Goal: Task Accomplishment & Management: Manage account settings

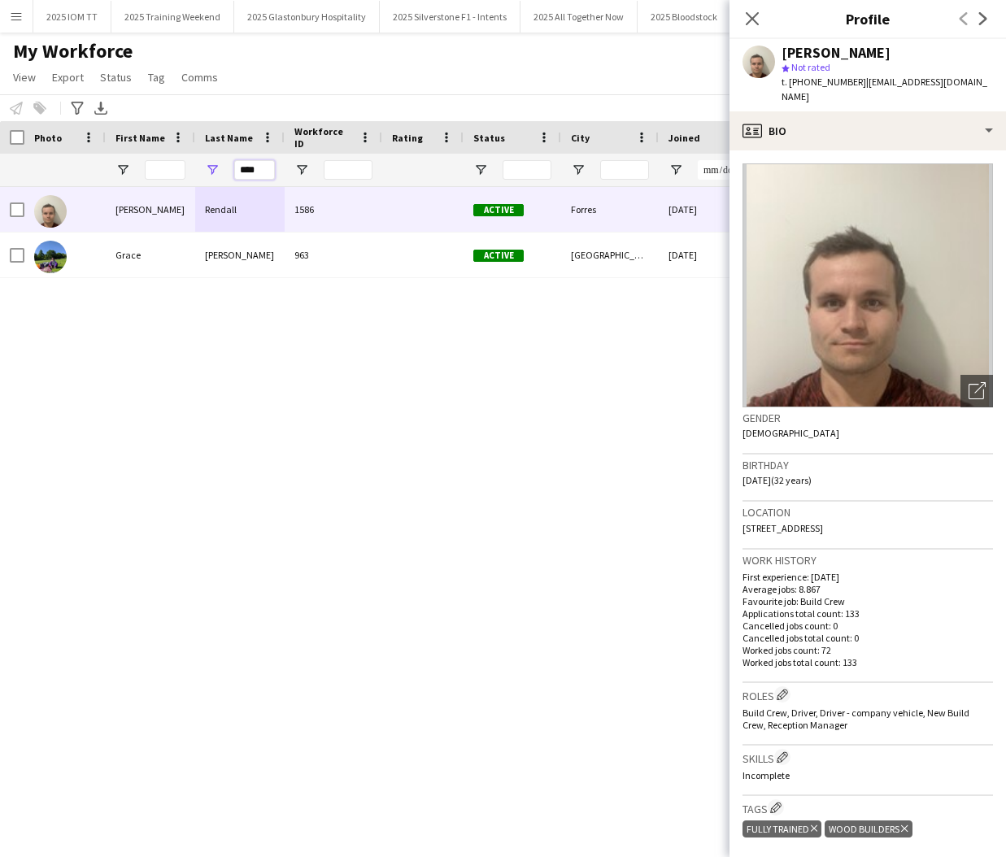
click at [257, 168] on input "****" at bounding box center [254, 170] width 41 height 20
click at [259, 167] on input "****" at bounding box center [254, 170] width 41 height 20
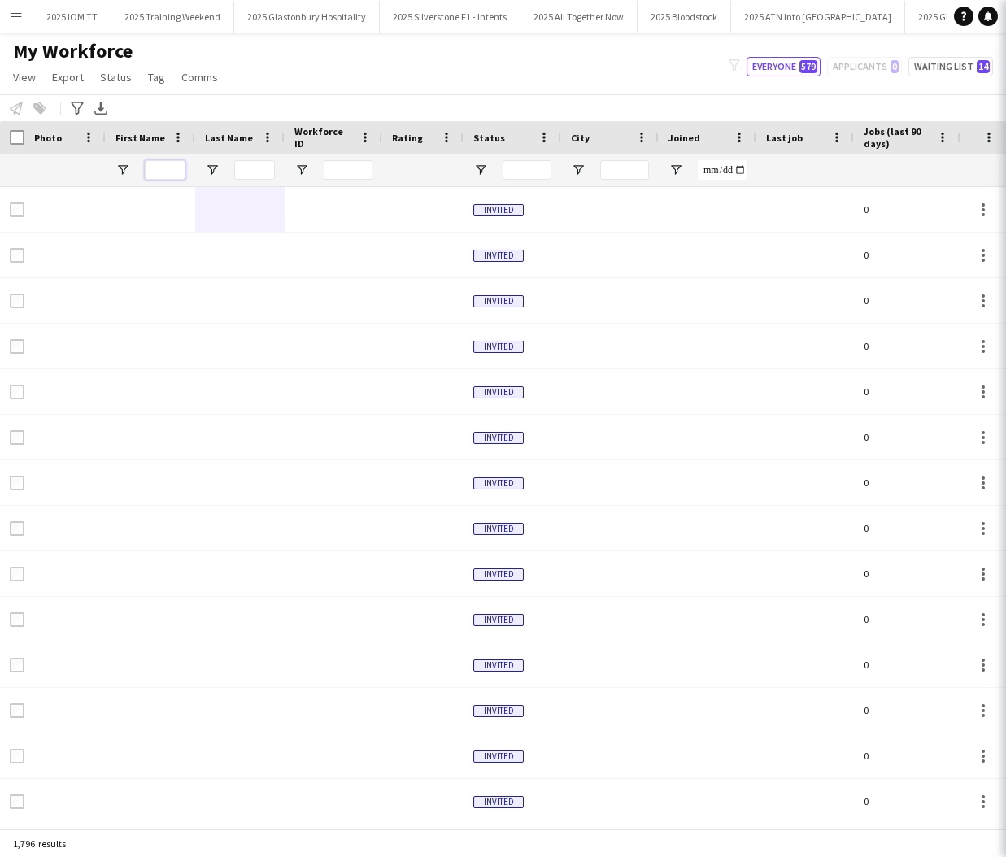
click at [155, 169] on input "First Name Filter Input" at bounding box center [165, 170] width 41 height 20
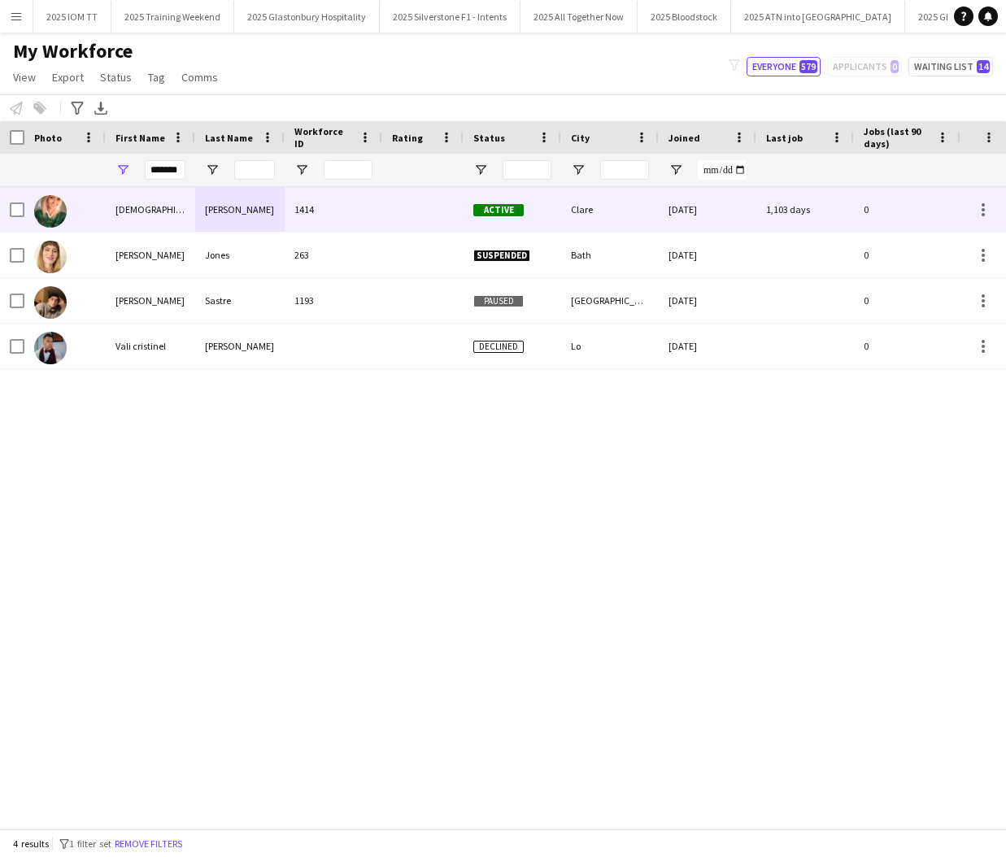
click at [170, 212] on div "[DEMOGRAPHIC_DATA]" at bounding box center [150, 209] width 89 height 45
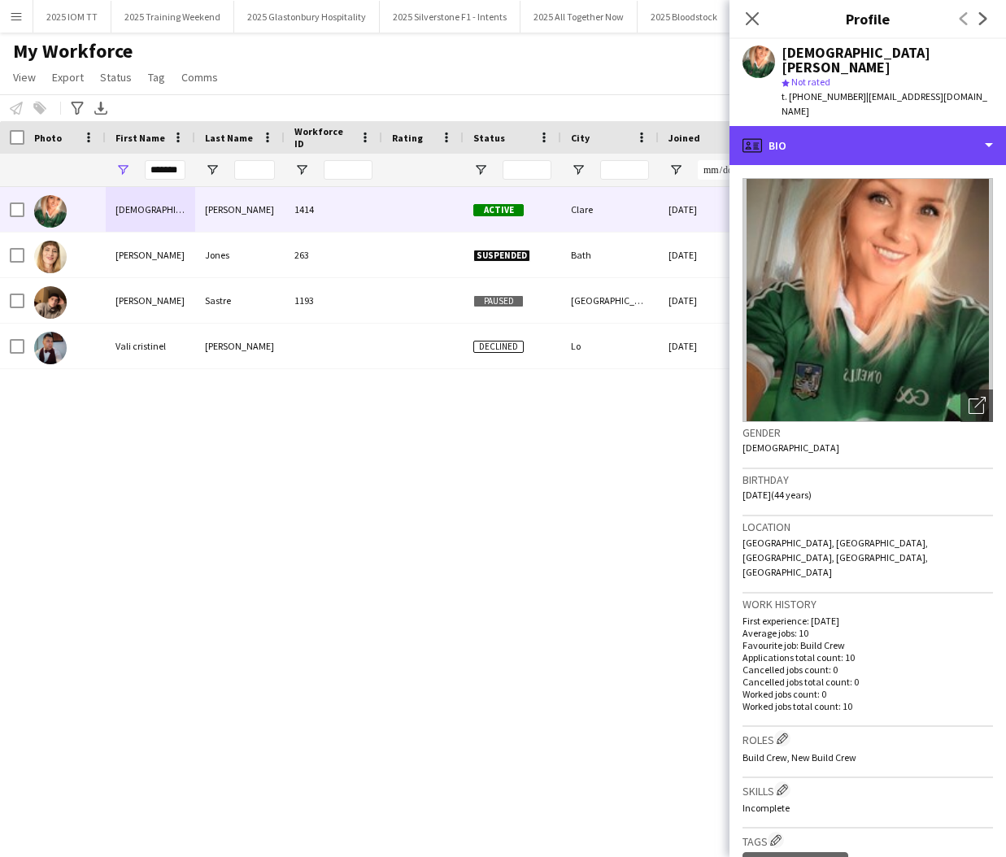
drag, startPoint x: 828, startPoint y: 105, endPoint x: 883, endPoint y: 182, distance: 94.5
click at [828, 126] on div "profile Bio" at bounding box center [867, 145] width 276 height 39
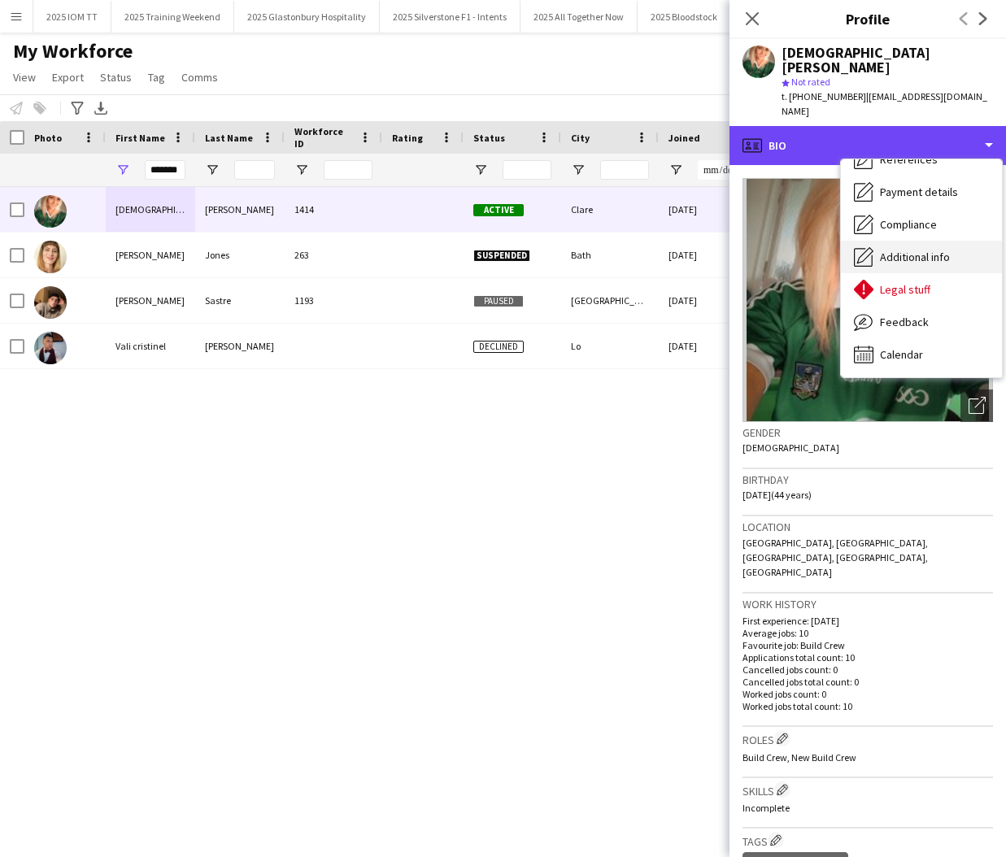
scroll to position [185, 0]
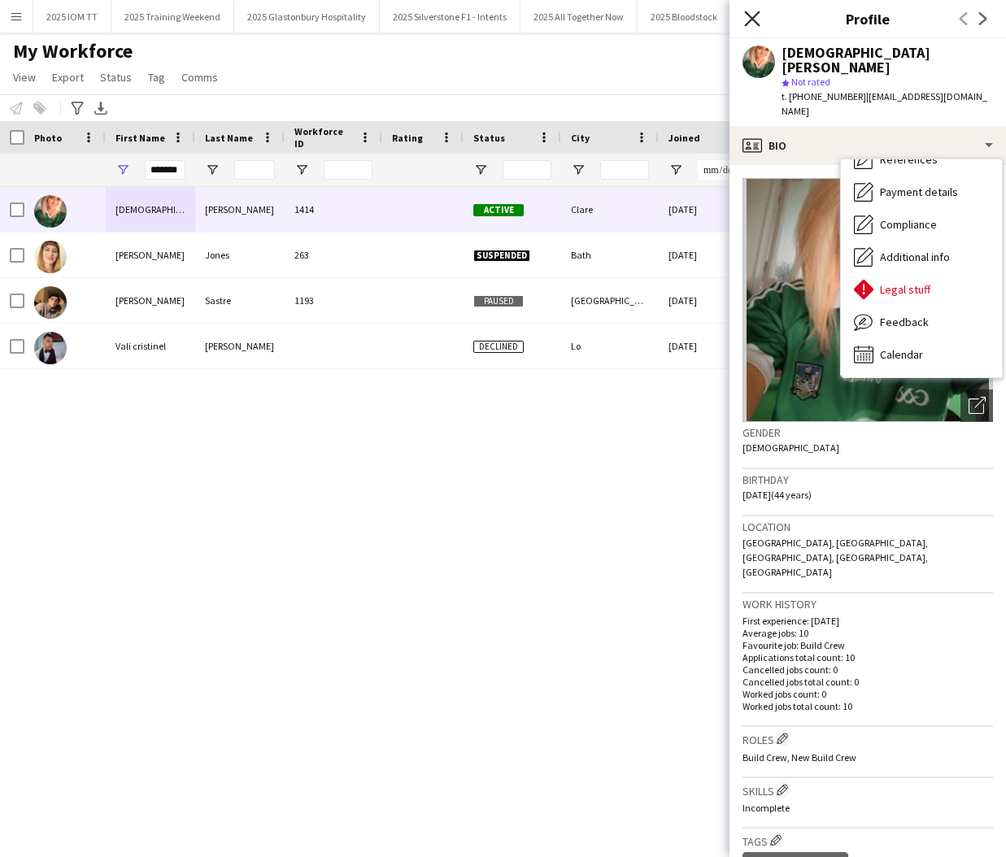
click at [751, 22] on icon "Close pop-in" at bounding box center [751, 18] width 15 height 15
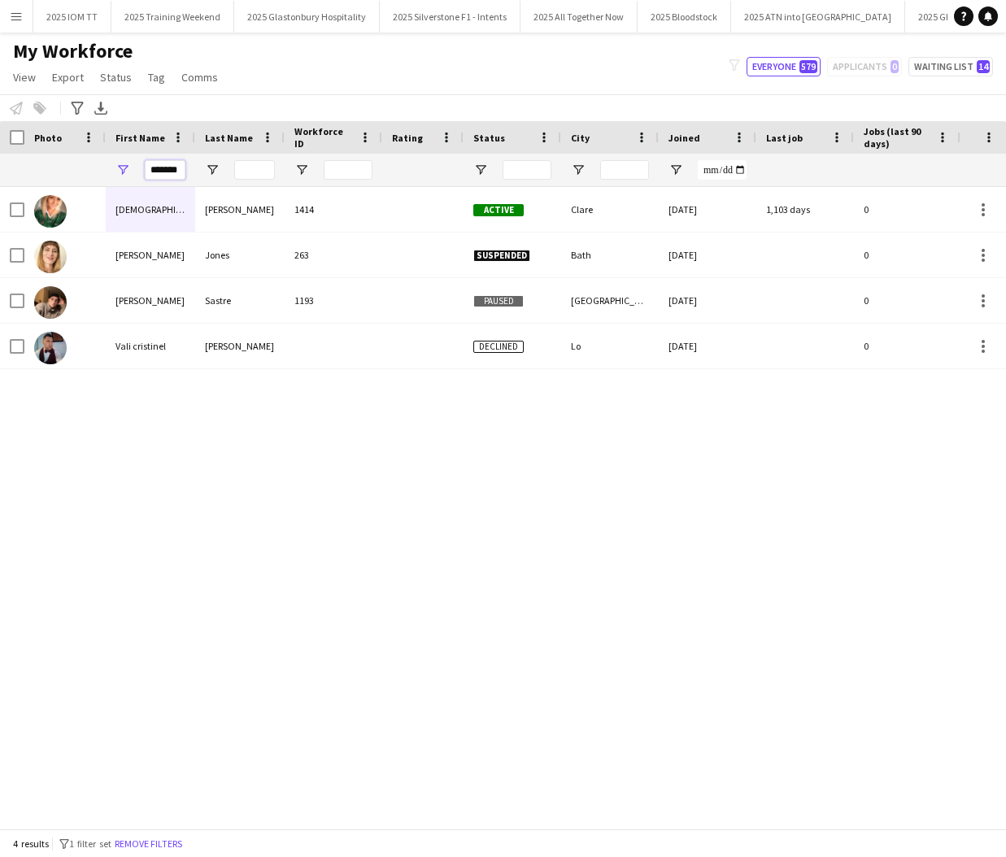
click at [175, 167] on input "*******" at bounding box center [165, 170] width 41 height 20
click at [176, 167] on input "*******" at bounding box center [165, 170] width 41 height 20
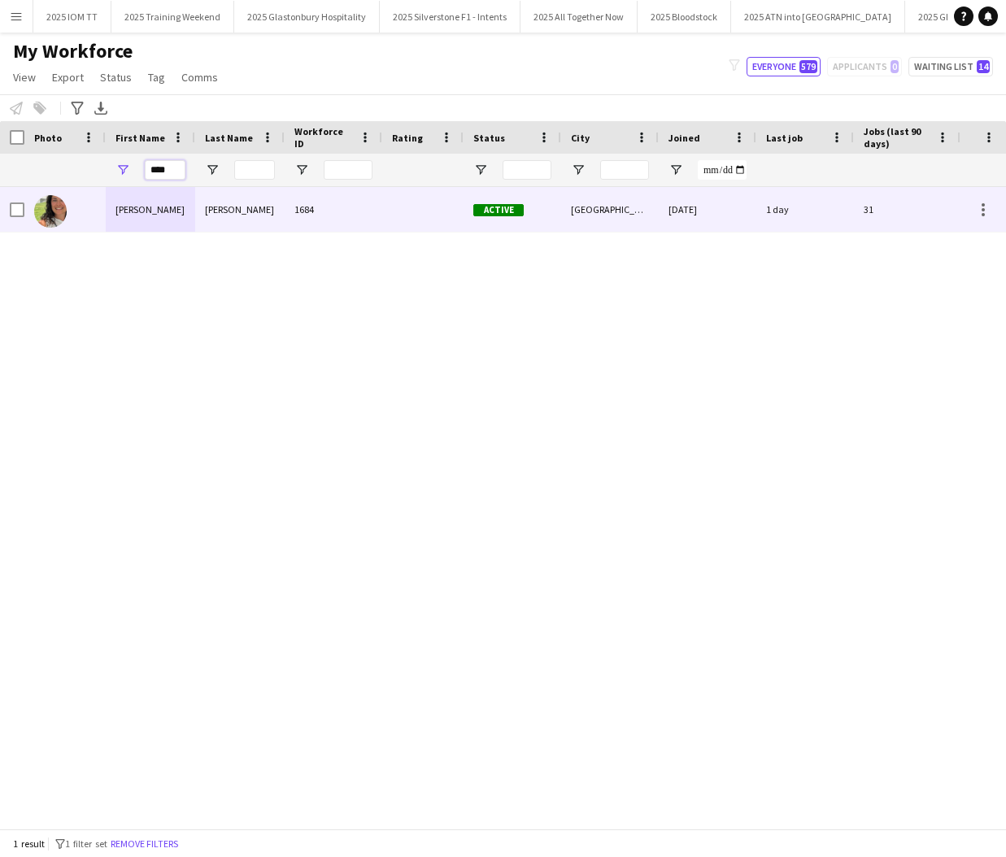
type input "****"
click at [159, 213] on div "[PERSON_NAME]" at bounding box center [150, 209] width 89 height 45
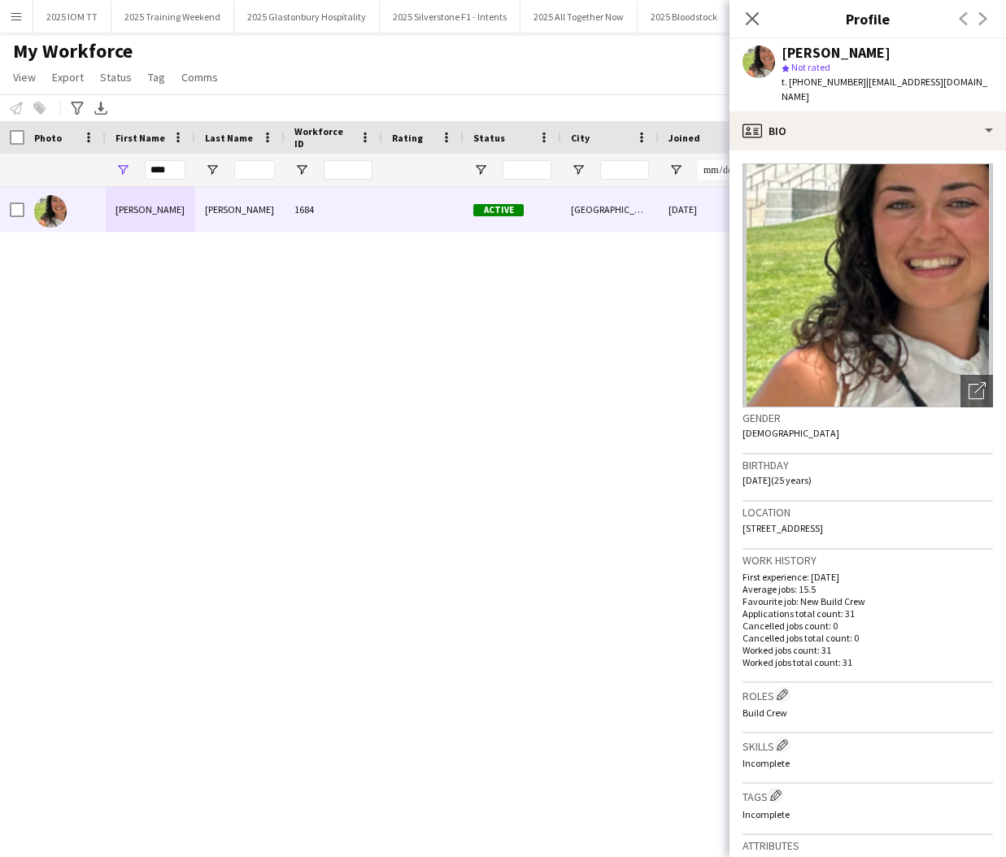
drag, startPoint x: 859, startPoint y: 79, endPoint x: 960, endPoint y: 84, distance: 100.9
click at [959, 84] on span "| [EMAIL_ADDRESS][DOMAIN_NAME]" at bounding box center [884, 89] width 206 height 27
copy span "[EMAIL_ADDRESS][DOMAIN_NAME]"
click at [755, 20] on icon "Close pop-in" at bounding box center [751, 18] width 15 height 15
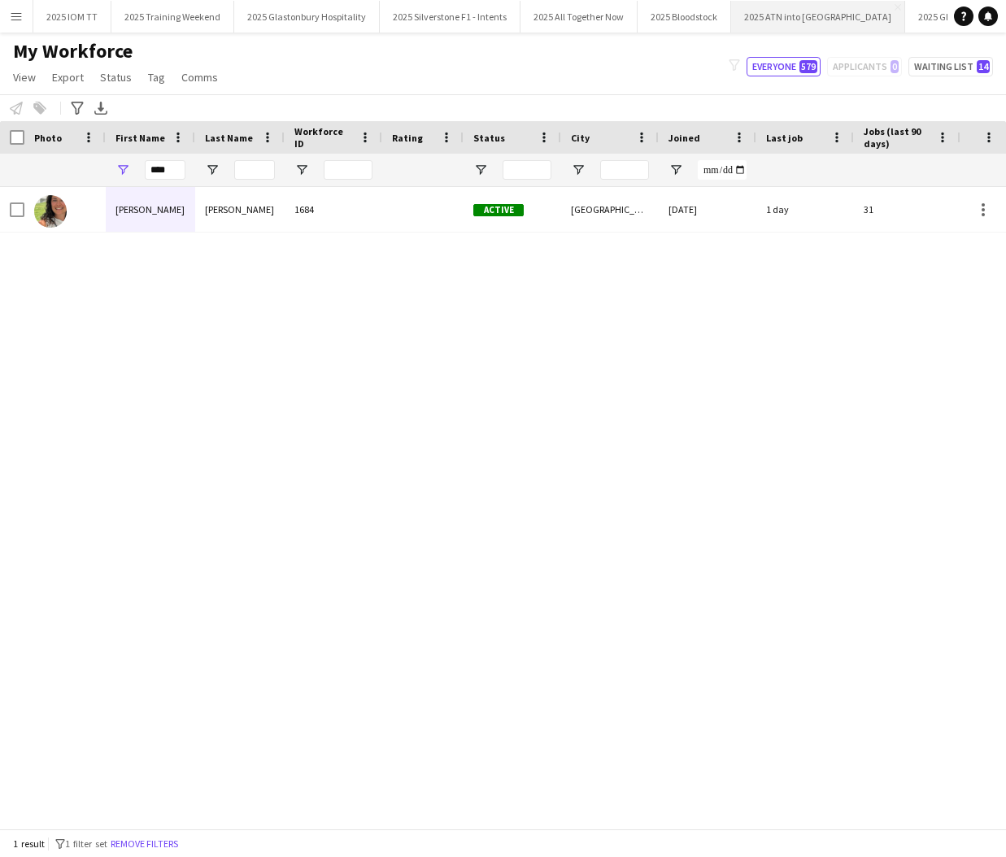
click at [769, 21] on button "2025 ATN into WOH Close" at bounding box center [818, 17] width 174 height 32
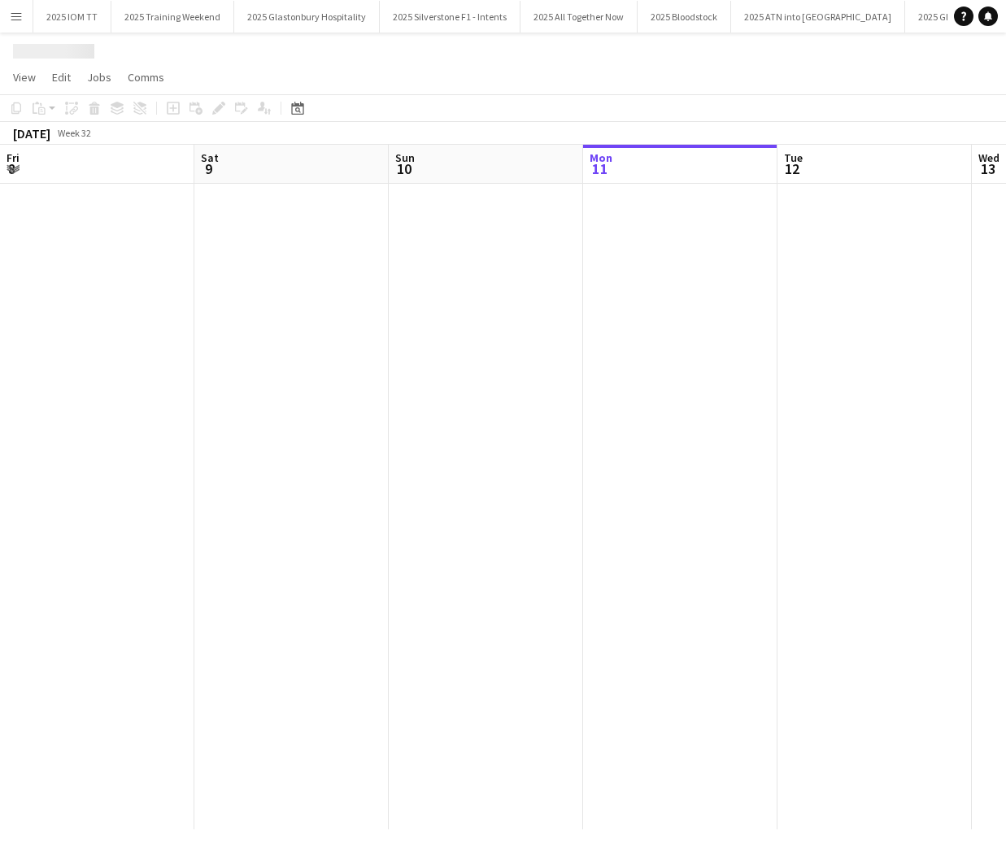
scroll to position [0, 389]
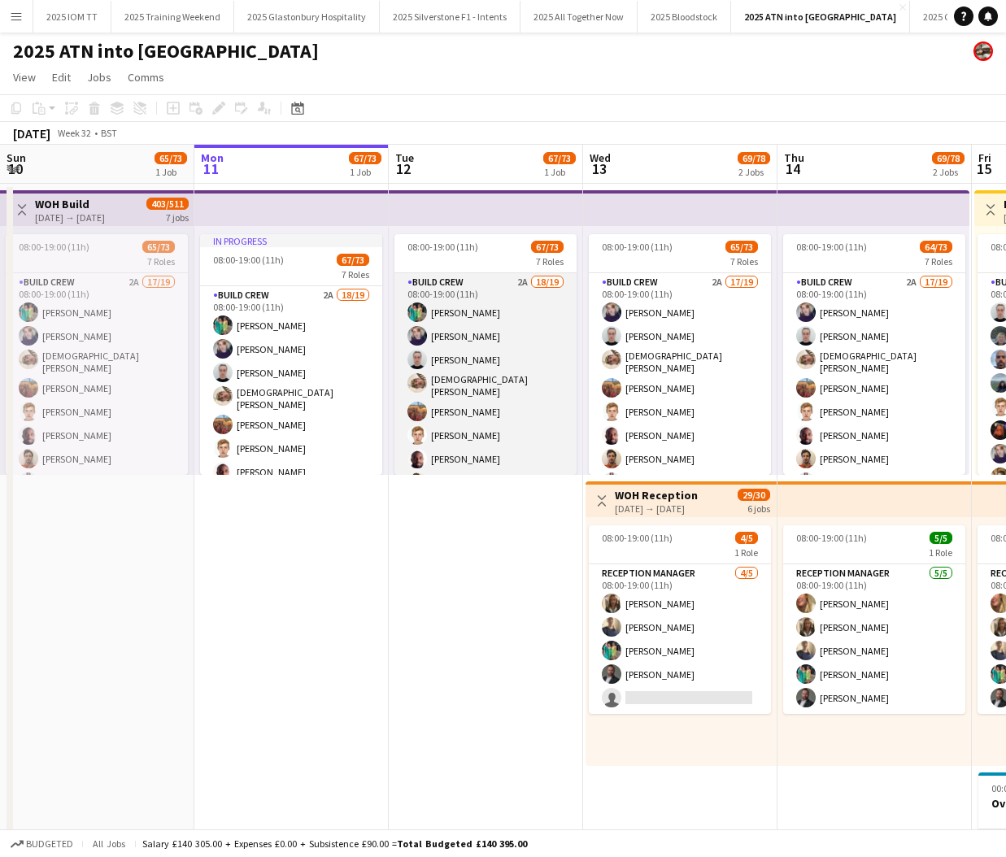
click at [487, 374] on app-card-role "Build Crew 2A 18/19 08:00-19:00 (11h) [PERSON_NAME] [PERSON_NAME] [PERSON_NAME]…" at bounding box center [485, 517] width 182 height 489
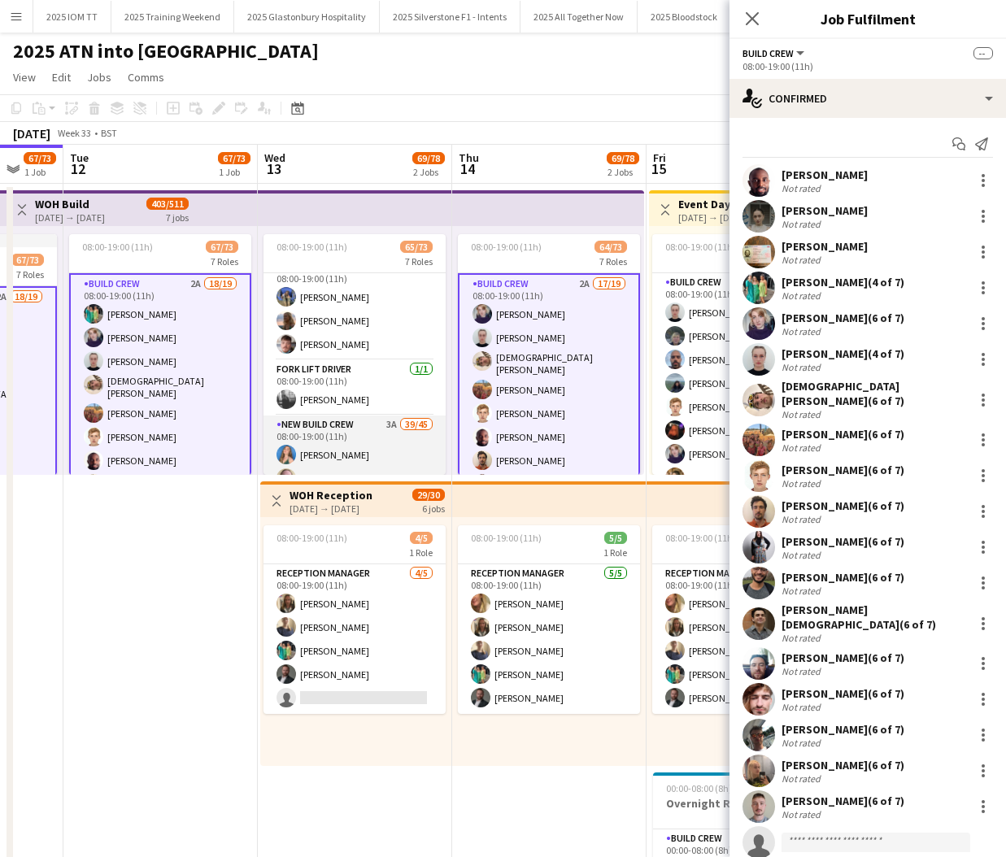
scroll to position [688, 0]
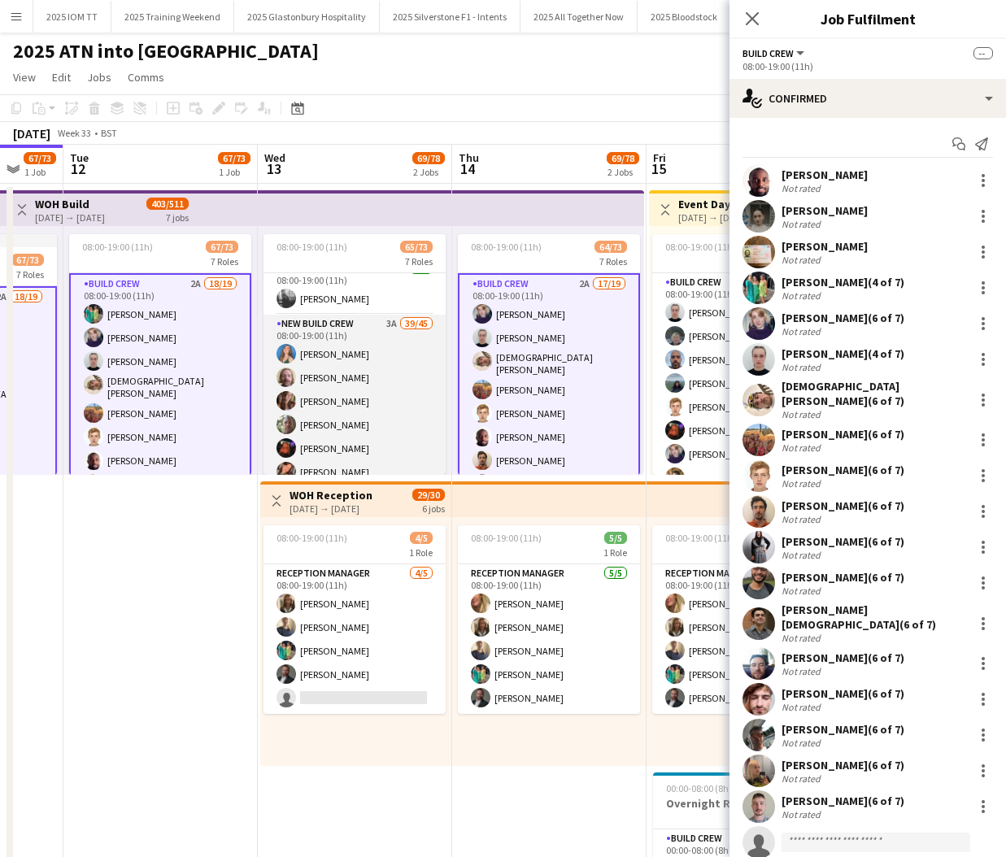
click at [391, 402] on app-card-role "New Build Crew 3A 39/45 08:00-19:00 (11h) [PERSON_NAME] [PERSON_NAME] [PERSON_N…" at bounding box center [354, 863] width 182 height 1097
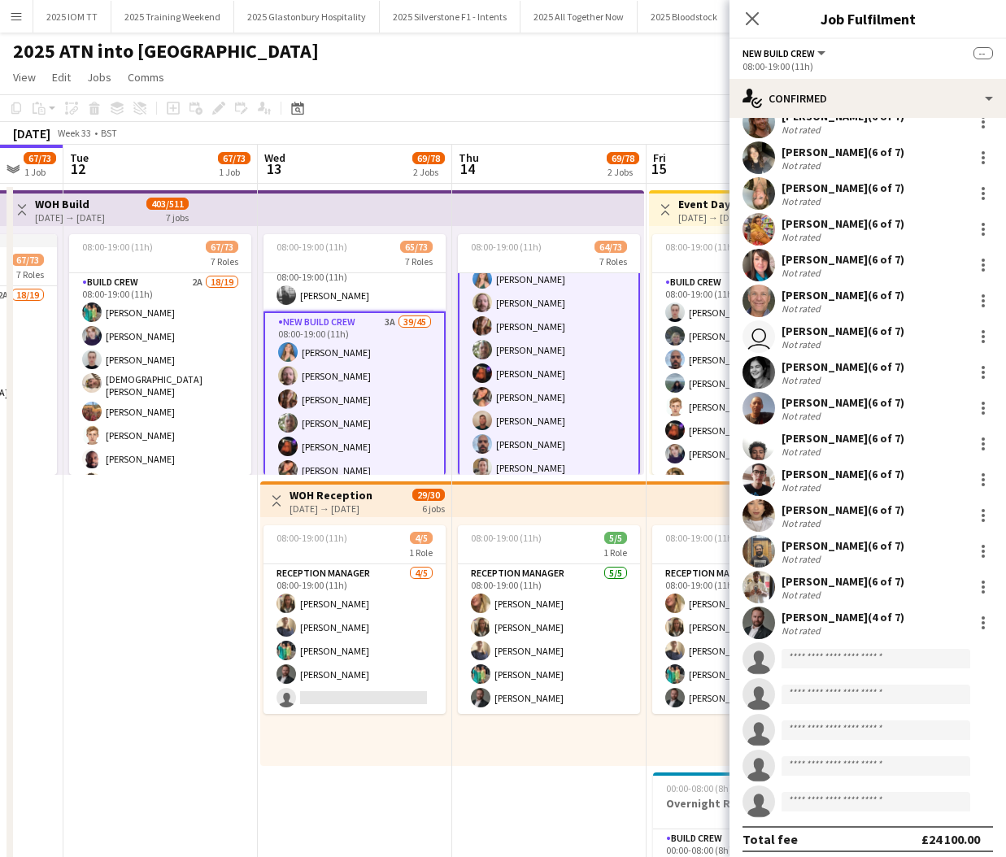
scroll to position [961, 0]
click at [874, 650] on input at bounding box center [875, 660] width 189 height 20
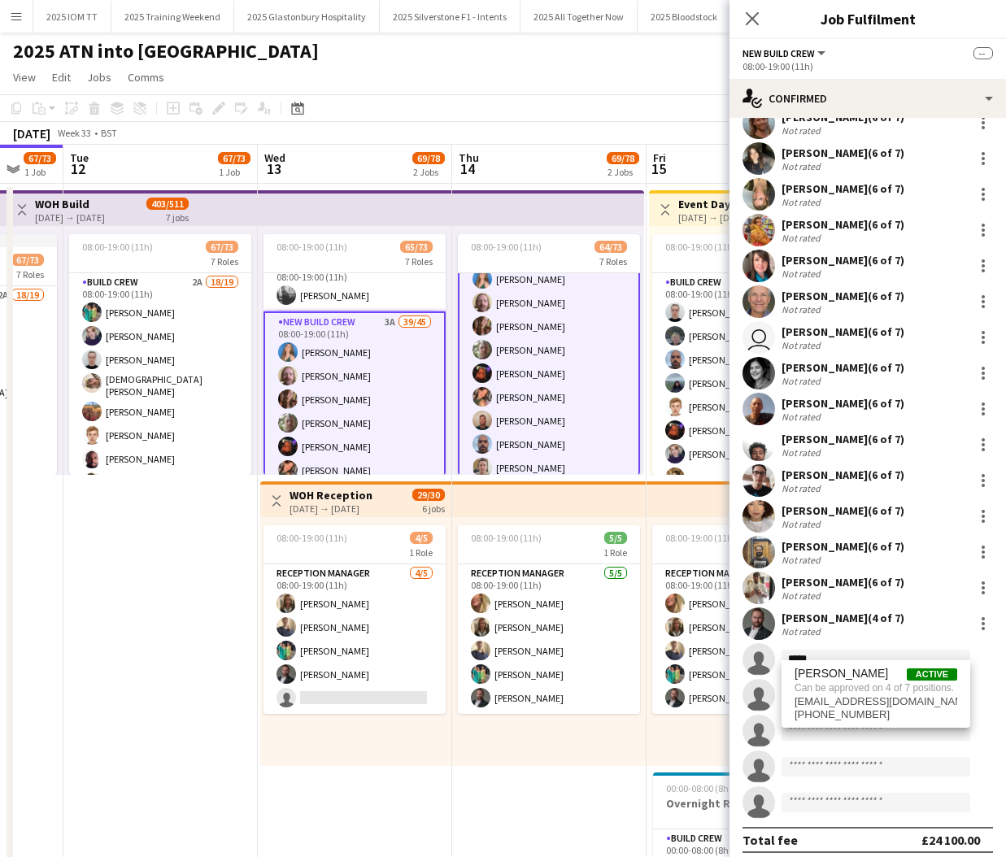
type input "*****"
drag, startPoint x: 873, startPoint y: 650, endPoint x: 887, endPoint y: 694, distance: 46.8
click at [887, 694] on span "Can be approved on 4 of 7 positions." at bounding box center [875, 687] width 163 height 15
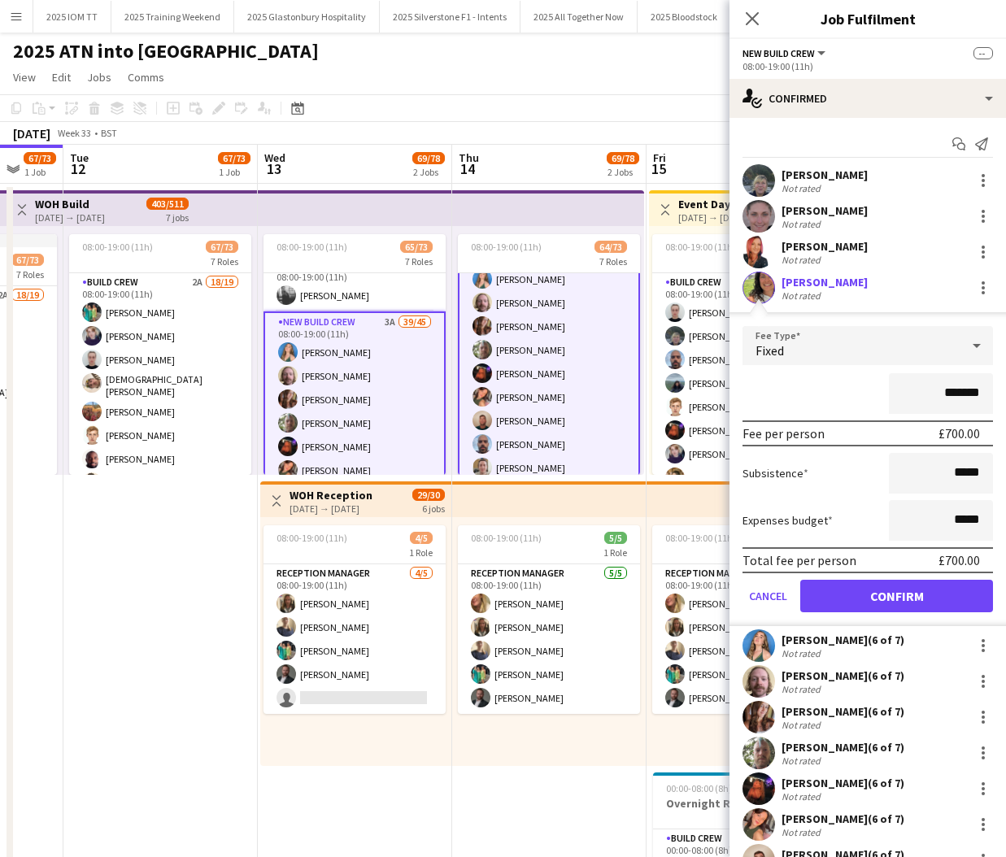
click at [882, 594] on button "Confirm" at bounding box center [896, 596] width 193 height 33
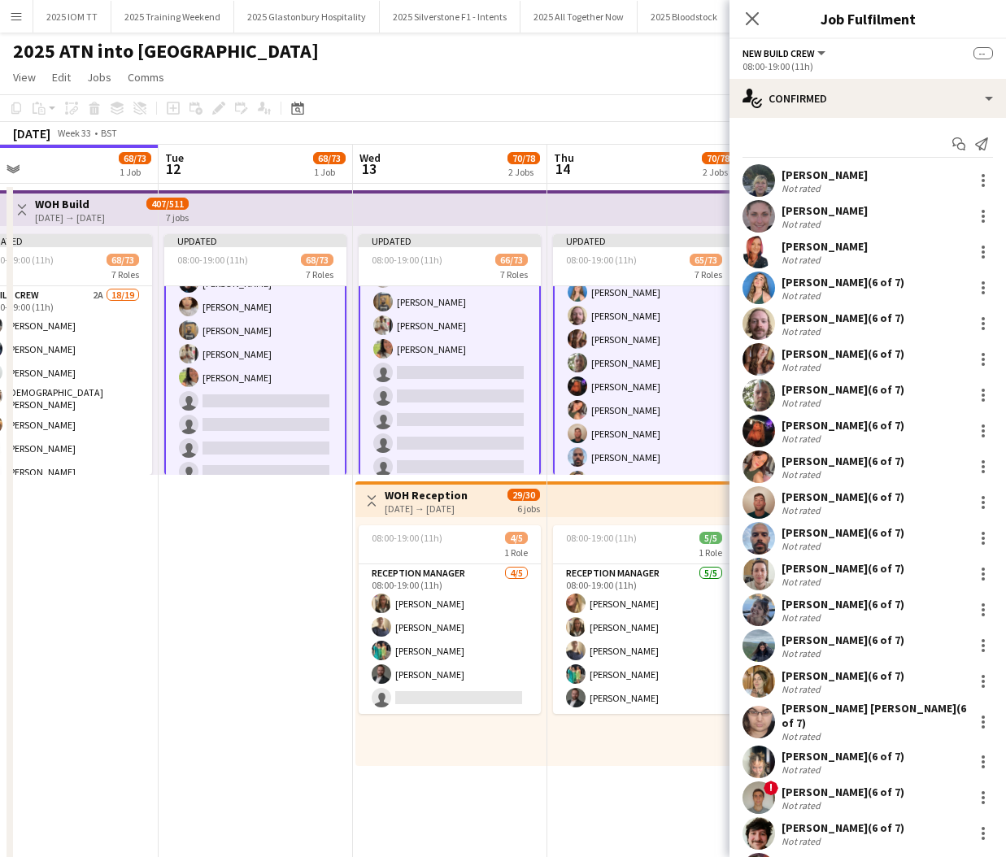
scroll to position [1625, 0]
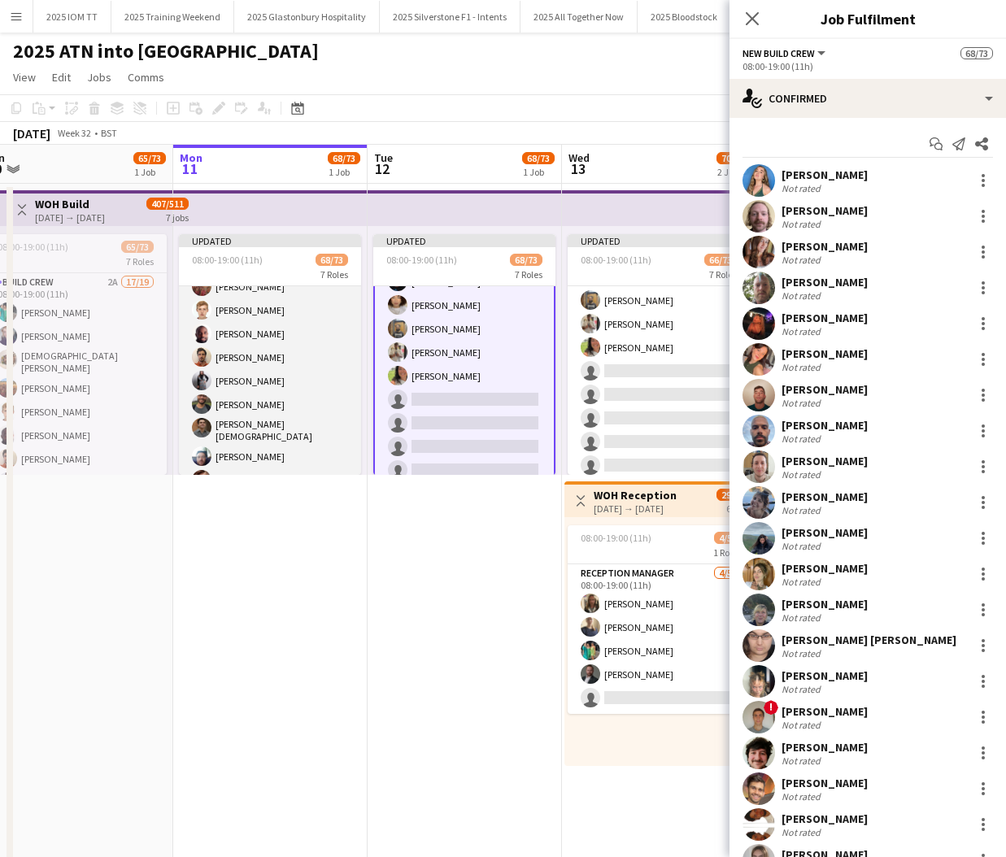
scroll to position [148, 0]
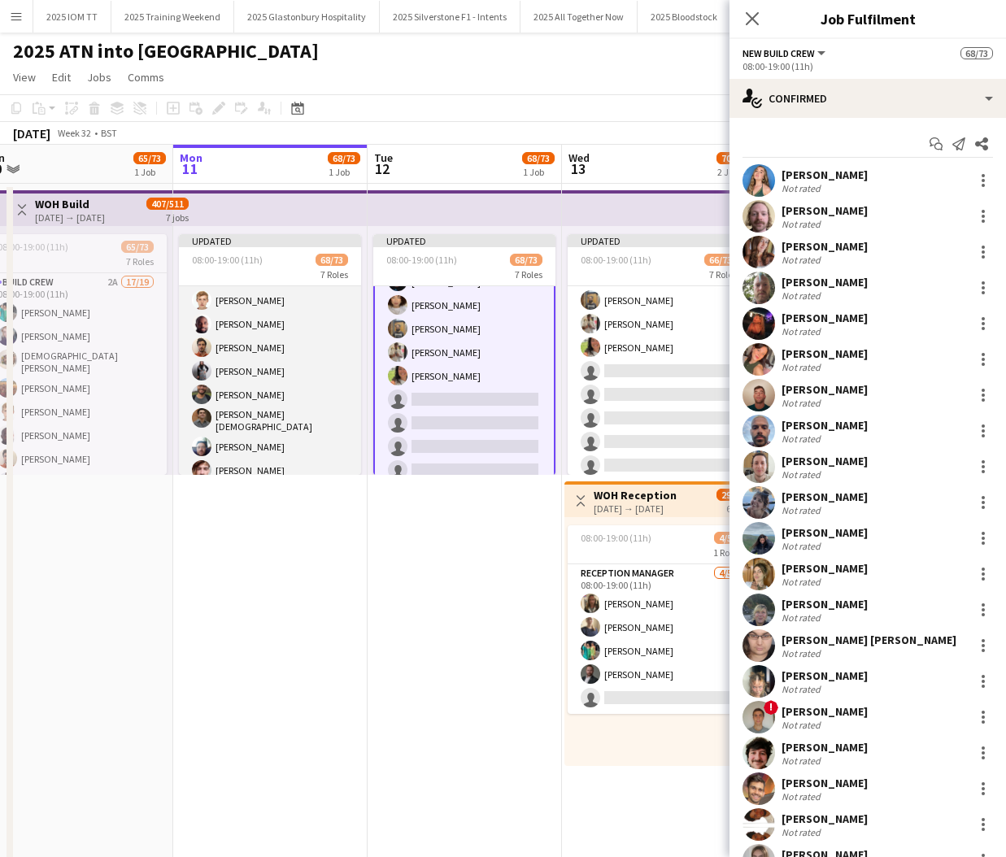
click at [288, 369] on app-card-role "Build Crew 2A 18/19 08:00-19:00 (11h) [PERSON_NAME] [PERSON_NAME] [PERSON_NAME]…" at bounding box center [270, 382] width 182 height 489
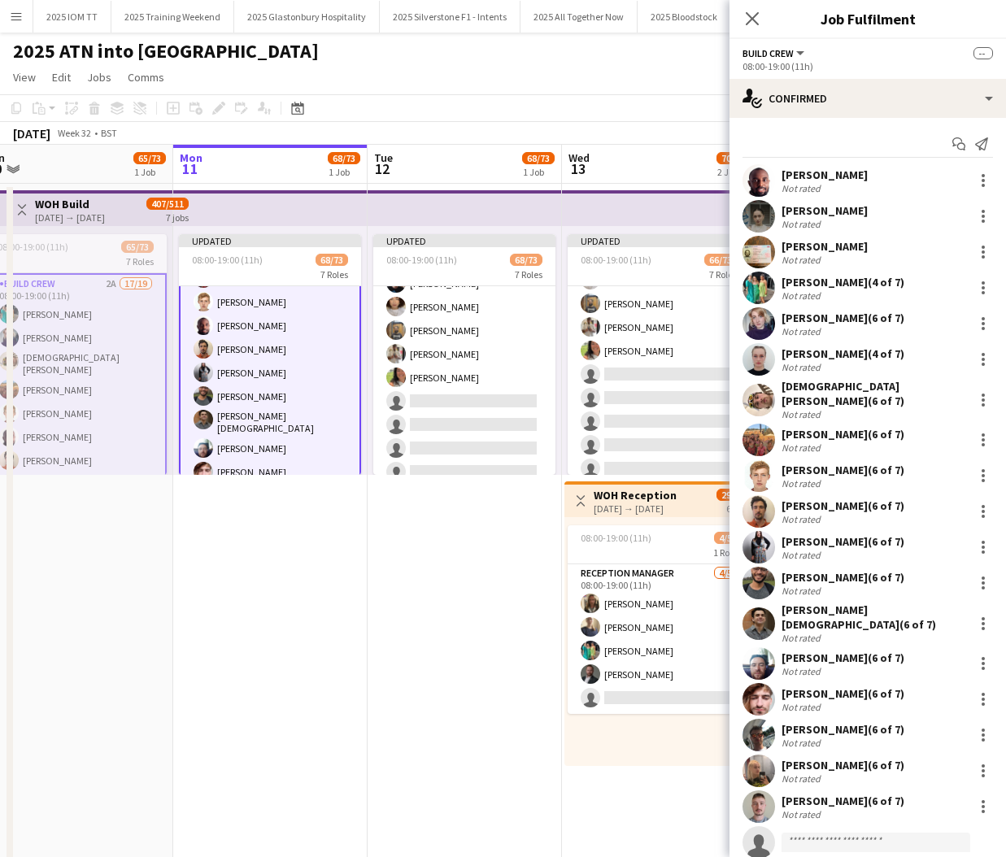
click at [288, 369] on app-card-role "Build Crew 2A 18/19 08:00-19:00 (11h) [PERSON_NAME] [PERSON_NAME] [PERSON_NAME]…" at bounding box center [270, 384] width 182 height 493
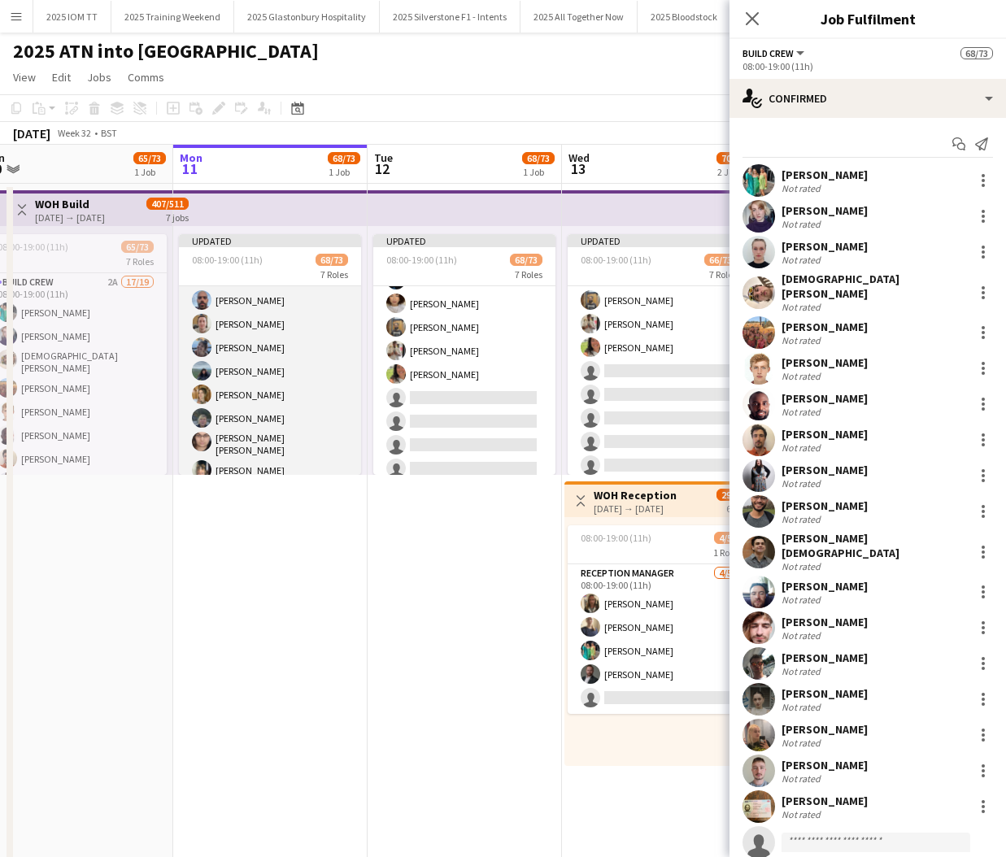
scroll to position [1039, 0]
click at [290, 369] on app-card-role "New Build Crew 3A 41/45 08:00-19:00 (11h) [PERSON_NAME] [PERSON_NAME] [PERSON_N…" at bounding box center [270, 524] width 182 height 1097
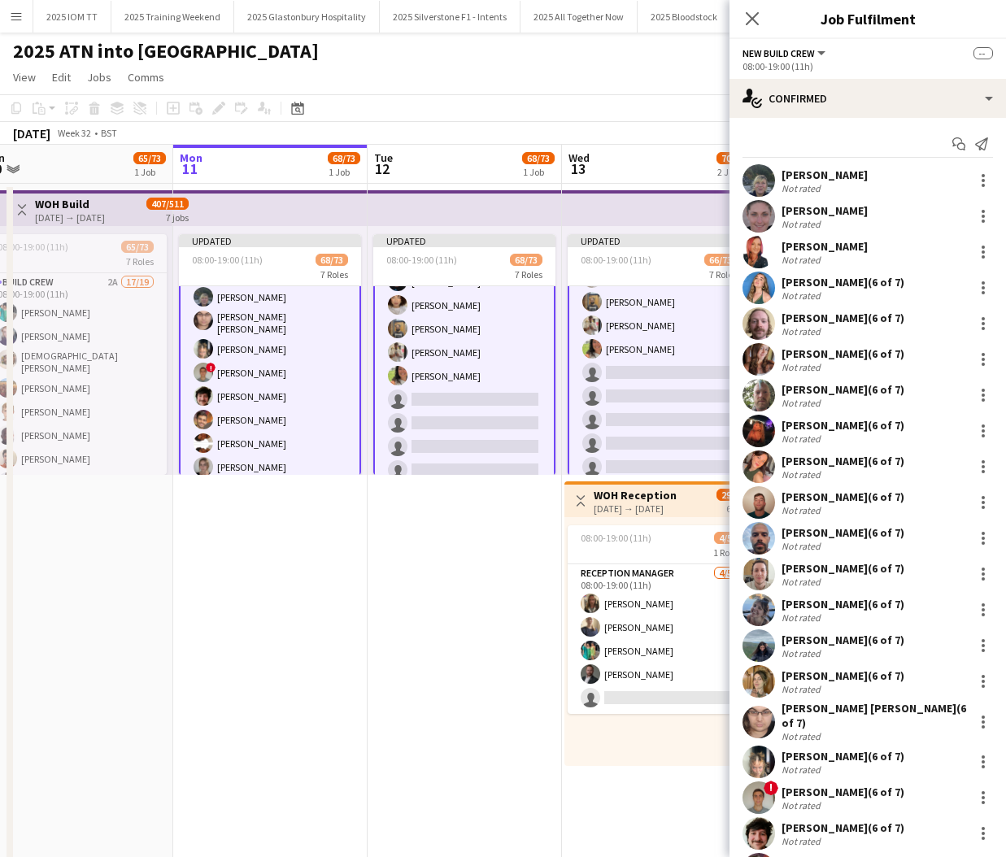
click at [290, 369] on app-card-role "New Build Crew 3A 41/45 08:00-19:00 (11h) [PERSON_NAME] [PERSON_NAME] [PERSON_N…" at bounding box center [270, 523] width 182 height 1101
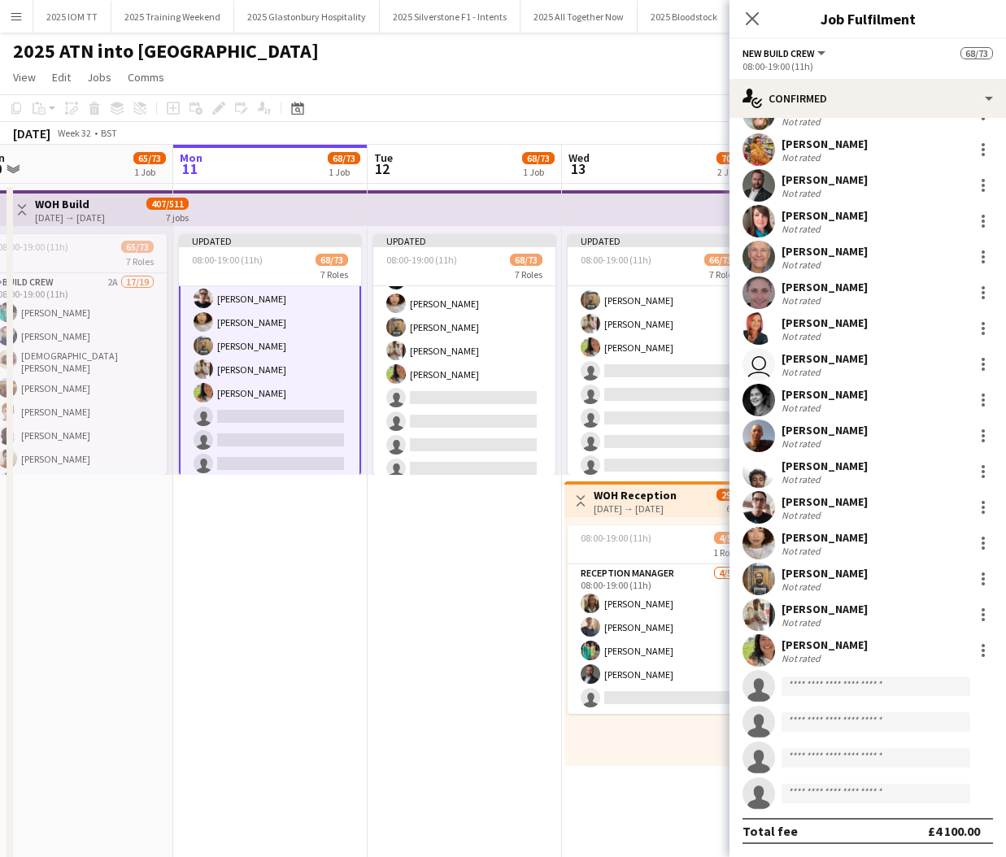
scroll to position [961, 0]
click at [976, 649] on div at bounding box center [983, 651] width 20 height 20
click at [906, 547] on span "Remove" at bounding box center [903, 542] width 49 height 14
click at [275, 498] on app-date-cell "In progress 08:00-19:00 (11h) 67/73 7 Roles Build Crew 2A 18/19 08:00-19:00 (11…" at bounding box center [270, 598] width 194 height 829
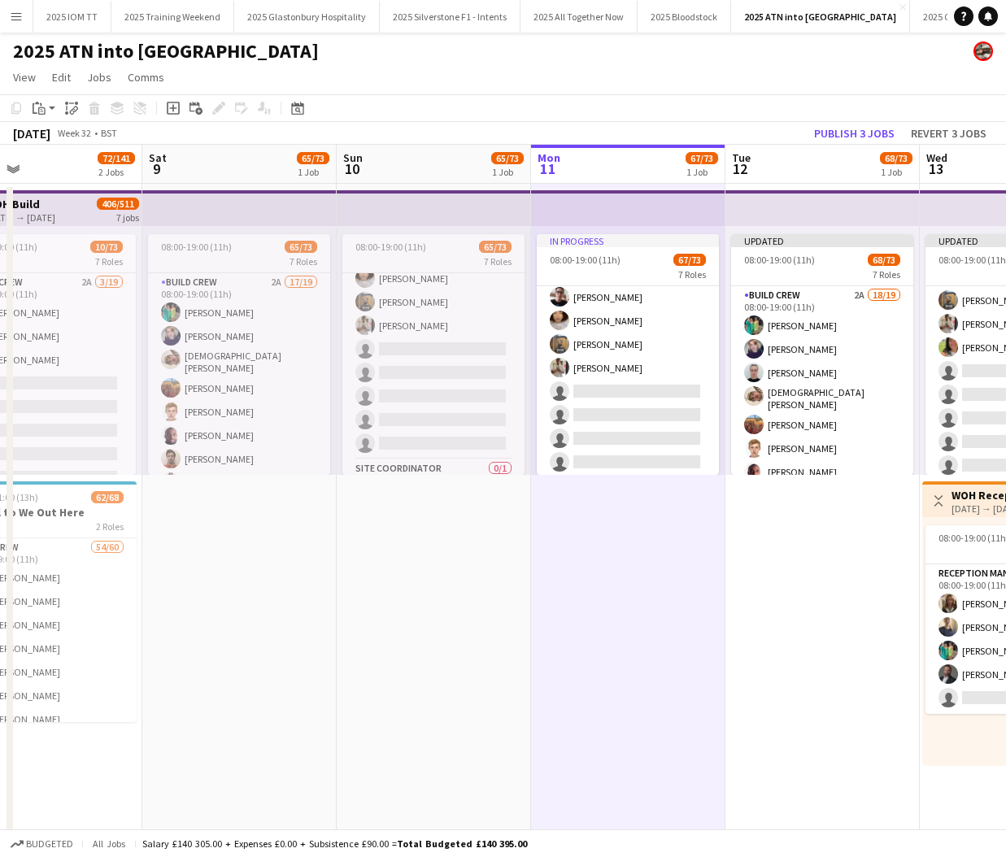
scroll to position [-1, 0]
click at [789, 411] on app-card-role "Build Crew 2A 18/19 08:00-19:00 (11h) [PERSON_NAME] [PERSON_NAME] [PERSON_NAME]…" at bounding box center [822, 530] width 182 height 489
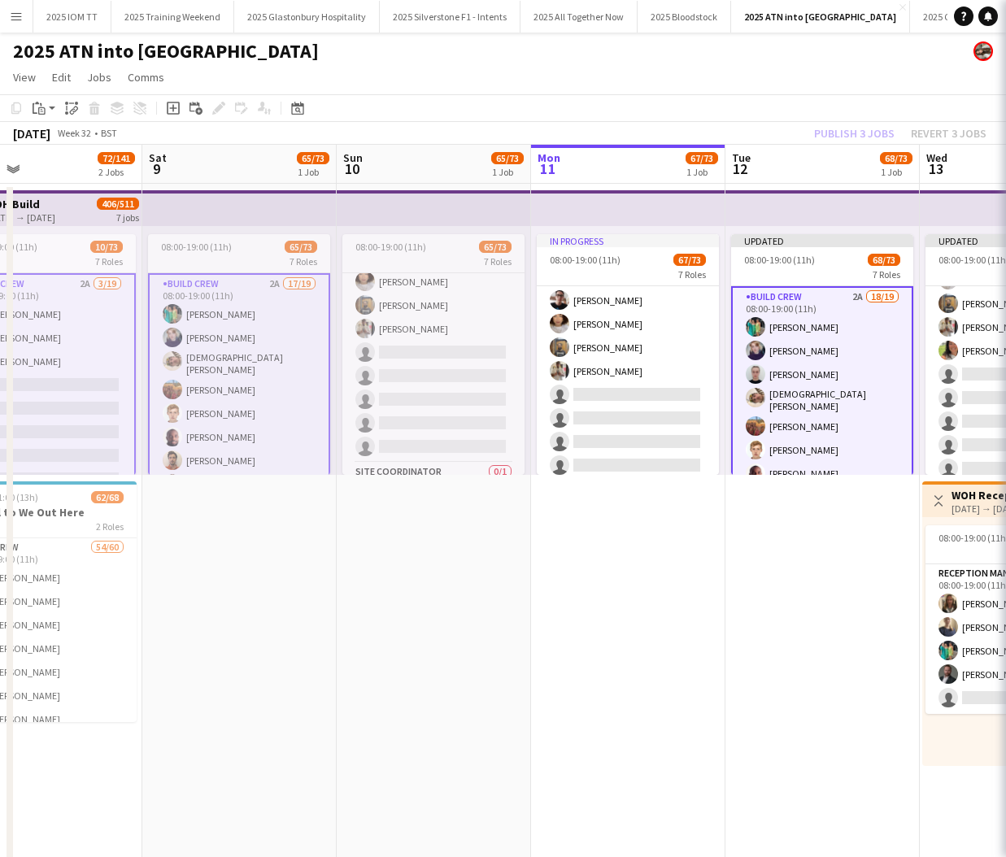
scroll to position [0, 0]
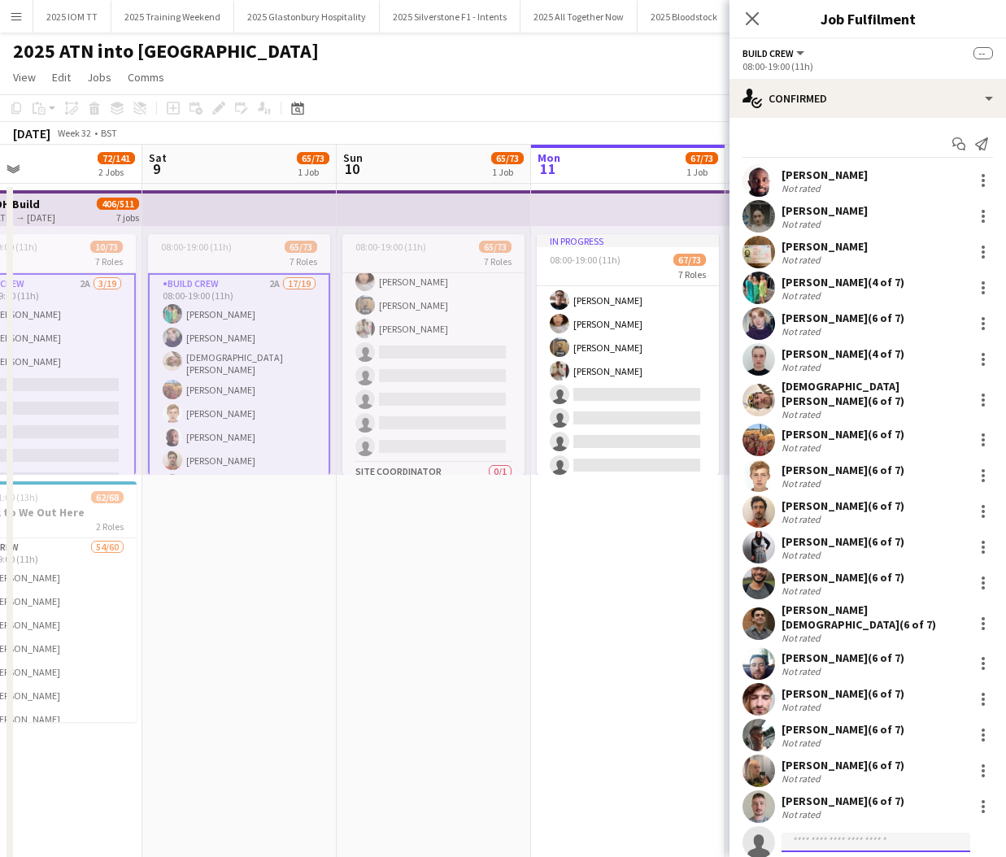
click at [895, 832] on input at bounding box center [875, 842] width 189 height 20
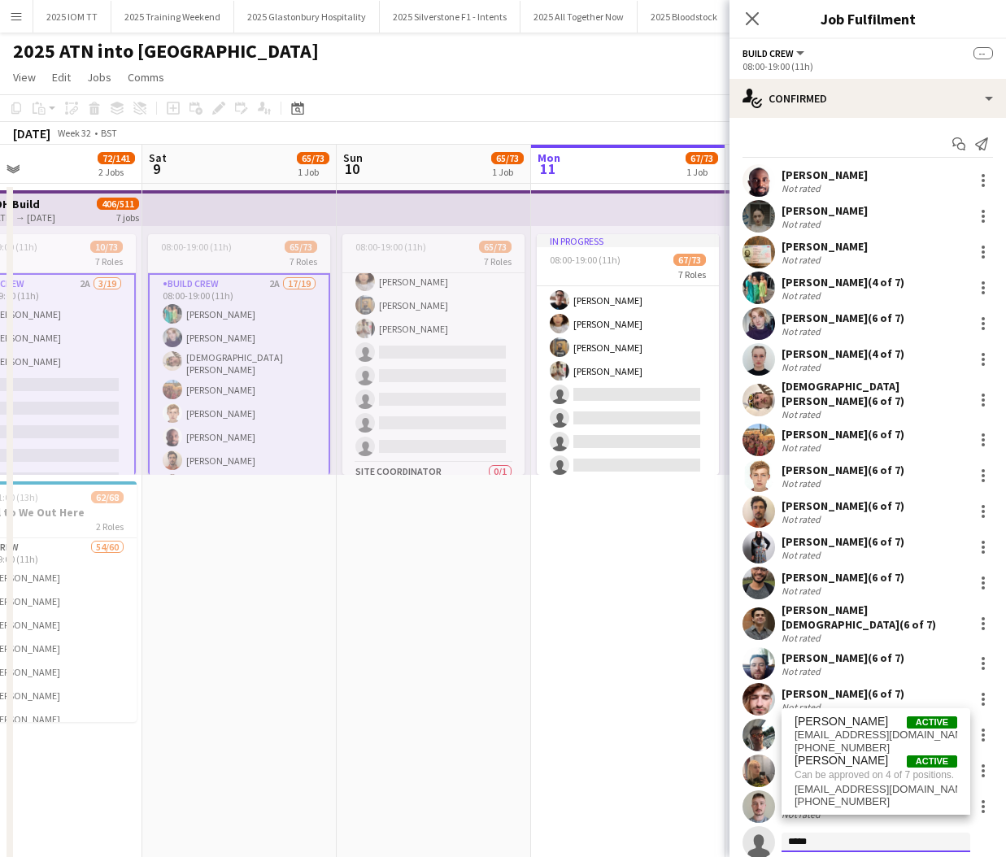
type input "*****"
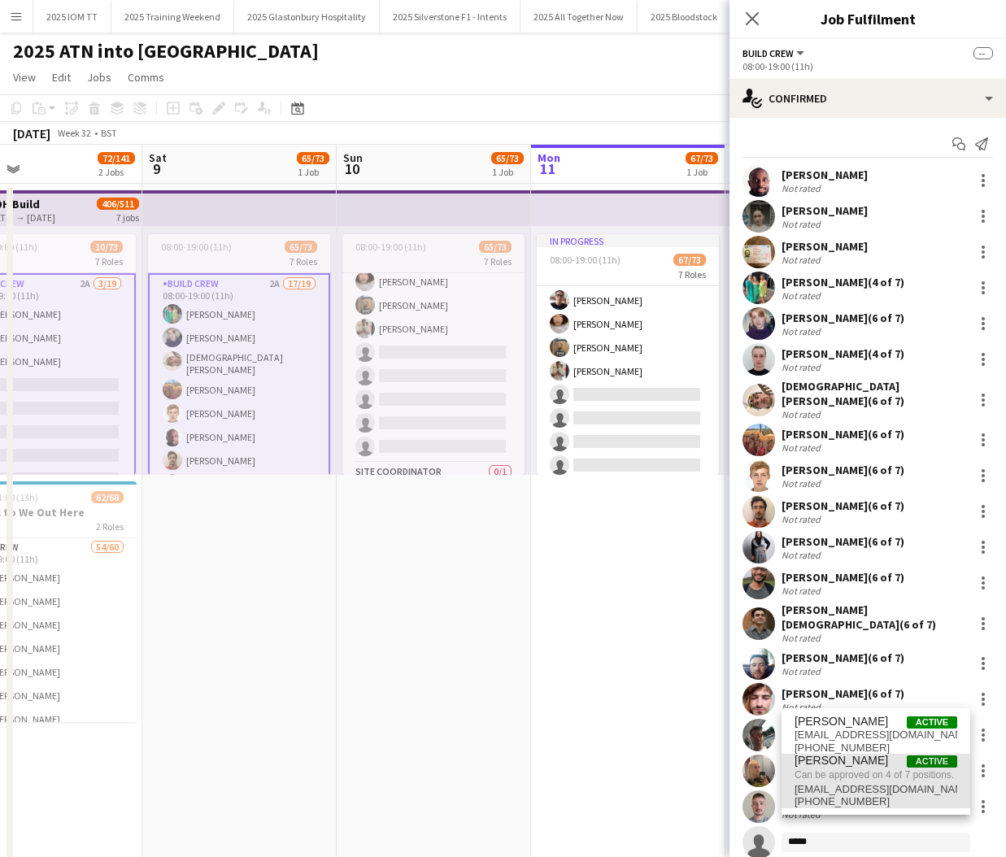
drag, startPoint x: 894, startPoint y: 819, endPoint x: 843, endPoint y: 784, distance: 62.0
click at [843, 784] on span "[EMAIL_ADDRESS][DOMAIN_NAME]" at bounding box center [875, 789] width 163 height 13
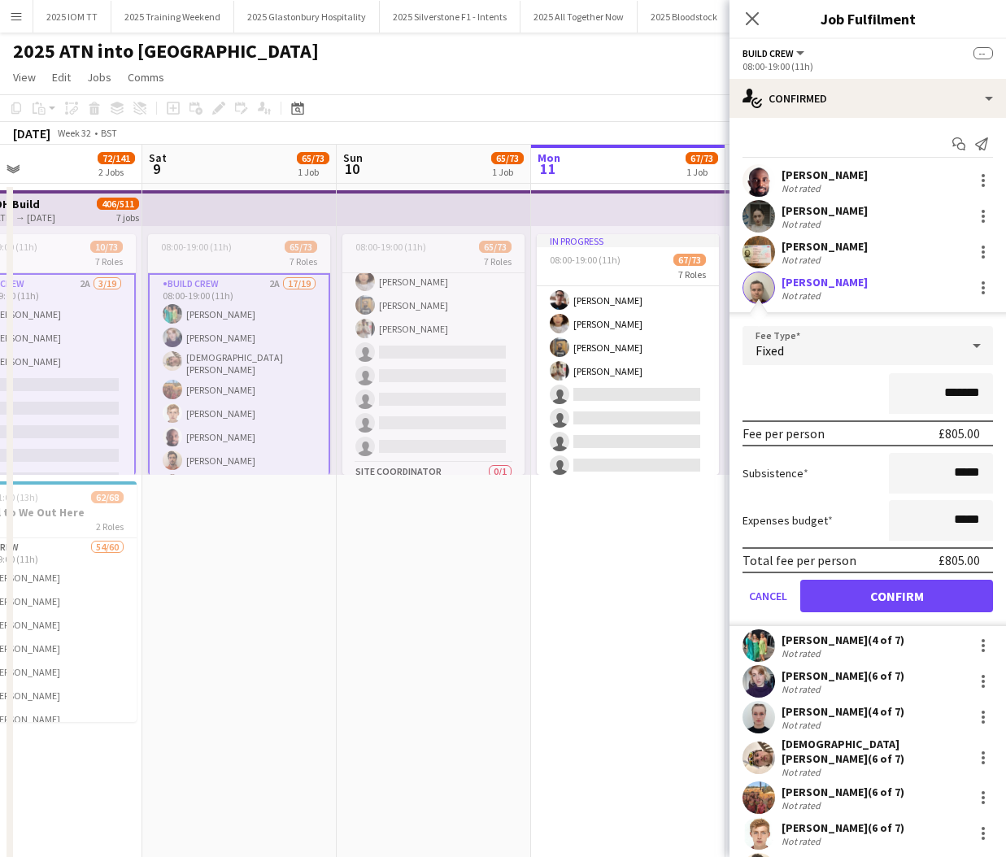
click at [872, 597] on button "Confirm" at bounding box center [896, 596] width 193 height 33
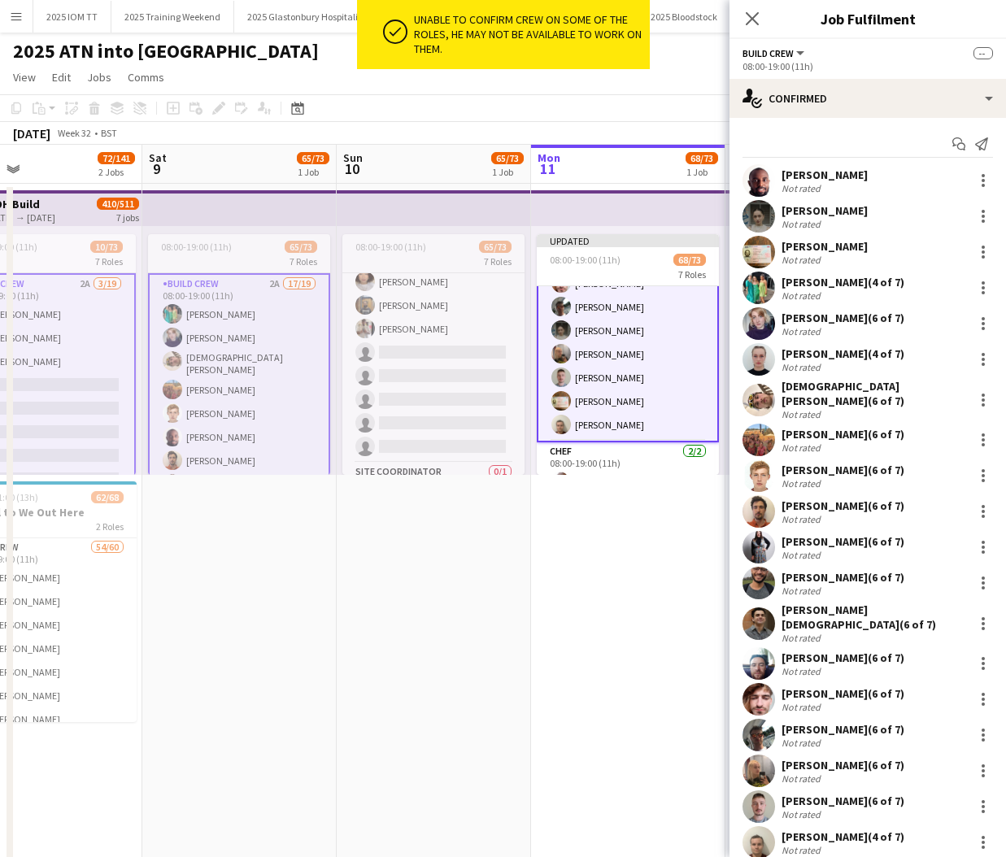
scroll to position [306, 0]
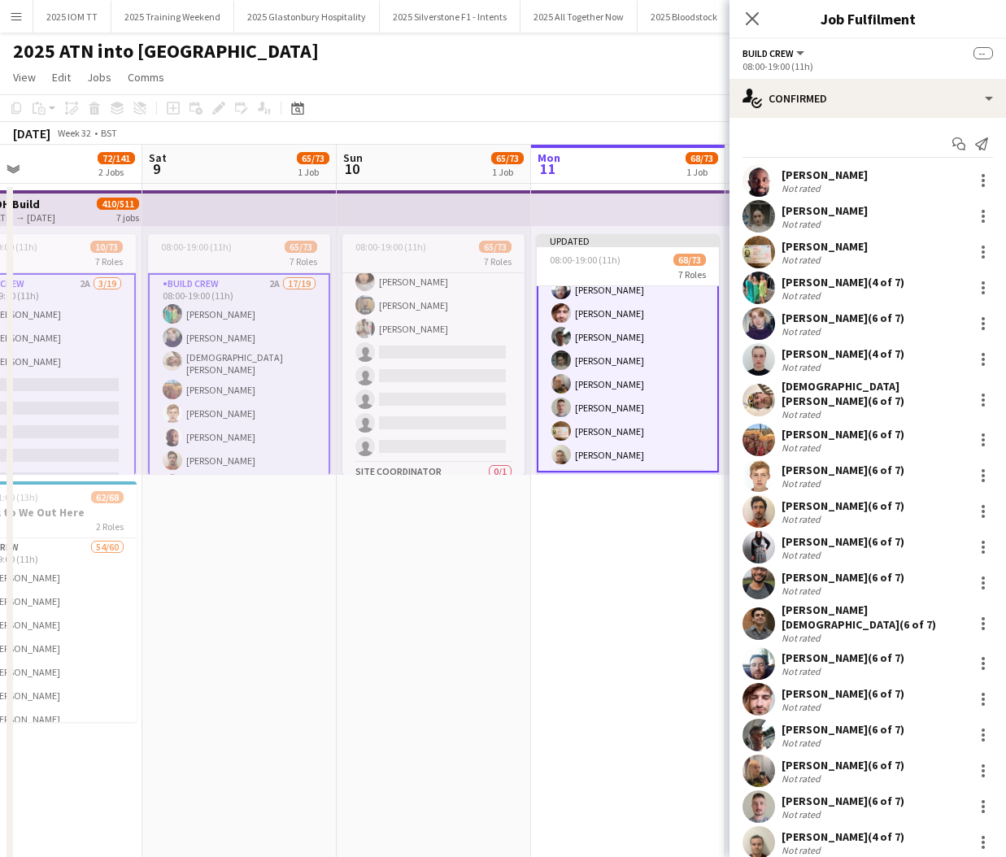
click at [646, 406] on app-card-role "Build Crew 19/19 08:00-19:00 (11h) [PERSON_NAME] [PERSON_NAME] [PERSON_NAME] [P…" at bounding box center [628, 226] width 182 height 493
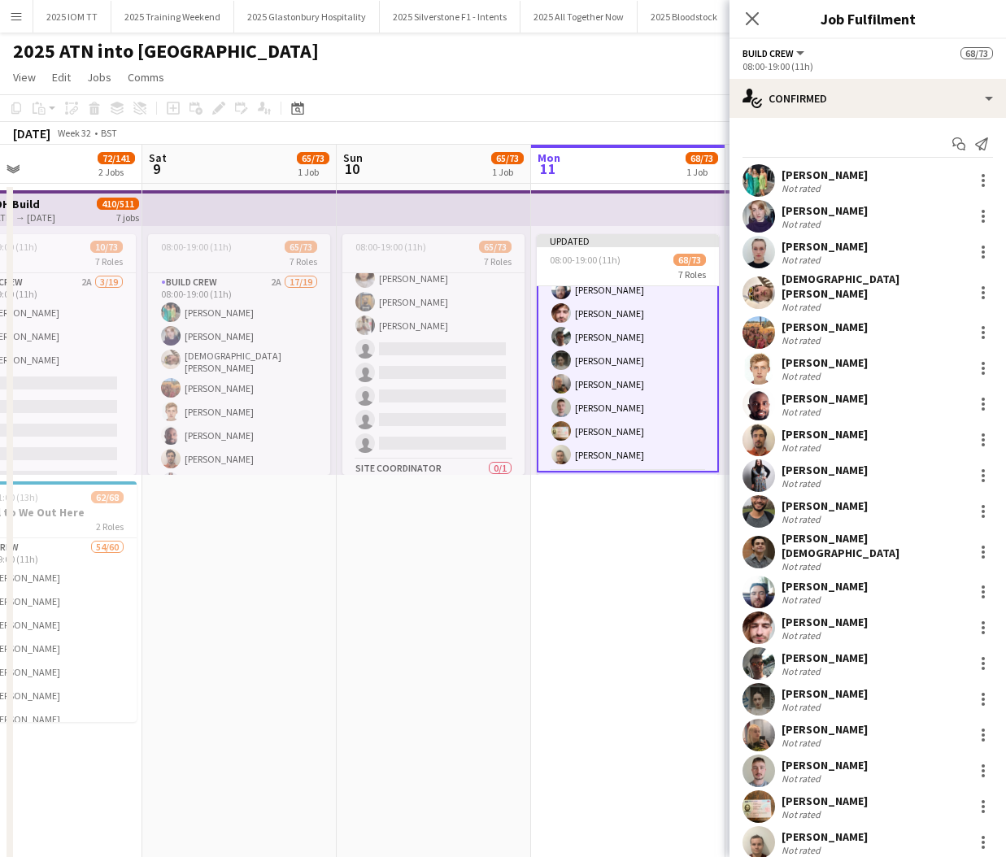
click at [646, 406] on app-card-role "Build Crew 19/19 08:00-19:00 (11h) [PERSON_NAME] [PERSON_NAME] [PERSON_NAME] [P…" at bounding box center [628, 226] width 182 height 493
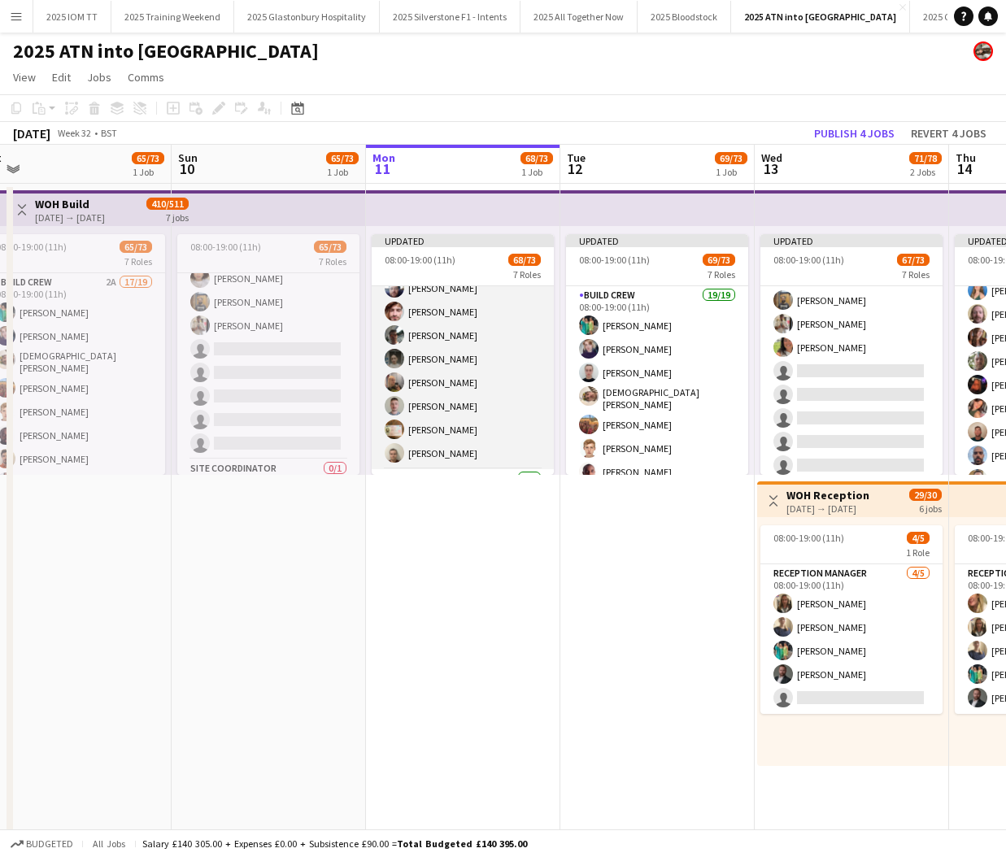
click at [505, 380] on app-card-role "Build Crew 19/19 08:00-19:00 (11h) [PERSON_NAME] [PERSON_NAME] [PERSON_NAME] [P…" at bounding box center [463, 224] width 182 height 489
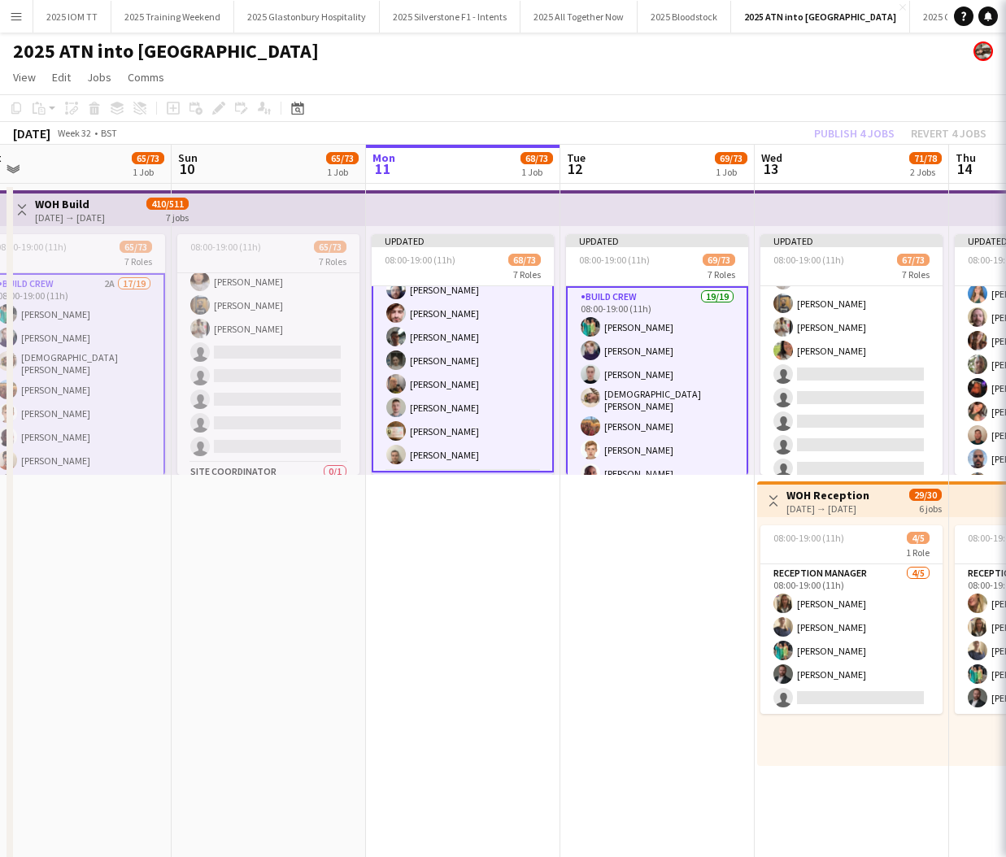
scroll to position [0, 799]
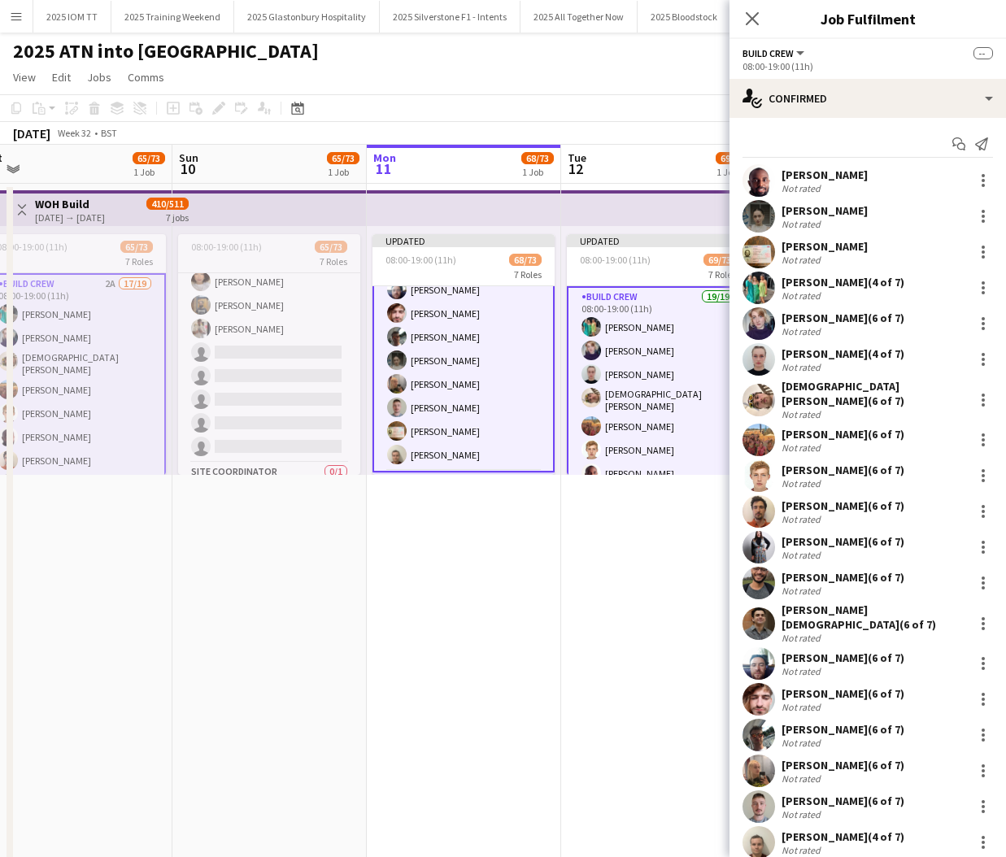
click at [505, 380] on app-card-role "Build Crew 19/19 08:00-19:00 (11h) [PERSON_NAME] [PERSON_NAME] [PERSON_NAME] [P…" at bounding box center [463, 226] width 182 height 493
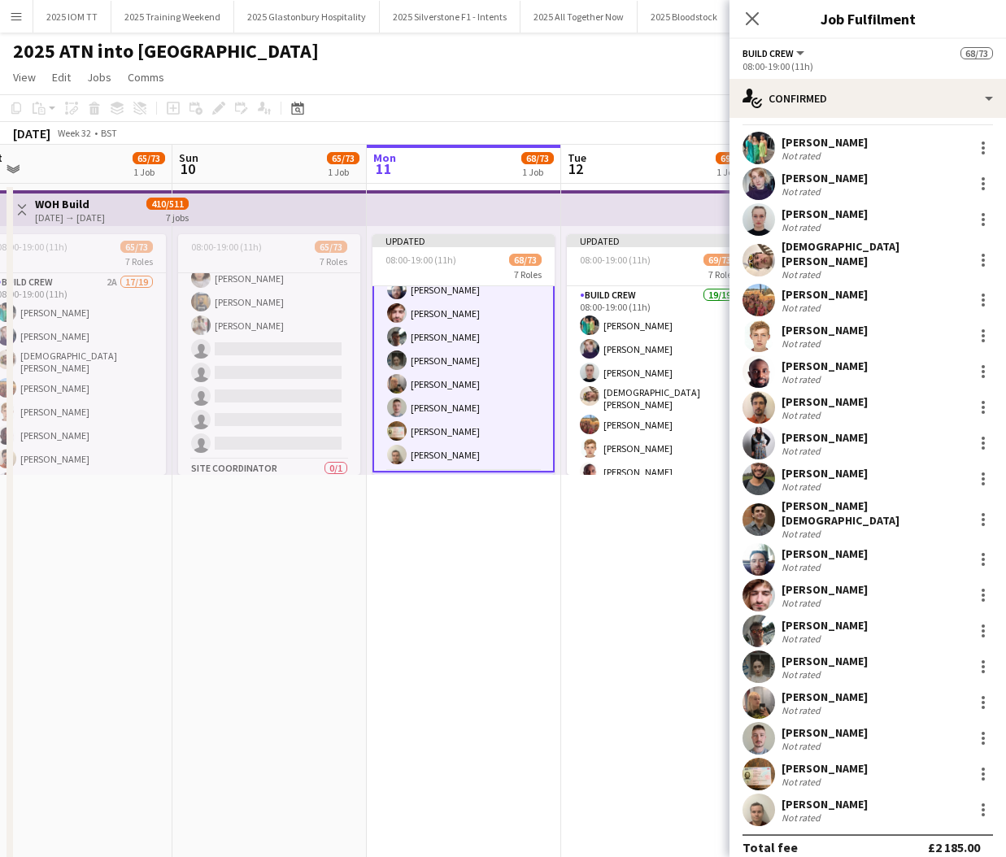
scroll to position [31, 0]
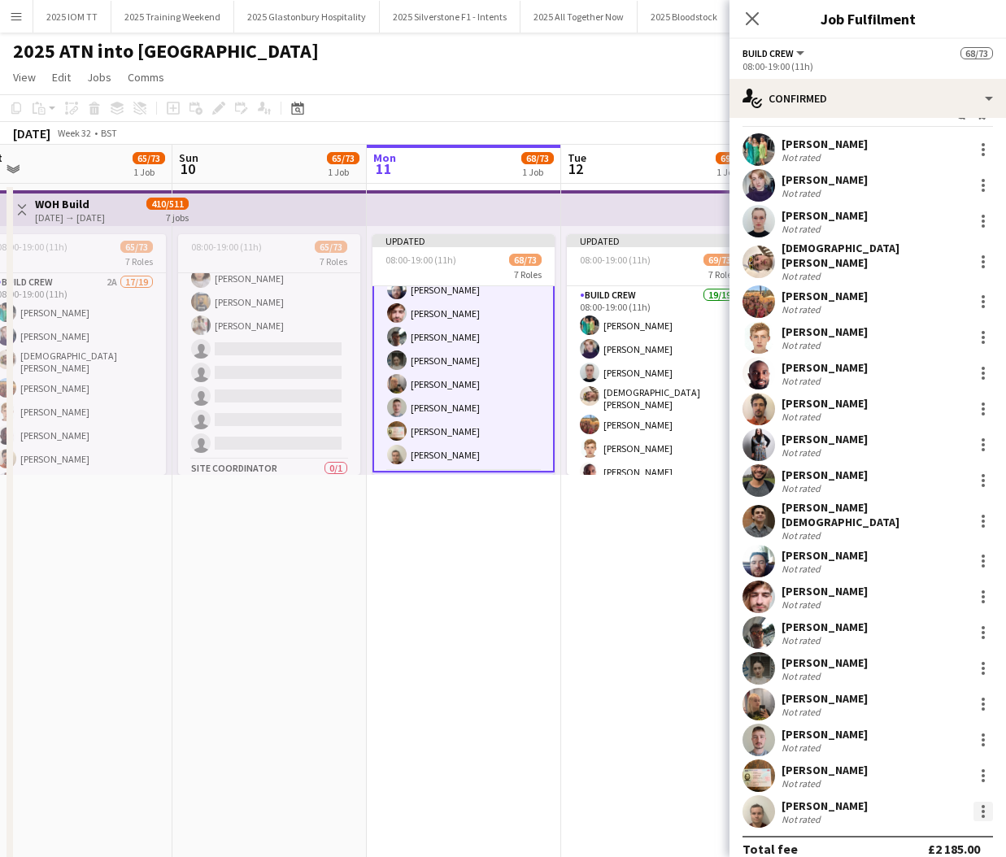
click at [977, 802] on div at bounding box center [983, 812] width 20 height 20
click at [918, 693] on button "Remove" at bounding box center [929, 685] width 127 height 39
click at [512, 586] on app-date-cell "In progress 08:00-19:00 (11h) 67/73 7 Roles Build Crew 2A 18/19 08:00-19:00 (11…" at bounding box center [464, 598] width 194 height 829
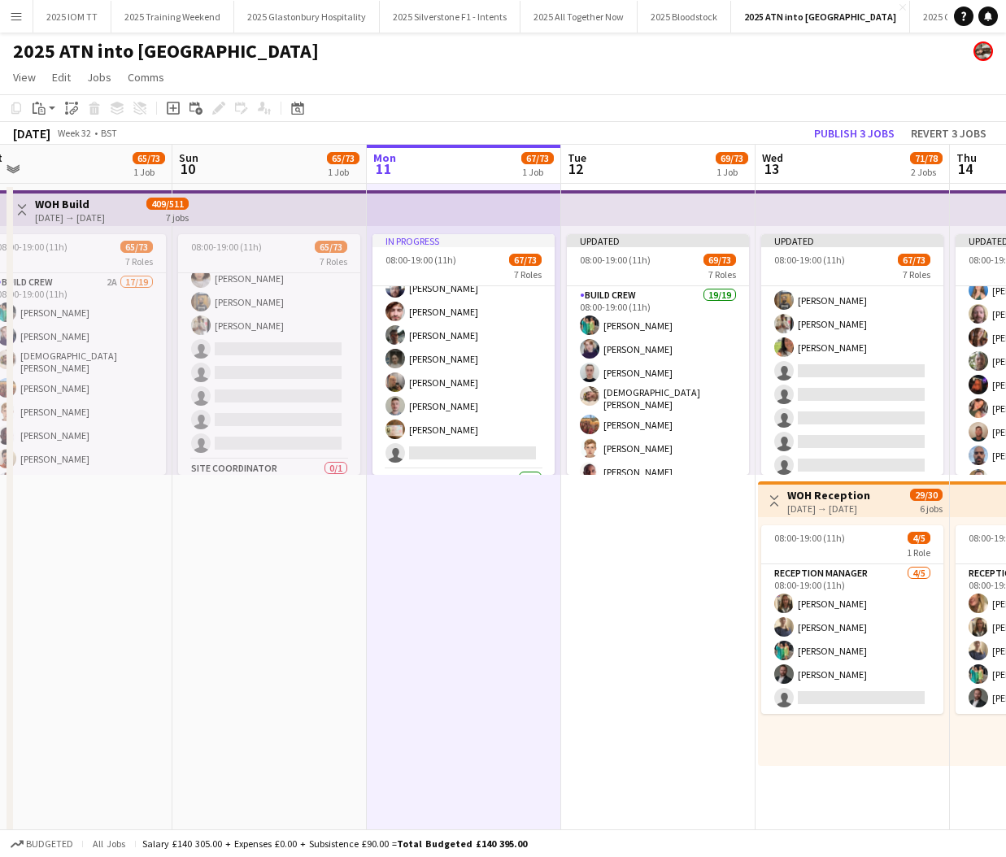
click at [853, 126] on button "Publish 3 jobs" at bounding box center [853, 133] width 93 height 21
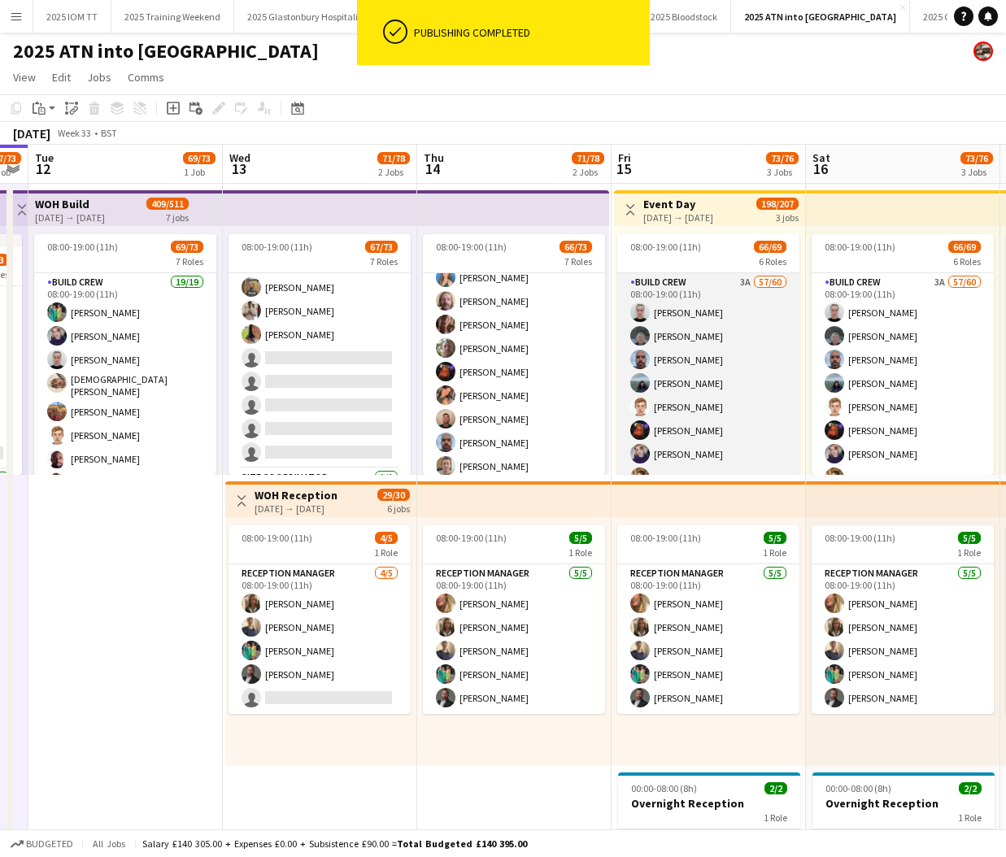
scroll to position [0, 575]
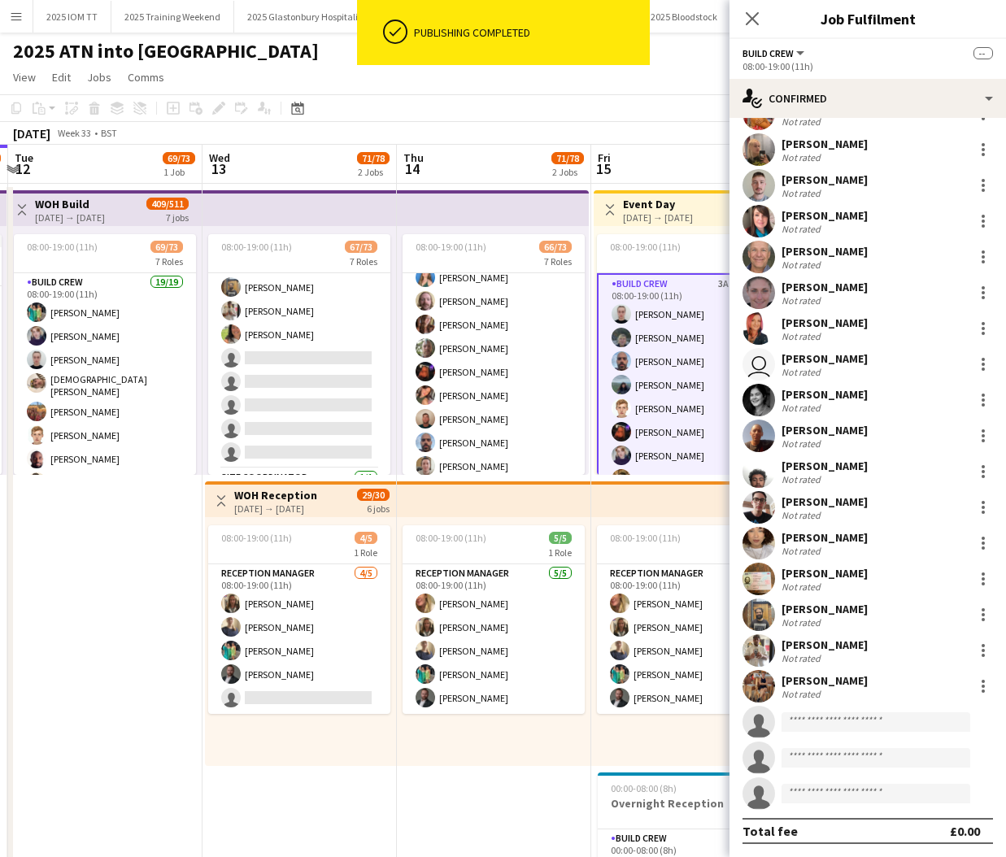
scroll to position [1497, 0]
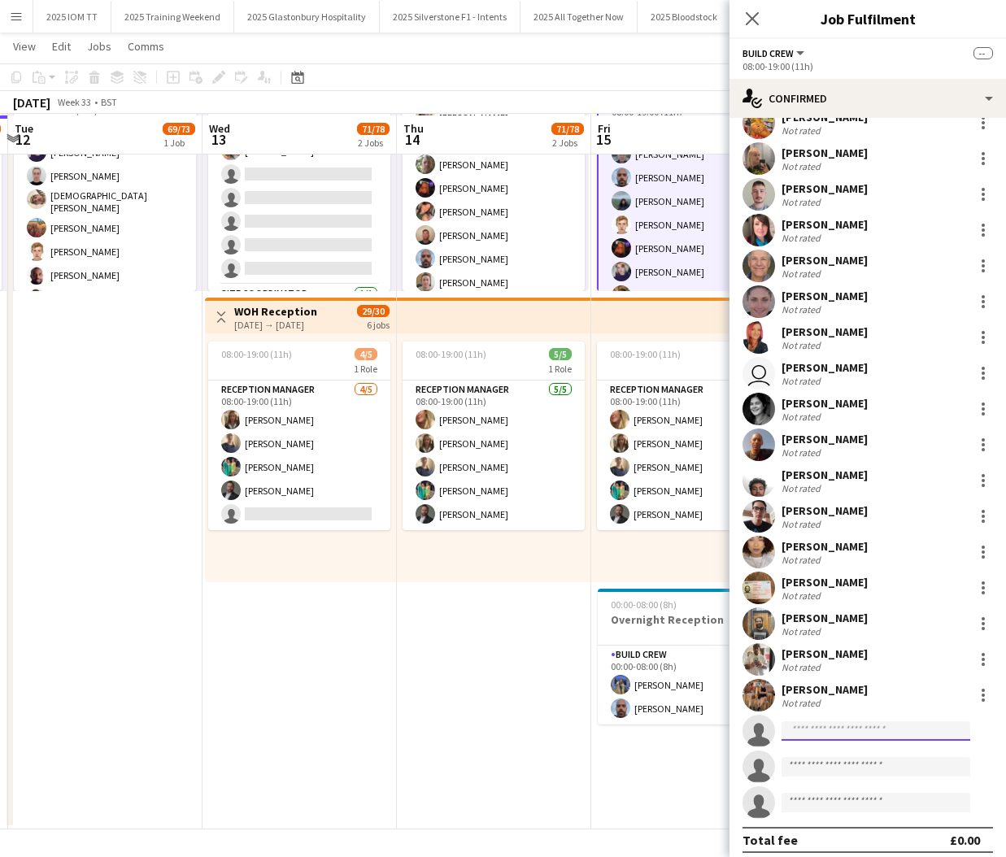
click at [906, 721] on input at bounding box center [875, 731] width 189 height 20
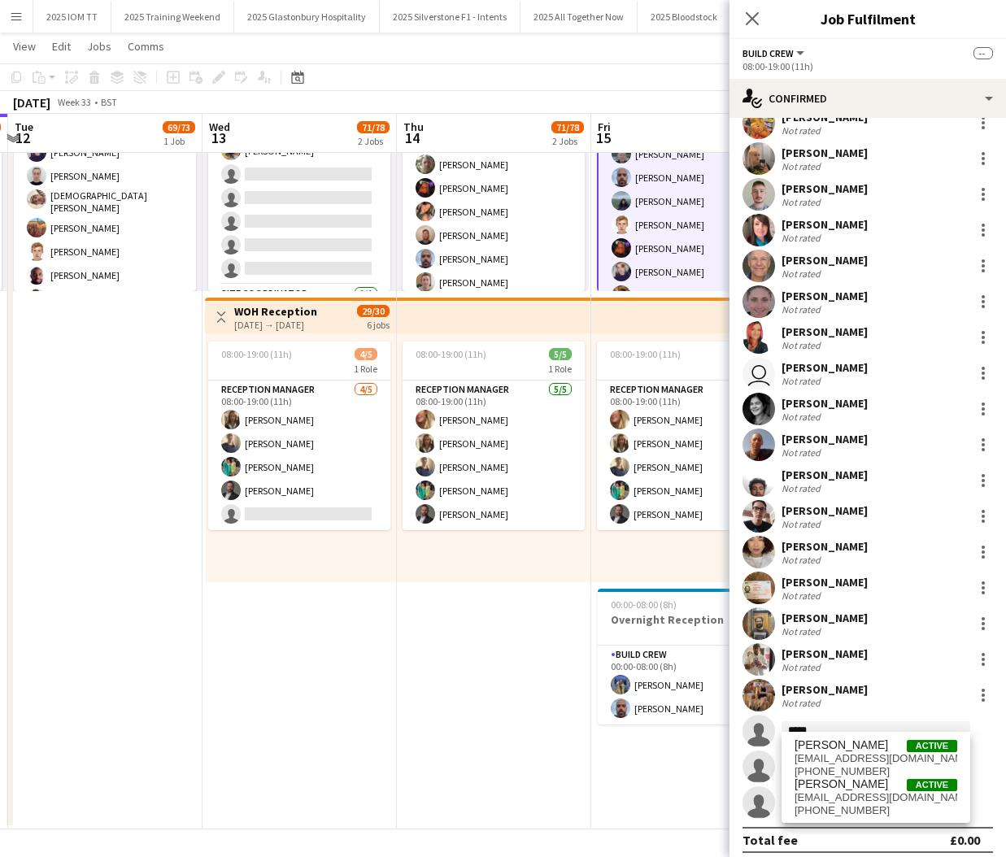
type input "*****"
drag, startPoint x: 906, startPoint y: 716, endPoint x: 852, endPoint y: 793, distance: 93.4
click at [852, 793] on span "[EMAIL_ADDRESS][DOMAIN_NAME]" at bounding box center [875, 797] width 163 height 13
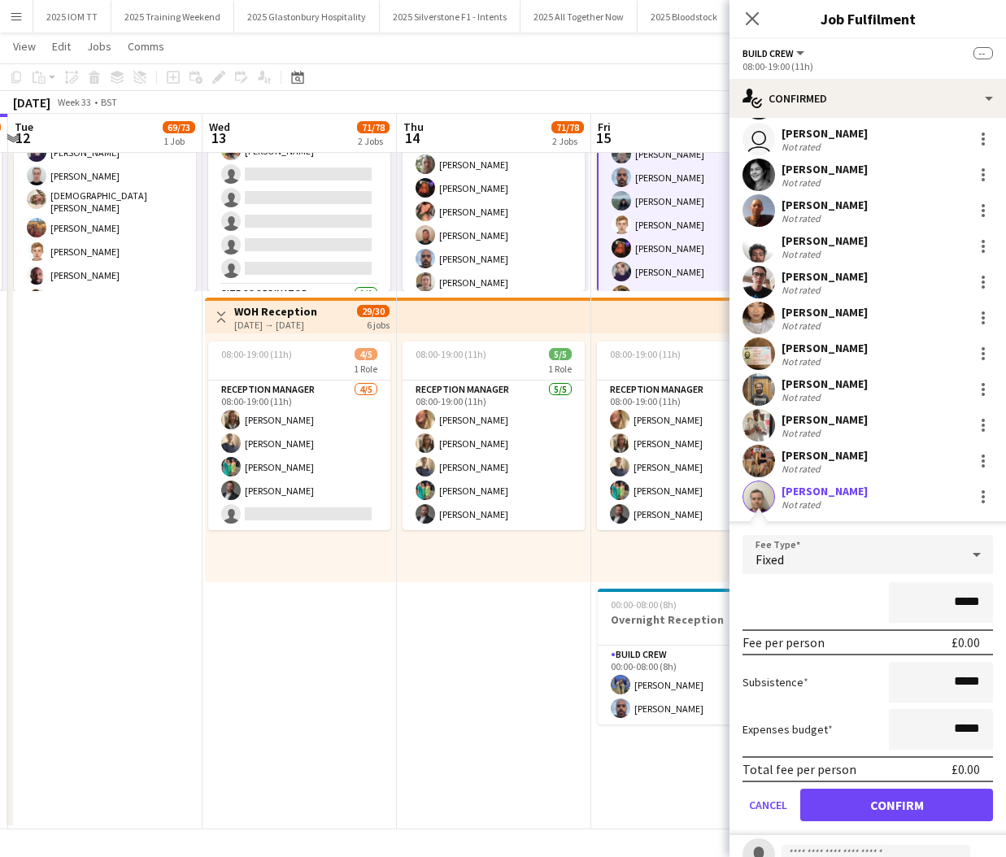
click at [884, 789] on button "Confirm" at bounding box center [896, 805] width 193 height 33
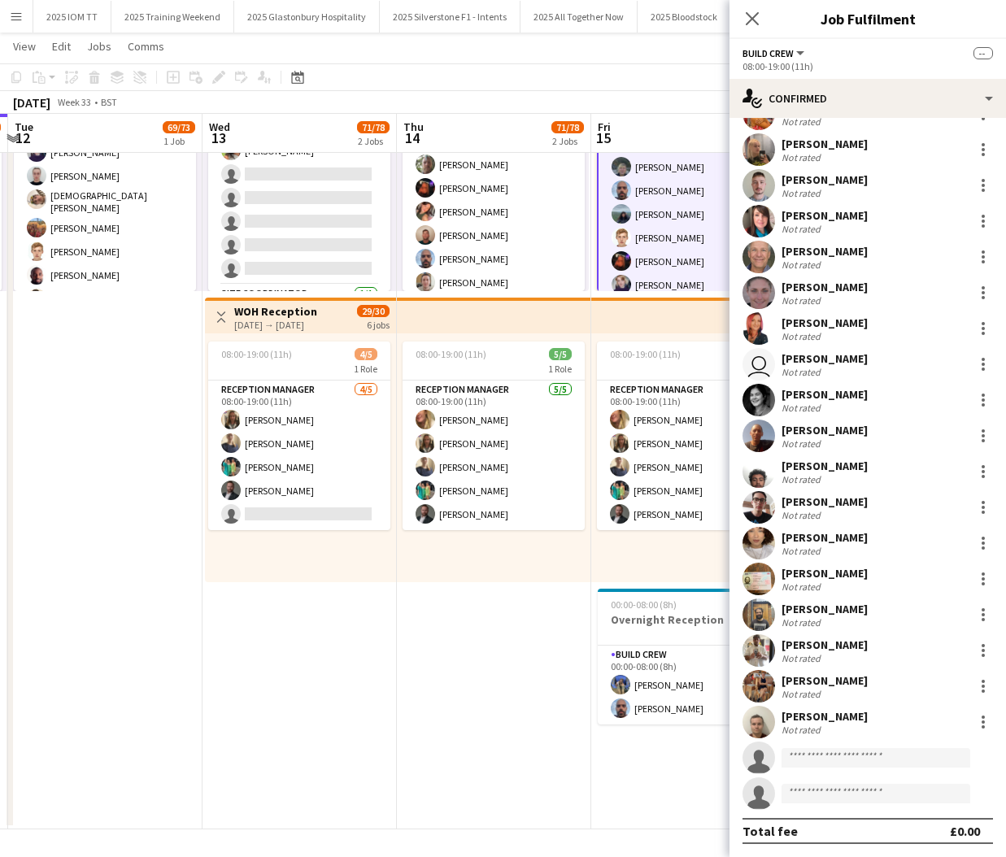
scroll to position [1497, 0]
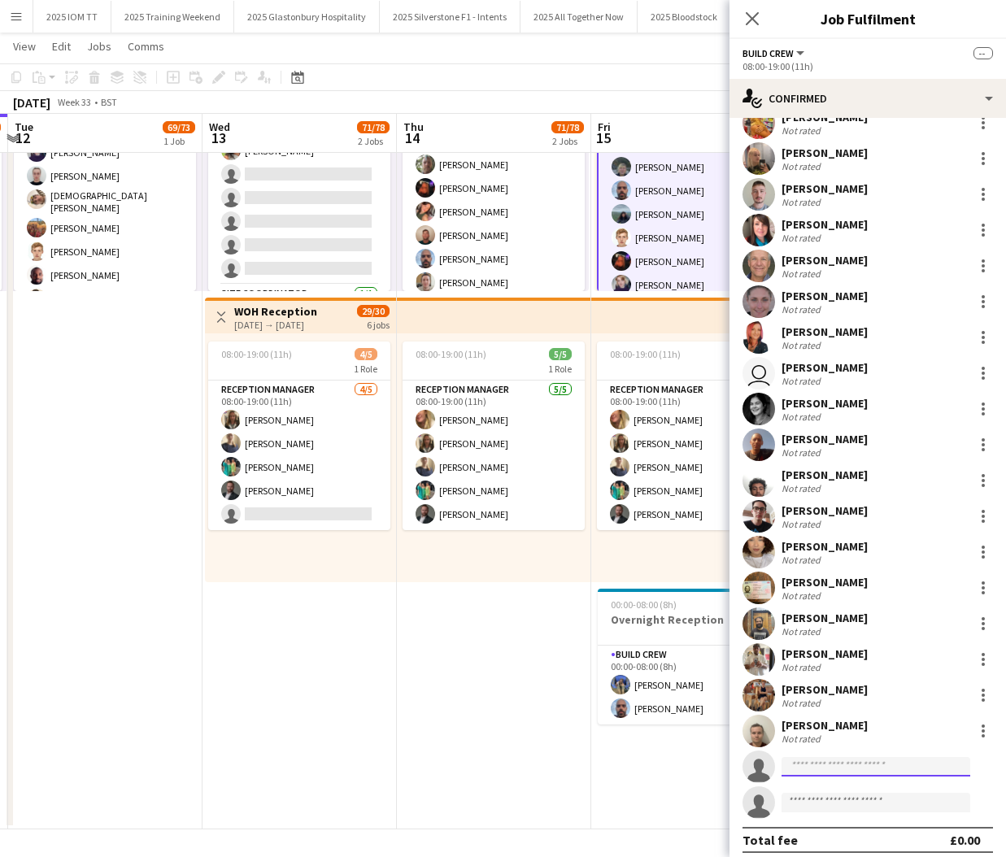
click at [852, 757] on input at bounding box center [875, 767] width 189 height 20
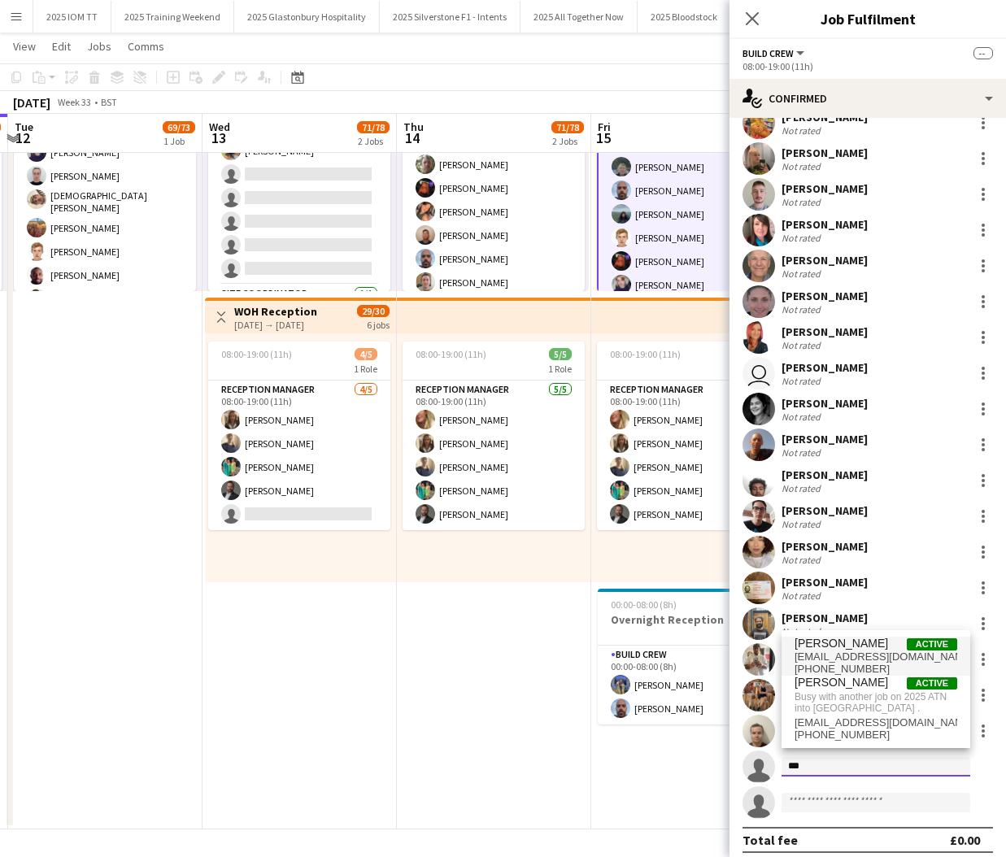
type input "***"
click at [894, 651] on span "[PERSON_NAME] Active [EMAIL_ADDRESS][DOMAIN_NAME] [PHONE_NUMBER]" at bounding box center [875, 656] width 163 height 39
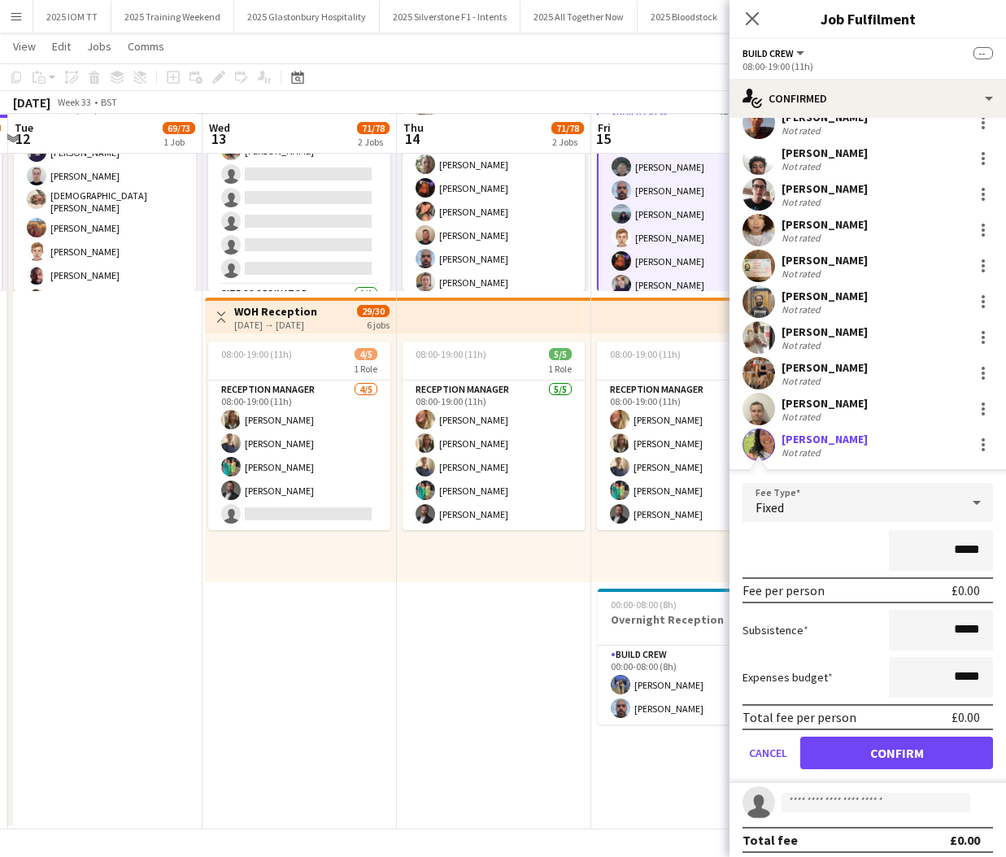
scroll to position [182, 0]
click at [893, 737] on button "Confirm" at bounding box center [896, 753] width 193 height 33
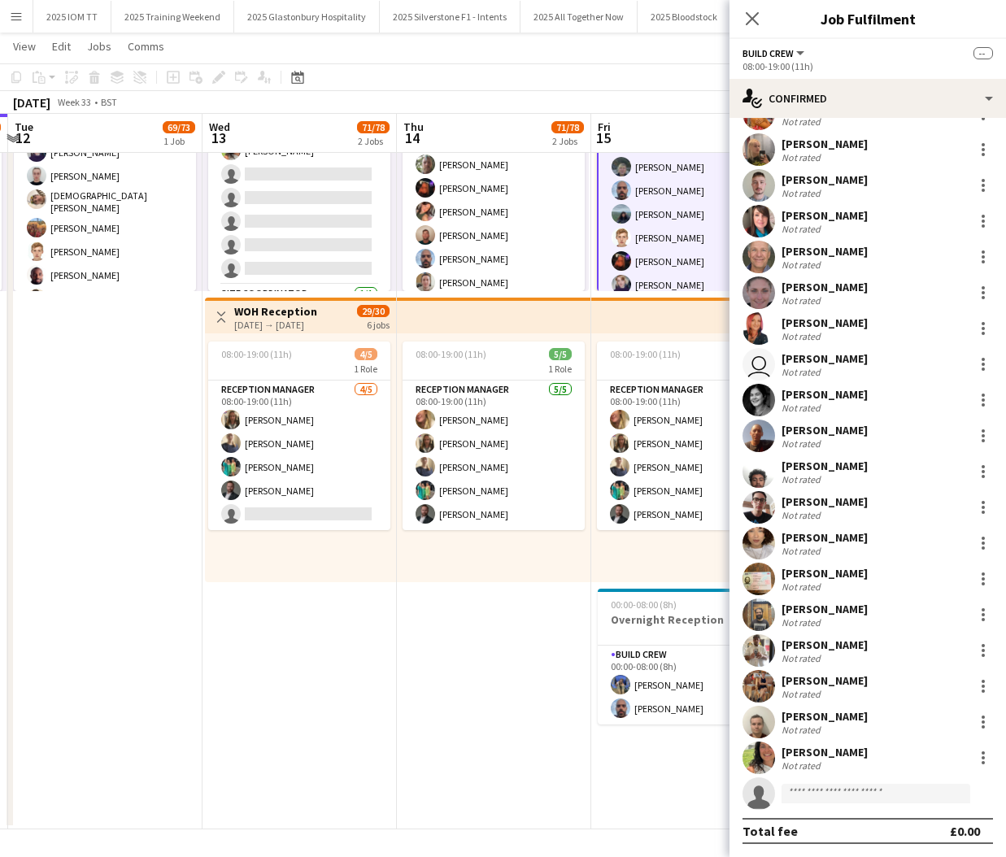
scroll to position [1497, 0]
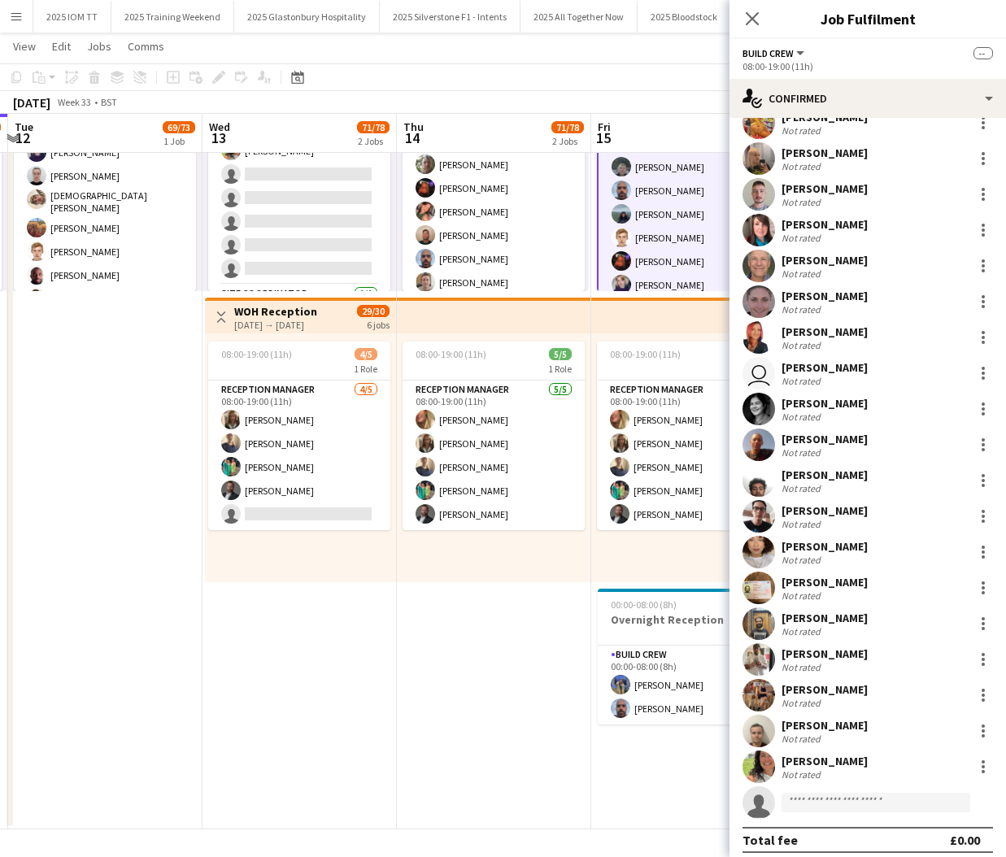
click at [502, 629] on app-date-cell "08:00-19:00 (11h) 66/73 7 Roles Build Crew 2A 18/19 08:00-19:00 (11h) [PERSON_N…" at bounding box center [494, 414] width 194 height 829
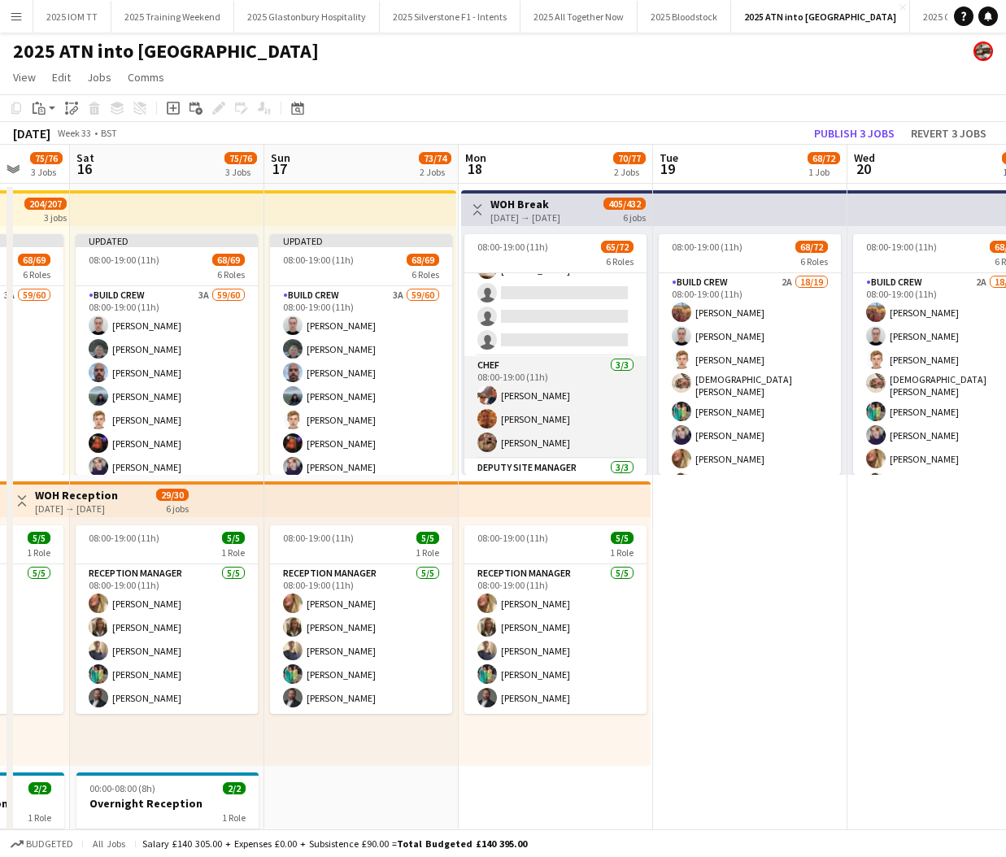
scroll to position [254, 0]
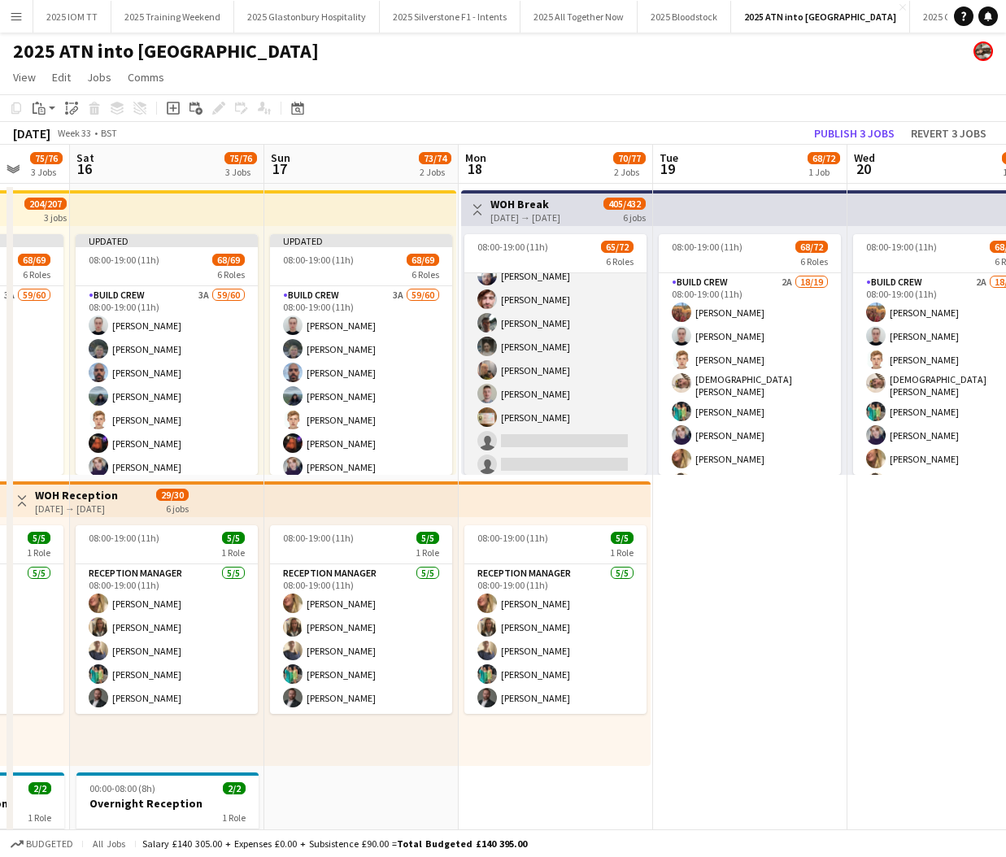
click at [581, 367] on app-card-role "Build Crew 2A 16/19 08:00-19:00 (11h) [PERSON_NAME] [PERSON_NAME] [PERSON_NAME]…" at bounding box center [555, 262] width 182 height 485
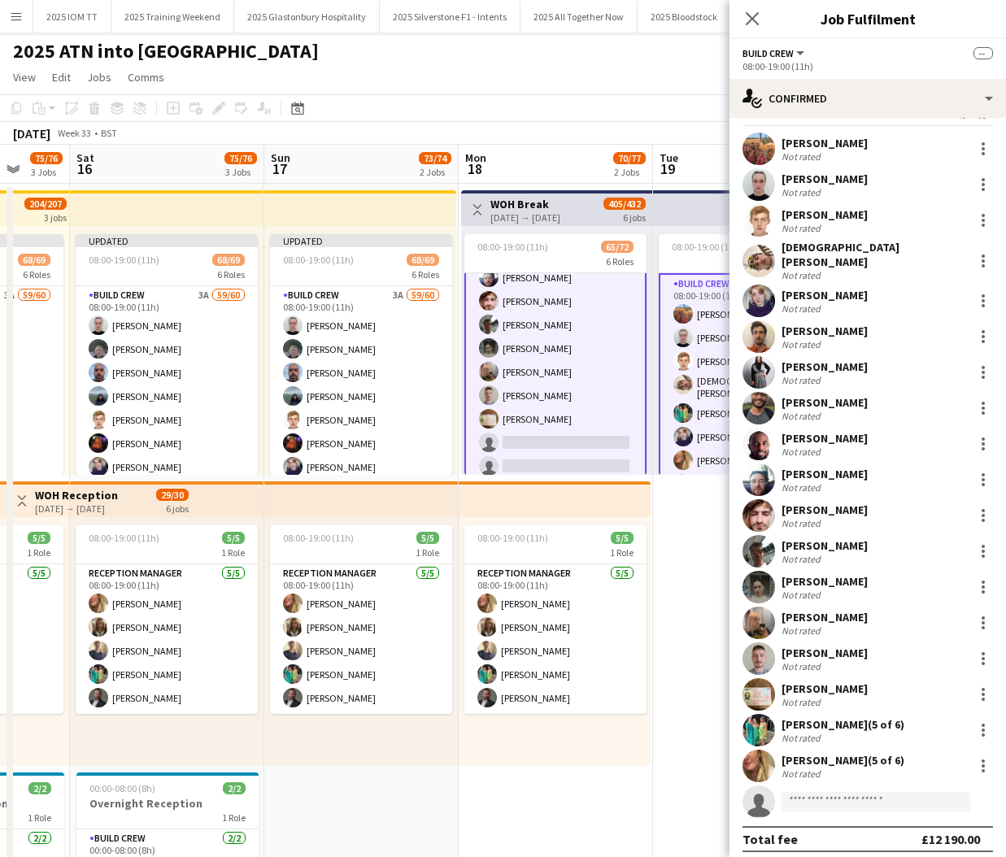
scroll to position [31, 0]
click at [874, 793] on input at bounding box center [875, 803] width 189 height 20
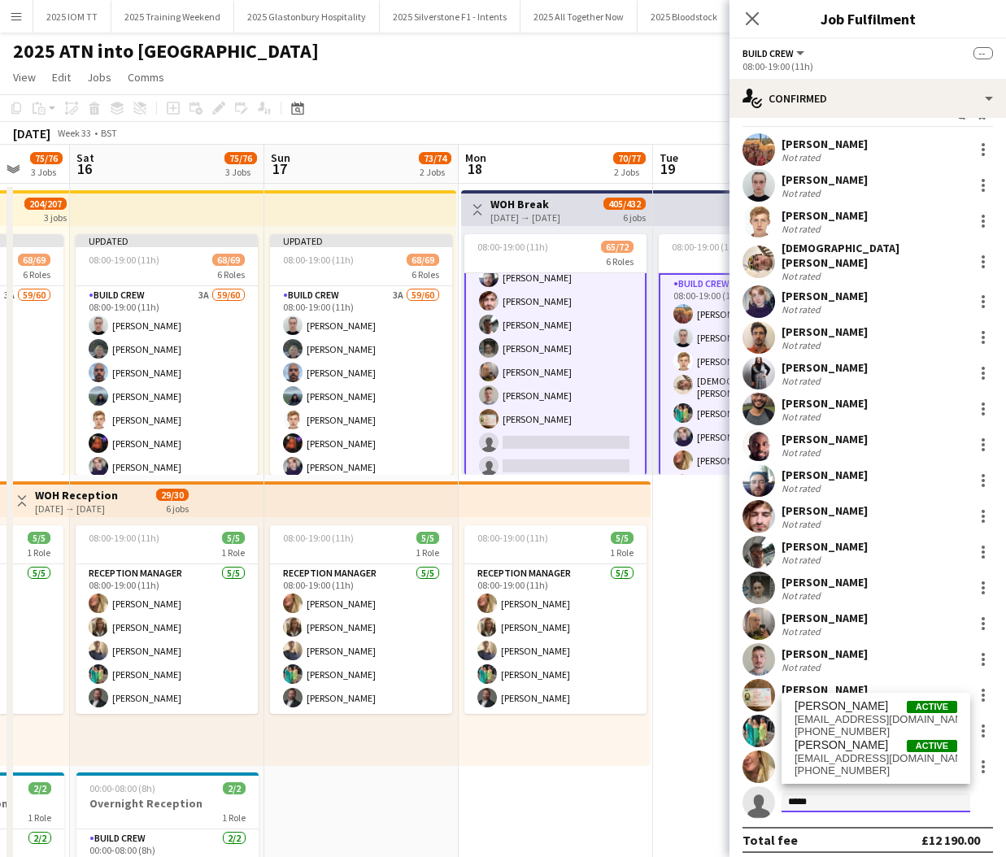
type input "*****"
drag, startPoint x: 874, startPoint y: 793, endPoint x: 876, endPoint y: 760, distance: 32.6
click at [876, 760] on span "[EMAIL_ADDRESS][DOMAIN_NAME]" at bounding box center [875, 758] width 163 height 13
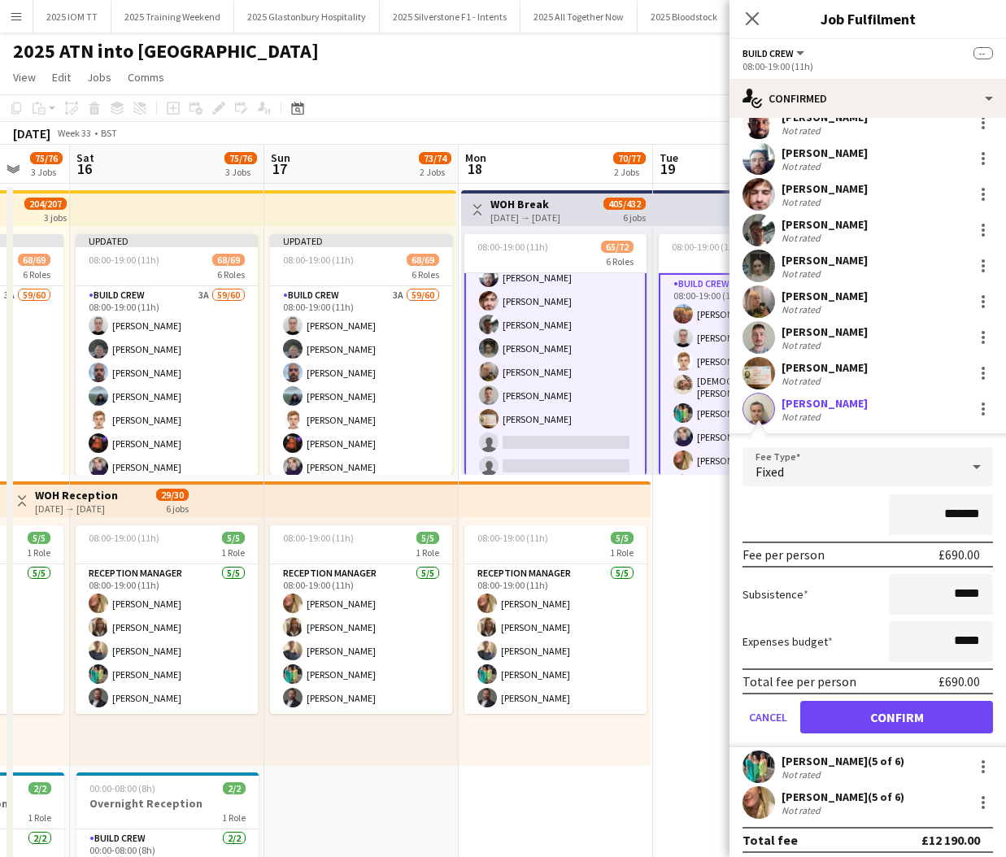
click at [853, 716] on button "Confirm" at bounding box center [896, 717] width 193 height 33
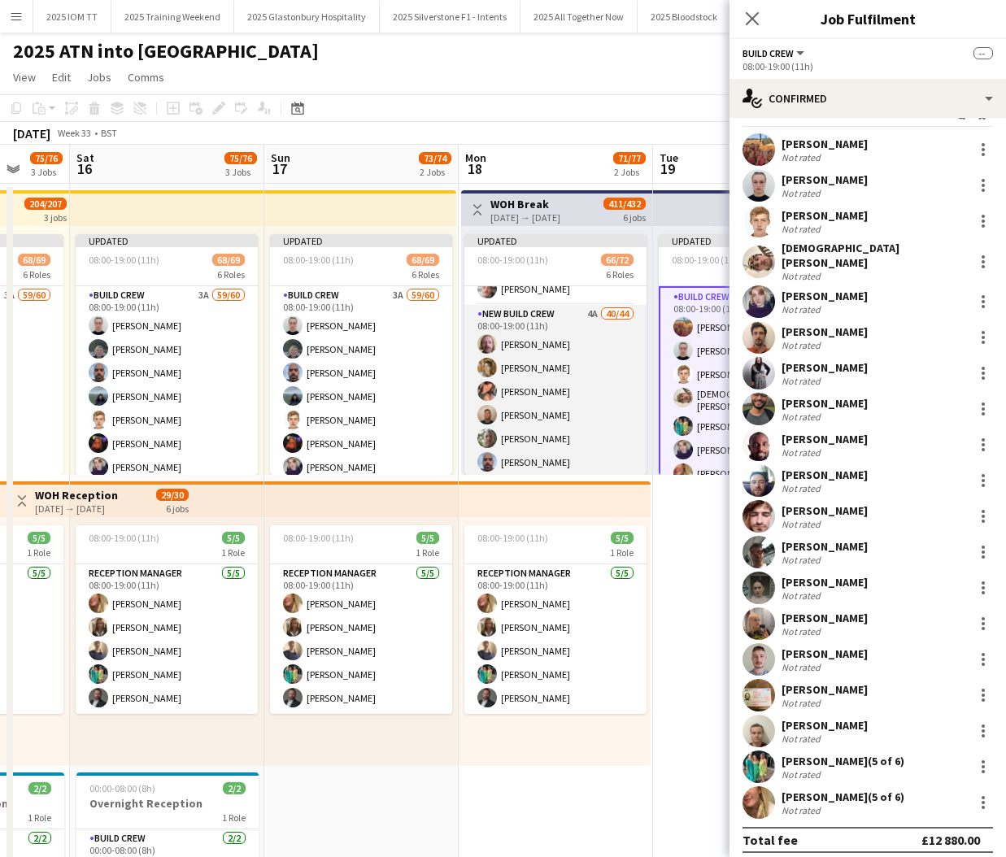
scroll to position [859, 0]
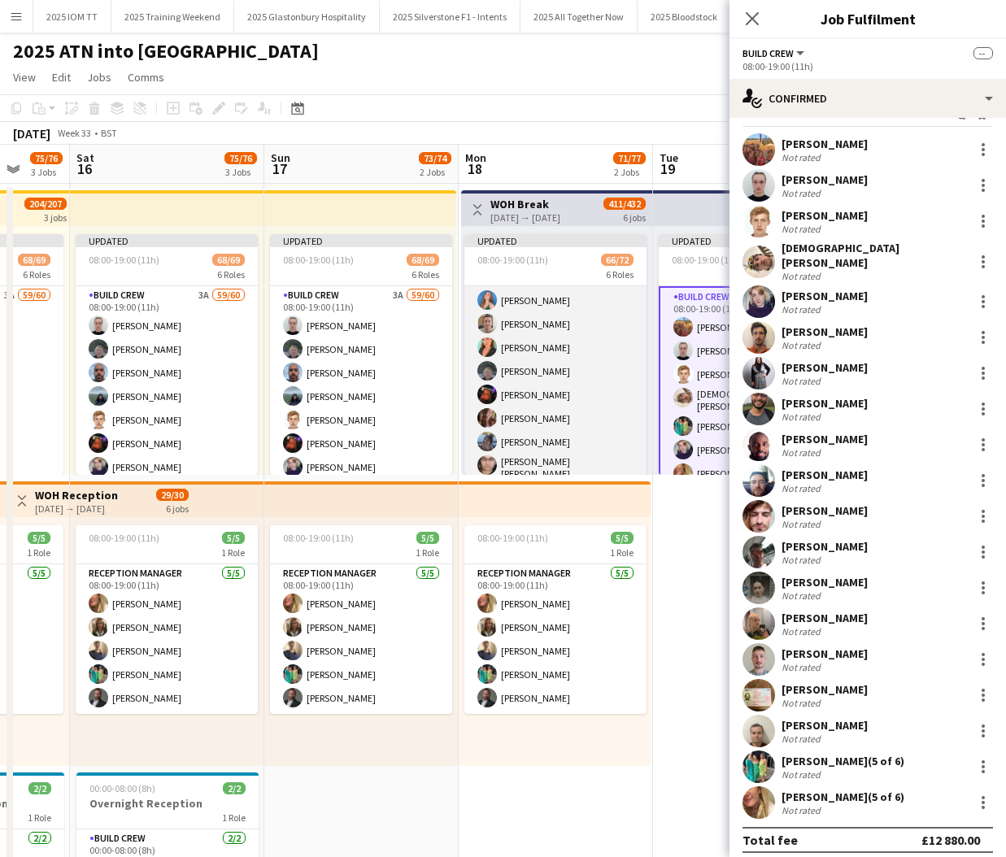
click at [561, 394] on app-card-role "New Build Crew 4A 40/44 08:00-19:00 (11h) [PERSON_NAME] [PERSON_NAME] [PERSON_N…" at bounding box center [555, 657] width 182 height 1074
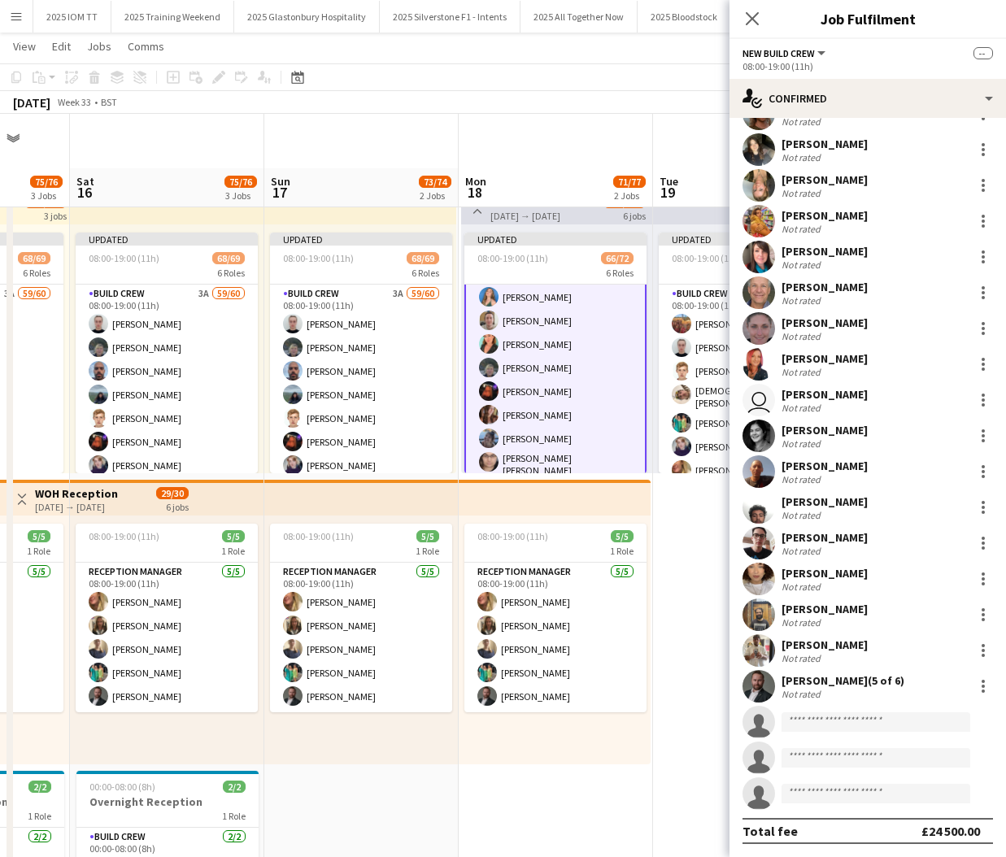
scroll to position [925, 0]
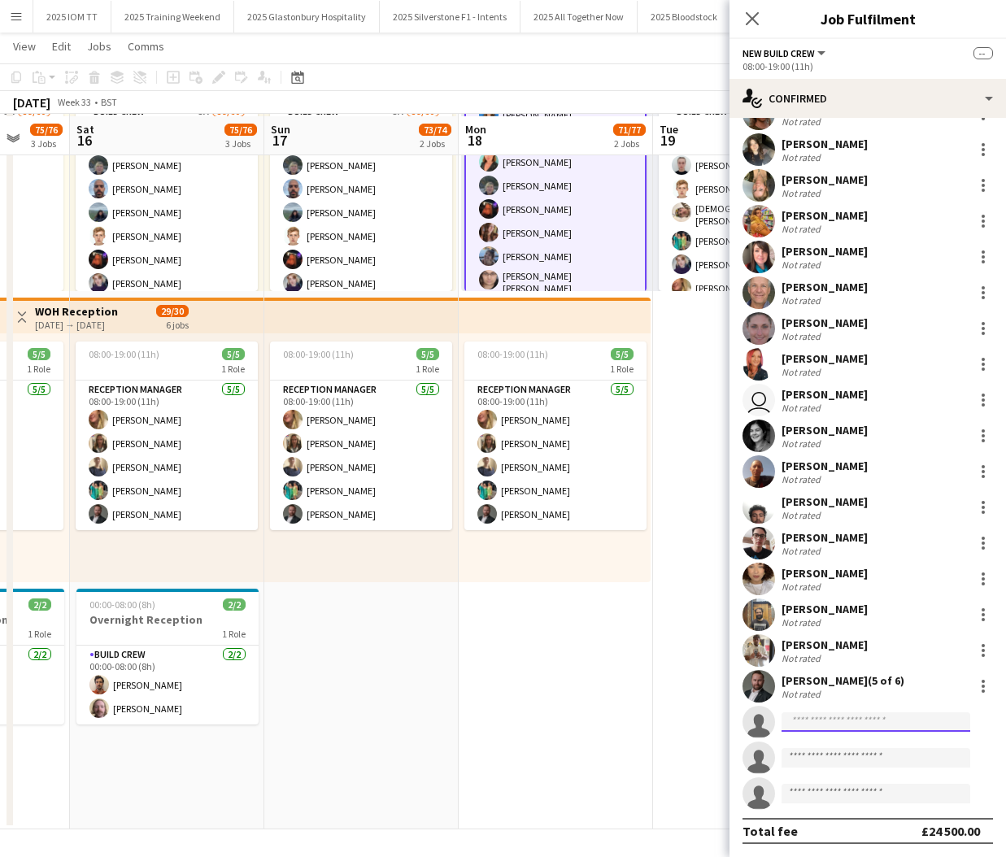
click at [856, 712] on input at bounding box center [875, 722] width 189 height 20
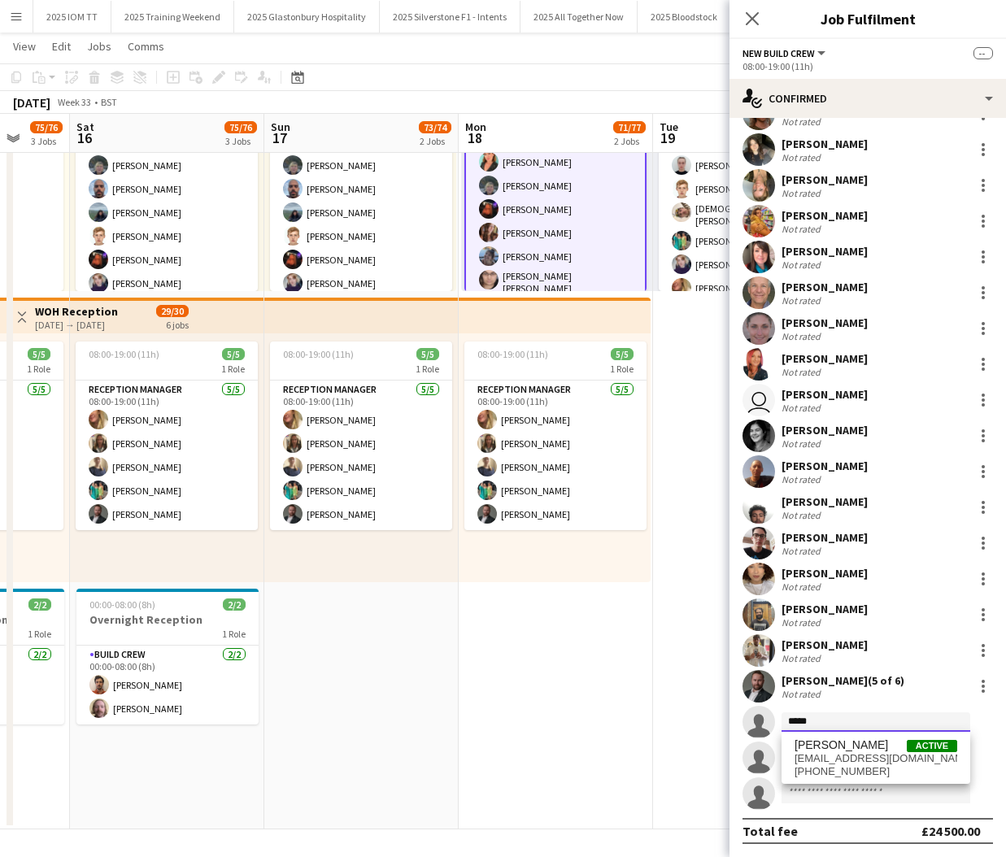
type input "*****"
drag, startPoint x: 856, startPoint y: 712, endPoint x: 883, endPoint y: 751, distance: 47.4
click at [883, 751] on span "[PERSON_NAME]" at bounding box center [840, 745] width 93 height 14
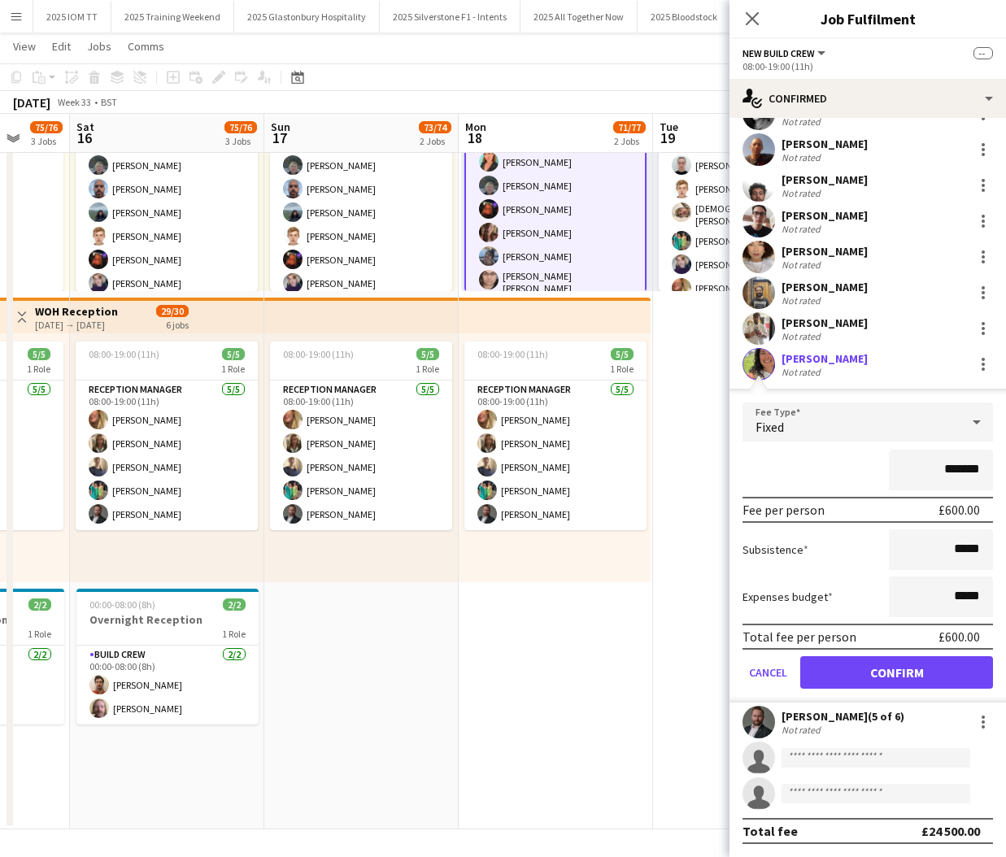
click at [867, 667] on button "Confirm" at bounding box center [896, 672] width 193 height 33
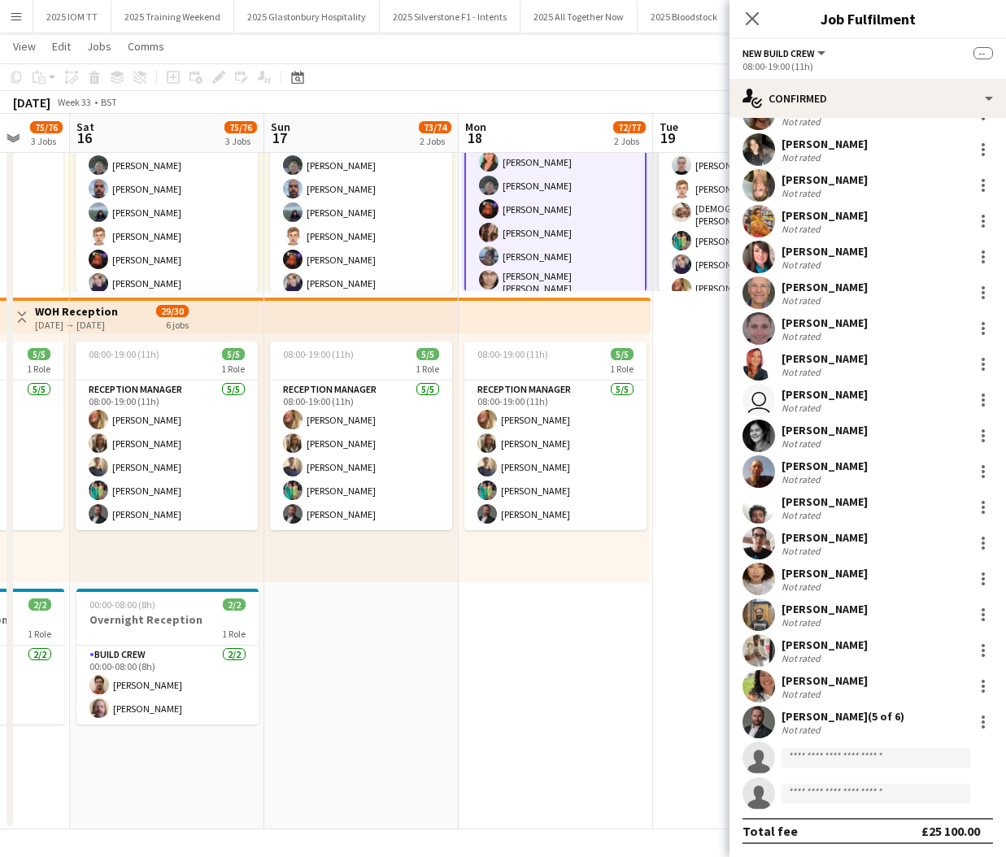
click at [596, 637] on app-date-cell "Toggle View WOH Break [DATE] → [DATE] 417/432 6 jobs Updated 08:00-19:00 (11h) …" at bounding box center [556, 414] width 194 height 829
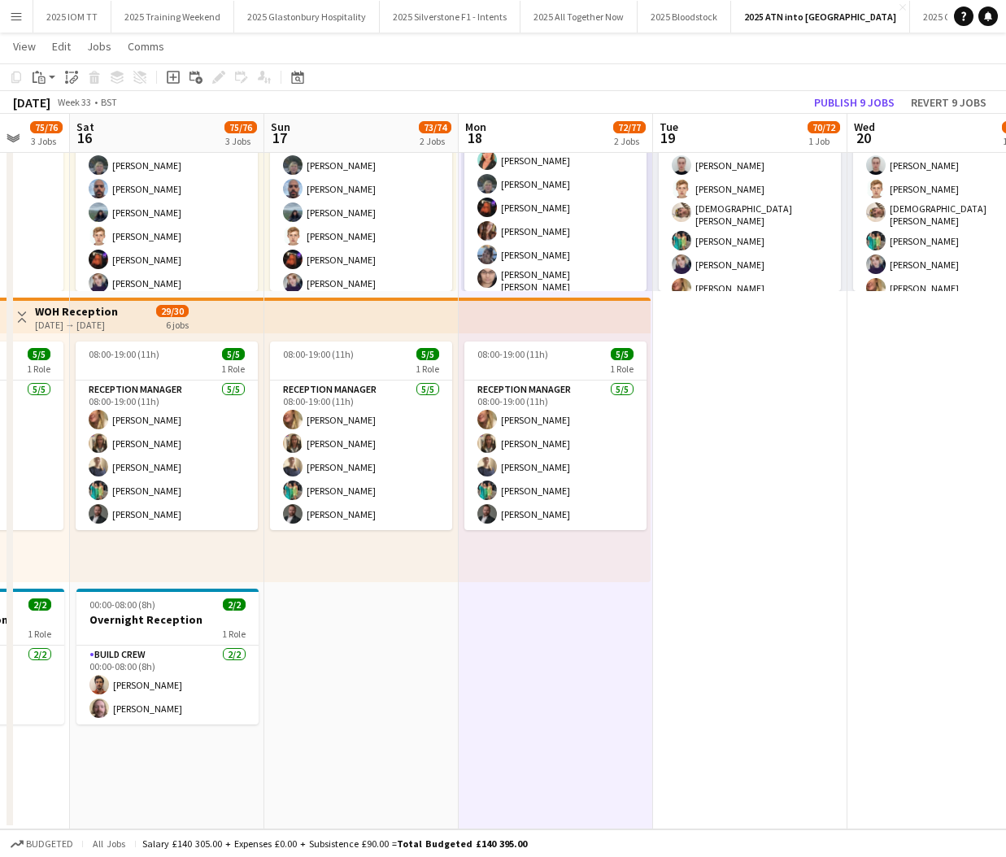
scroll to position [0, 512]
click at [874, 101] on button "Publish 9 jobs" at bounding box center [853, 102] width 93 height 21
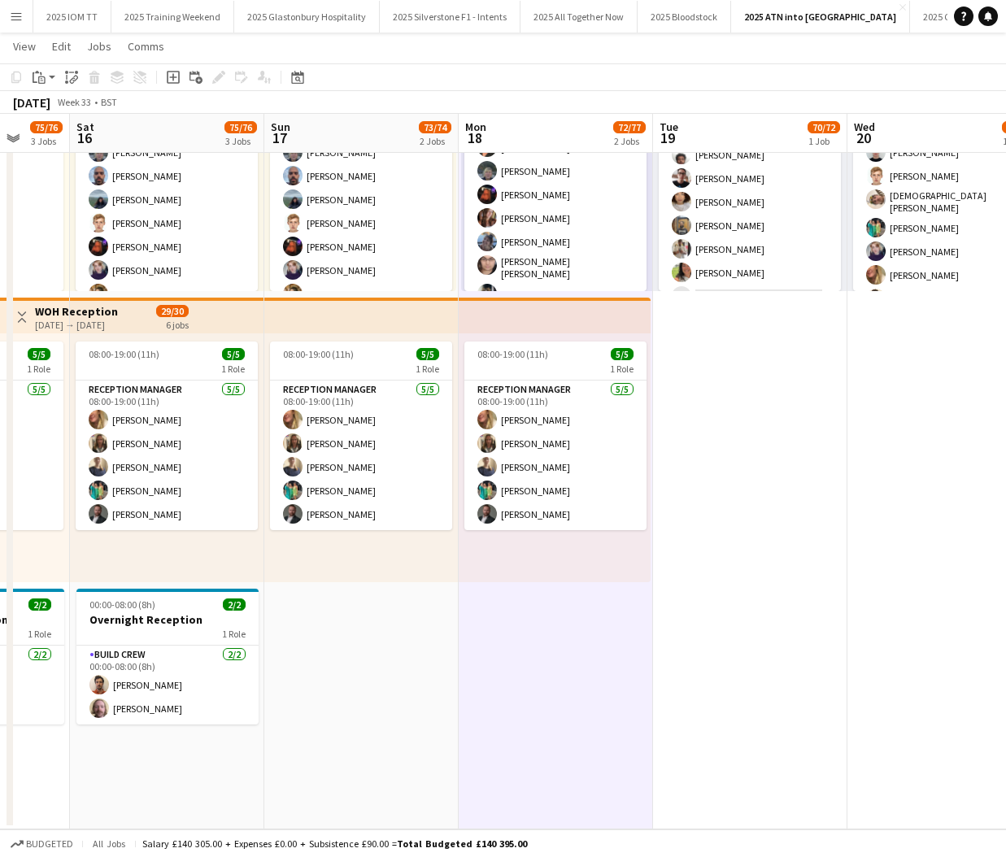
scroll to position [1515, 0]
click at [751, 320] on app-date-cell "08:00-19:00 (11h) 70/72 6 Roles Build Crew 19/19 08:00-19:00 (11h) [PERSON_NAME…" at bounding box center [750, 414] width 194 height 829
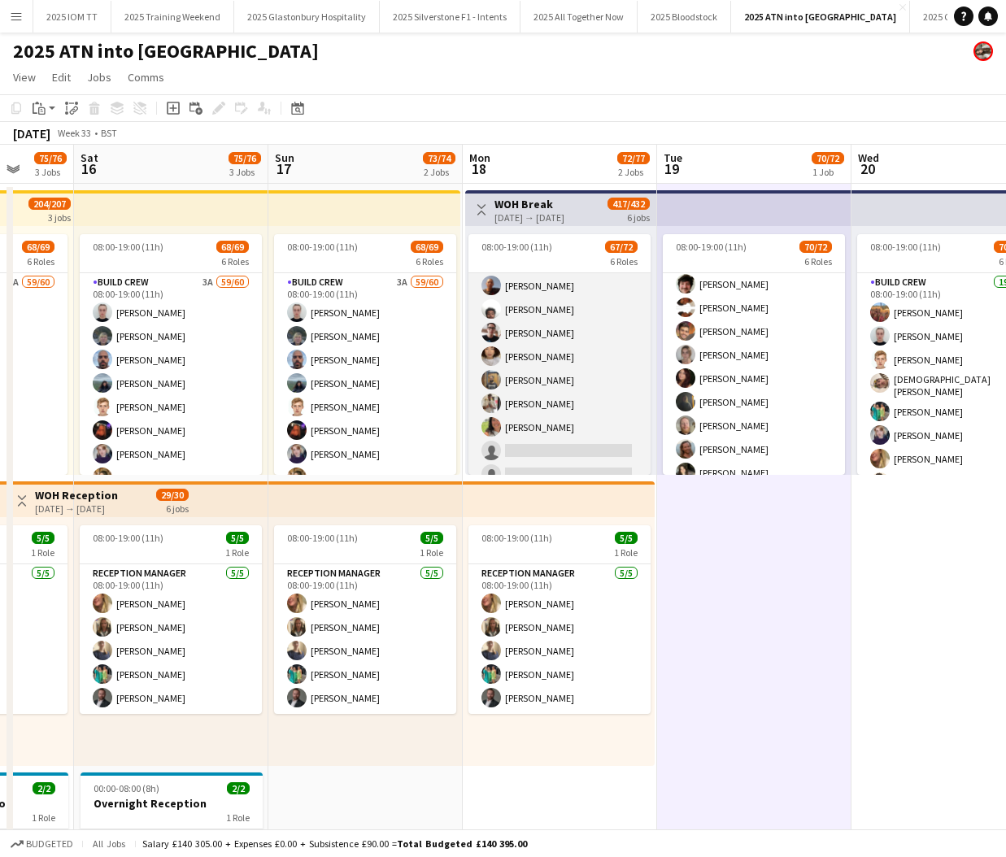
scroll to position [1531, 0]
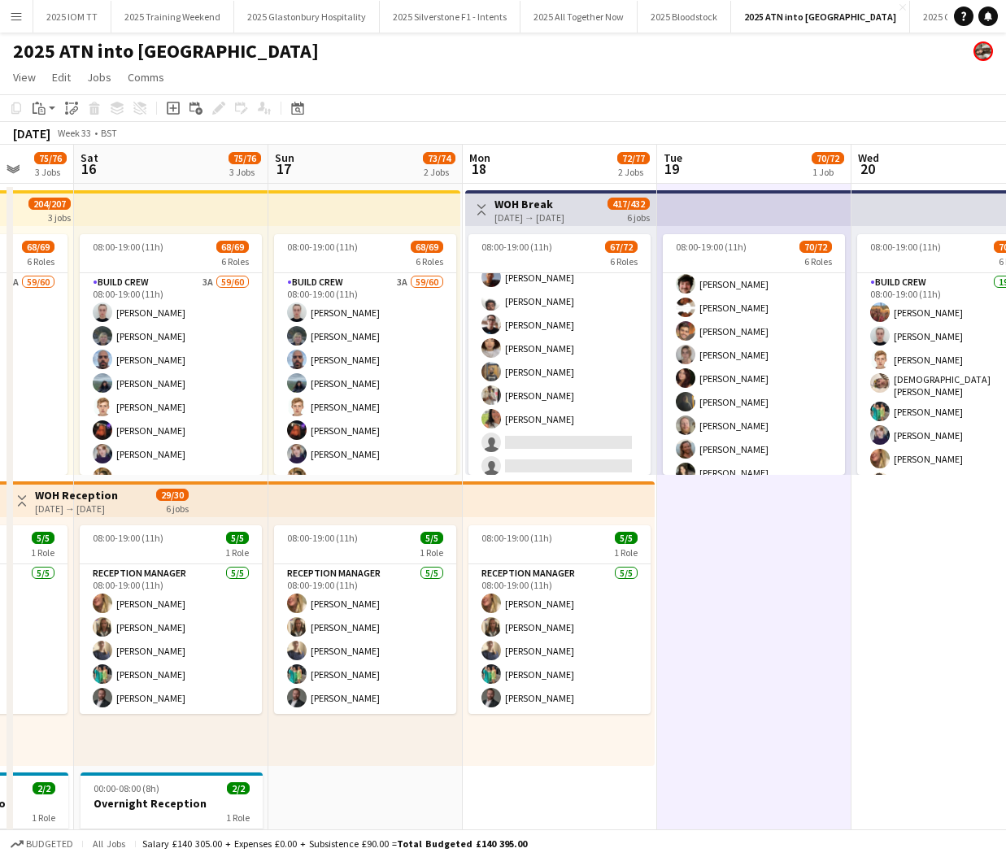
click at [734, 610] on app-date-cell "08:00-19:00 (11h) 70/72 6 Roles Build Crew 19/19 08:00-19:00 (11h) [PERSON_NAME…" at bounding box center [754, 598] width 194 height 829
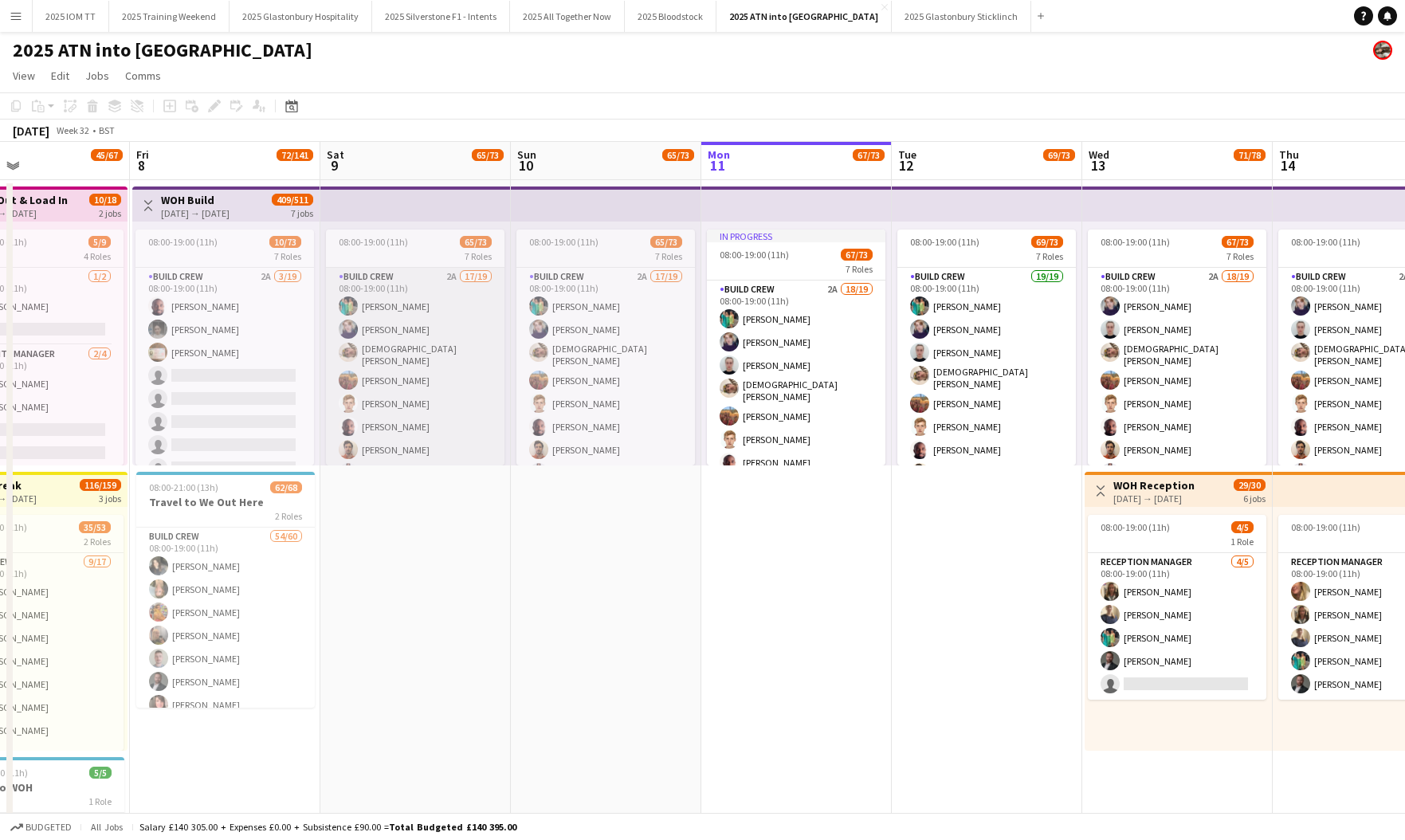
scroll to position [0, 630]
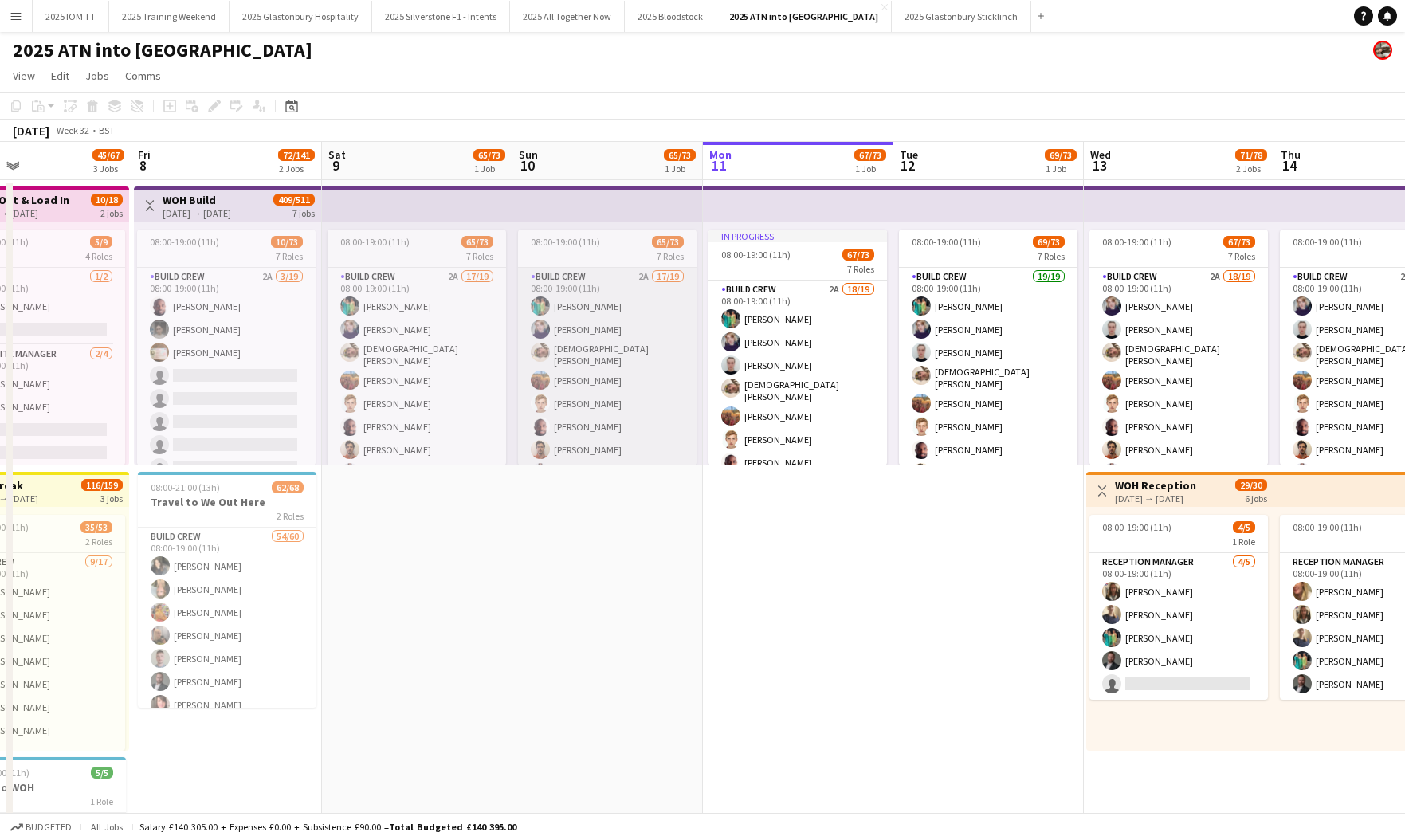
click at [620, 374] on app-card-role "Build Crew 2A 17/19 08:00-19:00 (11h) [PERSON_NAME] [PERSON_NAME] [PERSON_NAME]…" at bounding box center [607, 507] width 178 height 479
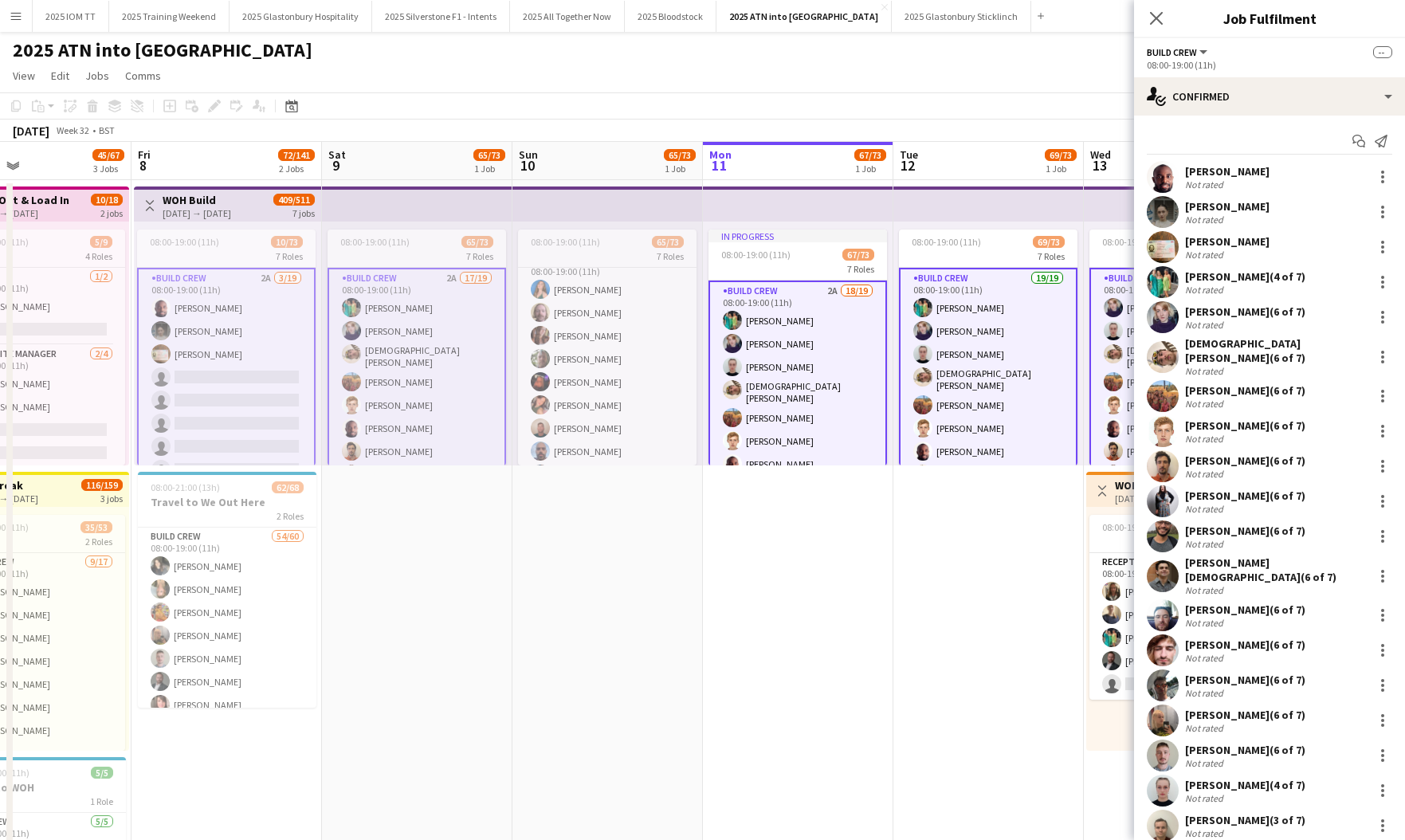
scroll to position [772, 0]
click at [620, 375] on app-card-role "New Build Crew 3A 40/45 08:00-19:00 (11h) [PERSON_NAME] [PERSON_NAME] [PERSON_N…" at bounding box center [607, 748] width 178 height 1075
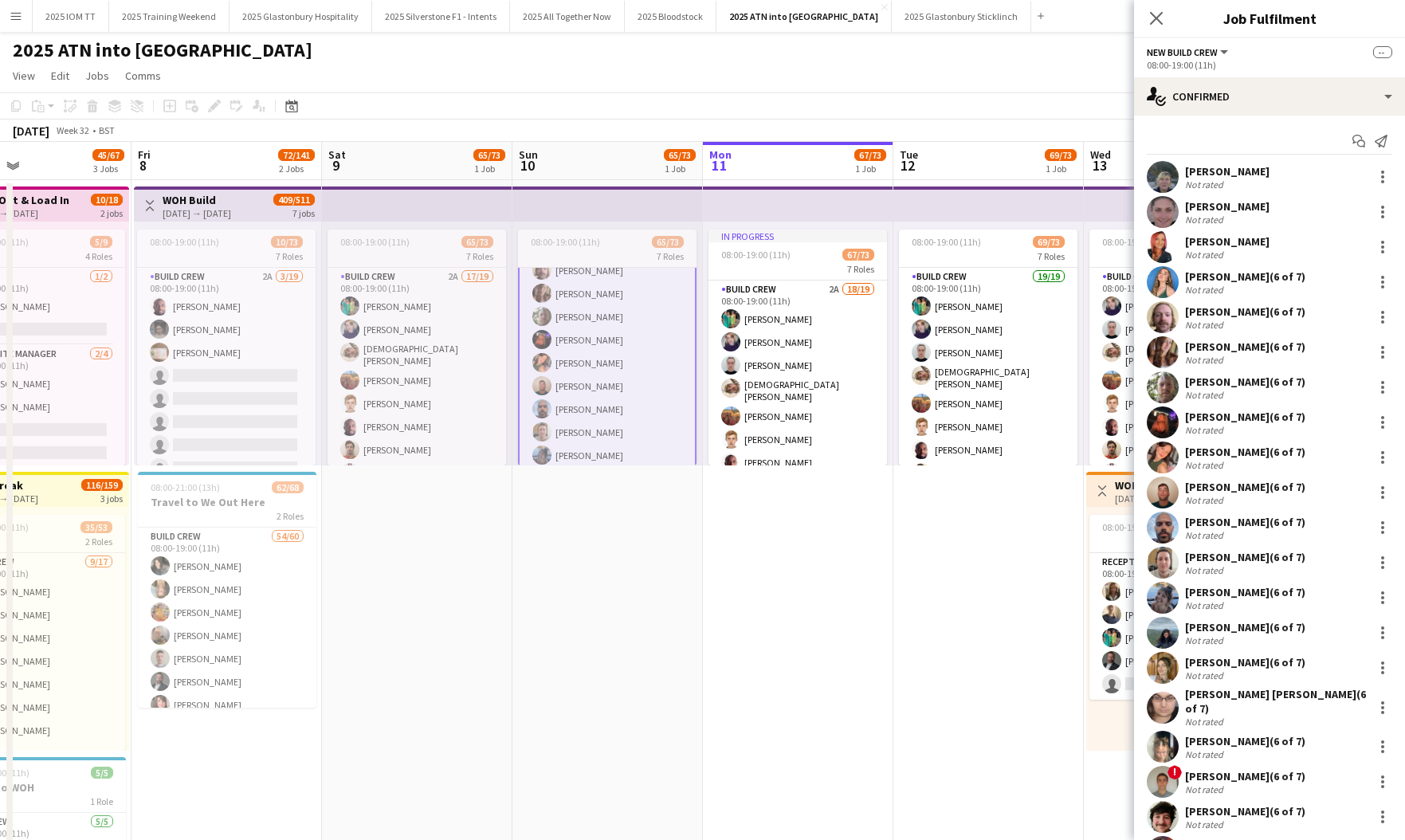
click at [620, 376] on app-card-role "New Build Crew 3A 40/45 08:00-19:00 (11h) [PERSON_NAME] [PERSON_NAME] [PERSON_N…" at bounding box center [607, 746] width 178 height 1079
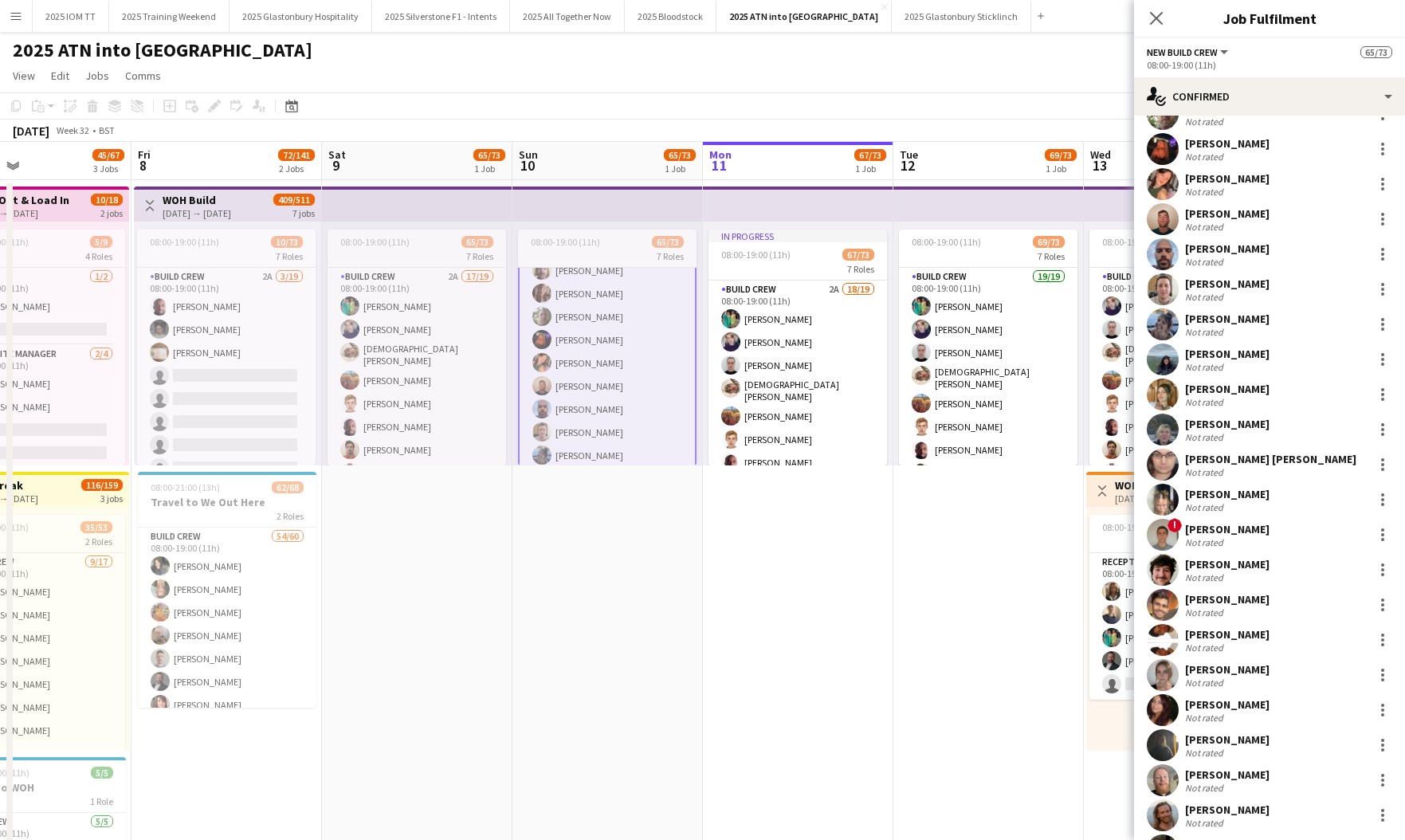
scroll to position [194, 0]
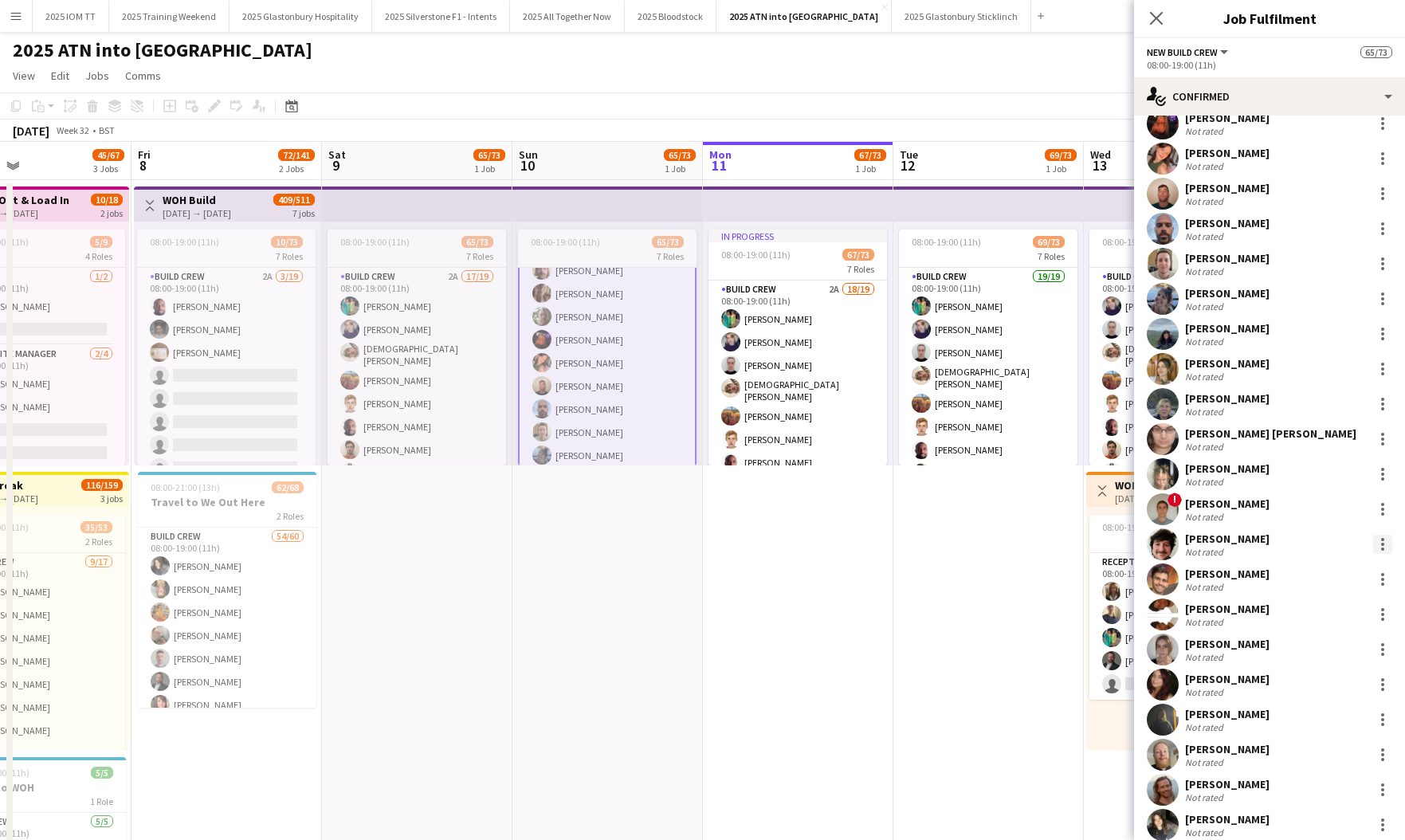
click at [985, 549] on div at bounding box center [1383, 544] width 20 height 20
click at [985, 575] on span "Edit fee" at bounding box center [1302, 573] width 43 height 14
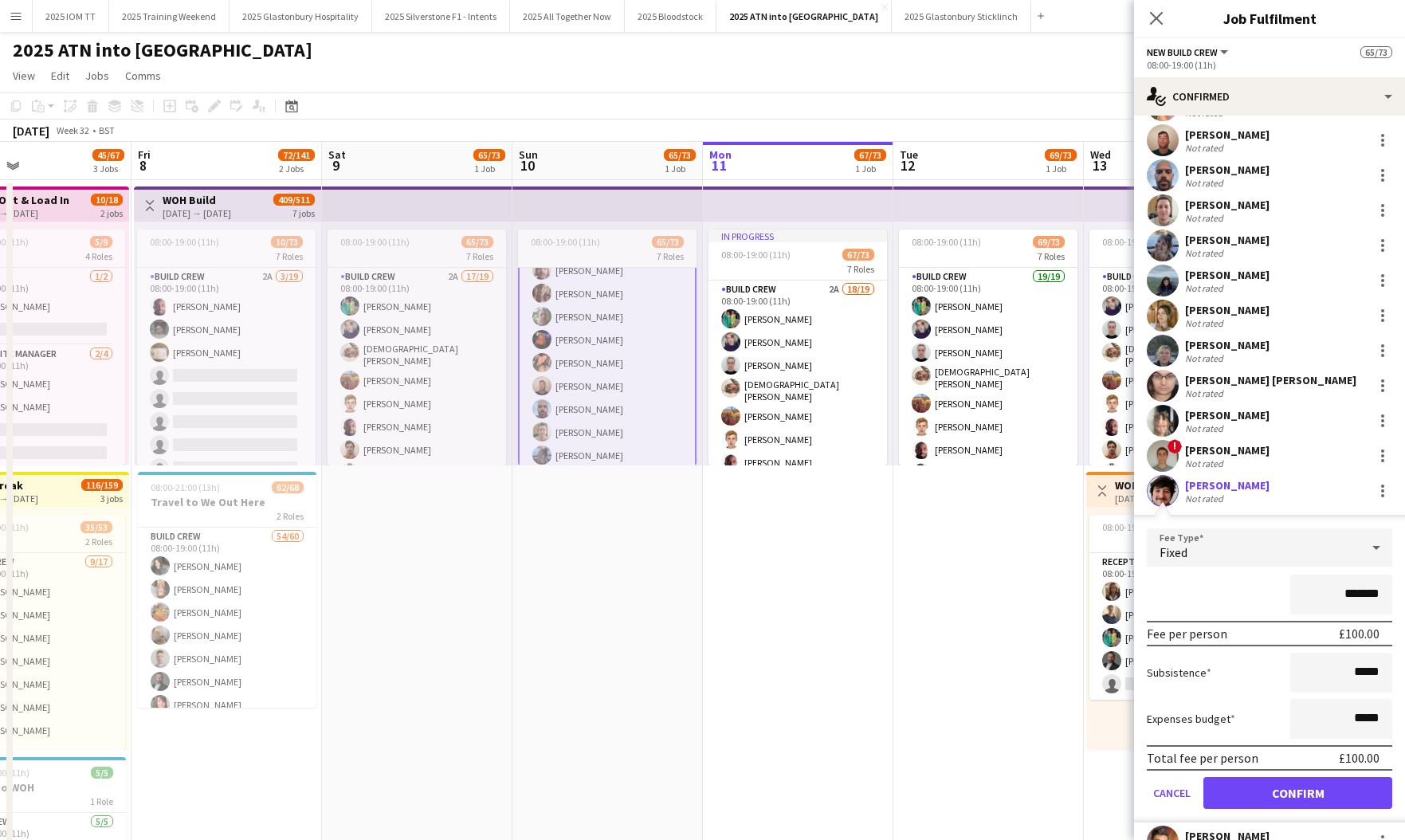
scroll to position [349, 0]
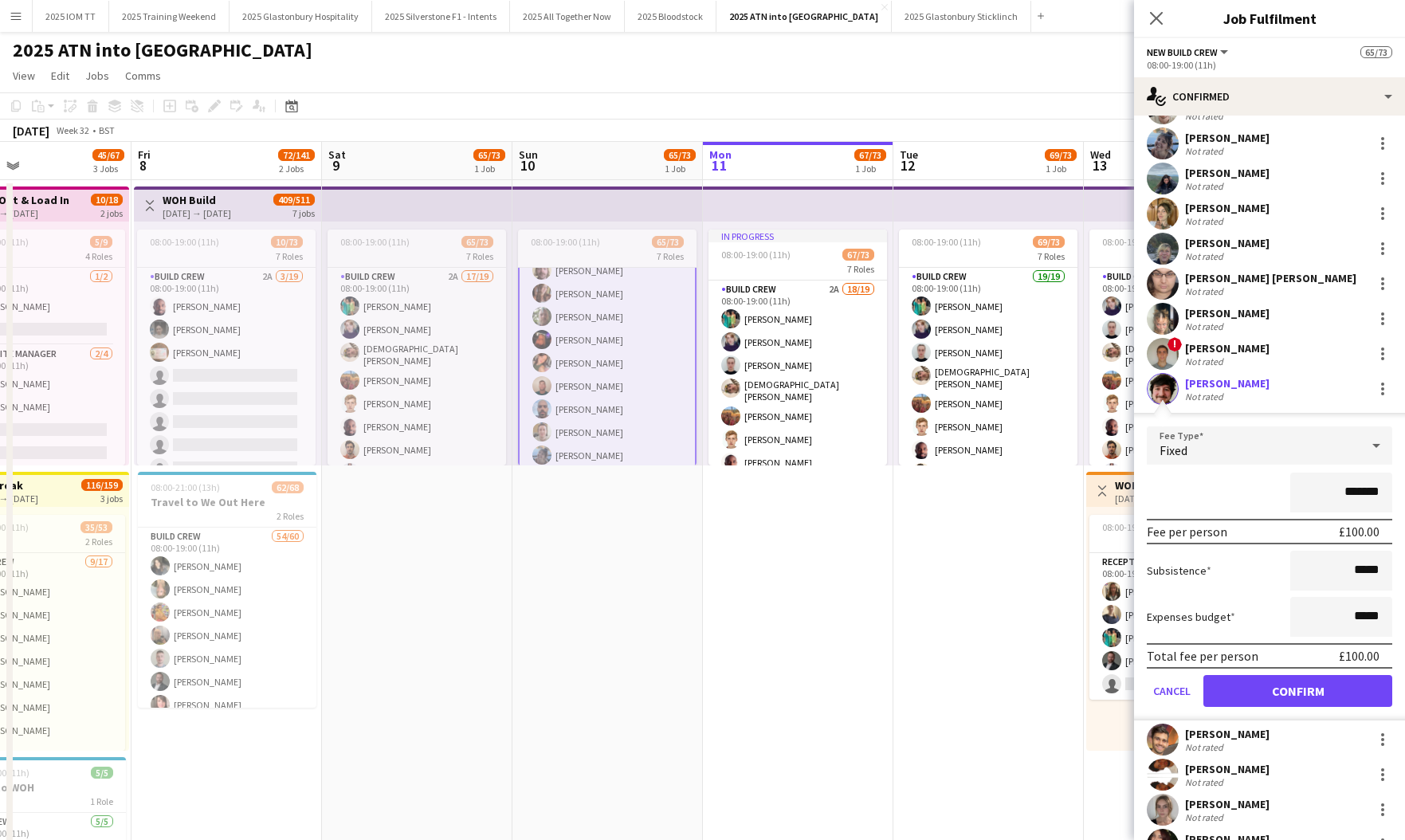
drag, startPoint x: 1379, startPoint y: 488, endPoint x: 1337, endPoint y: 489, distance: 42.0
click at [985, 489] on input "*******" at bounding box center [1341, 492] width 102 height 40
type input "***"
click at [985, 697] on button "Confirm" at bounding box center [1298, 691] width 189 height 32
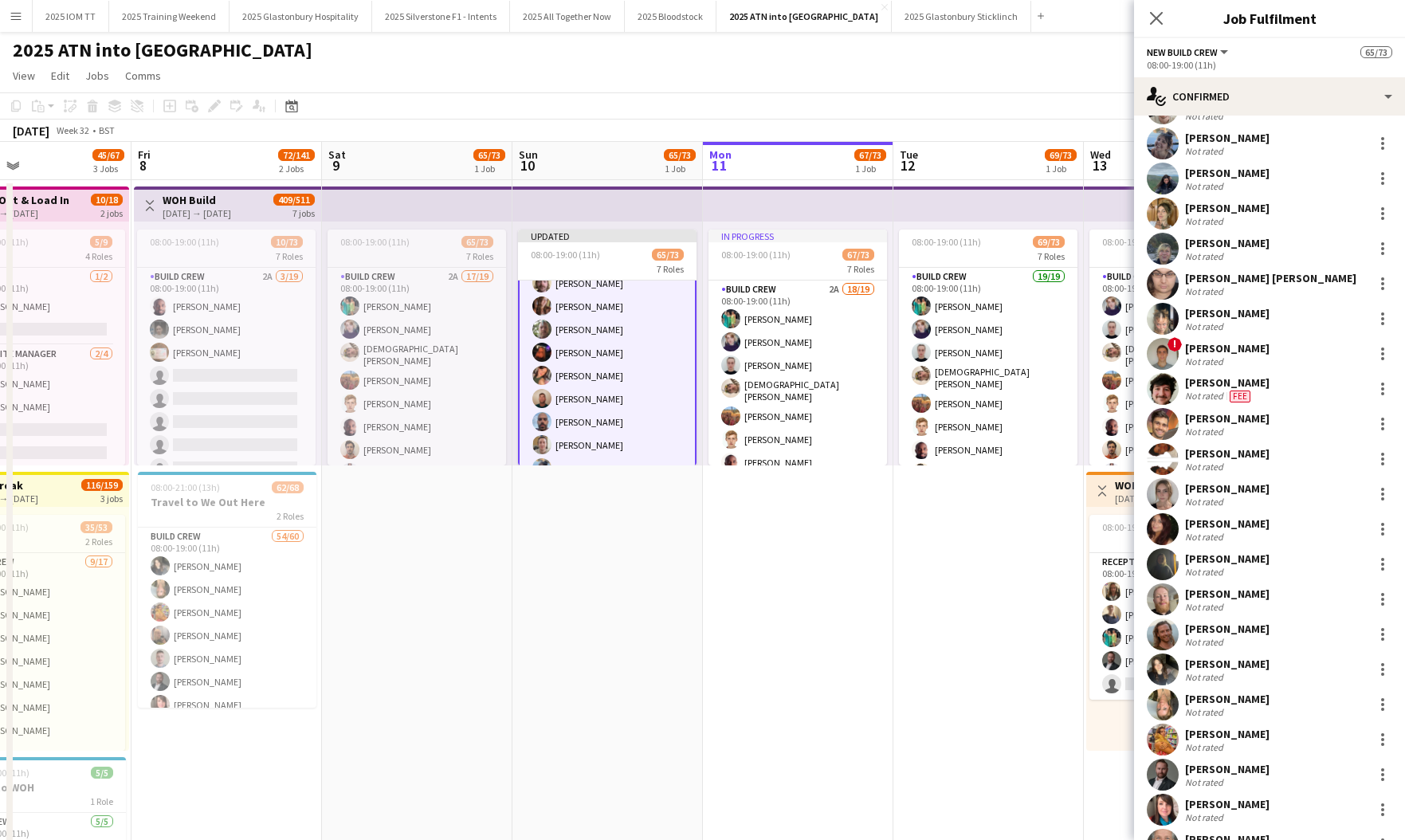
click at [985, 572] on app-date-cell "08:00-19:00 (11h) 69/73 7 Roles Build Crew 19/19 08:00-19:00 (11h) [PERSON_NAME…" at bounding box center [988, 586] width 190 height 813
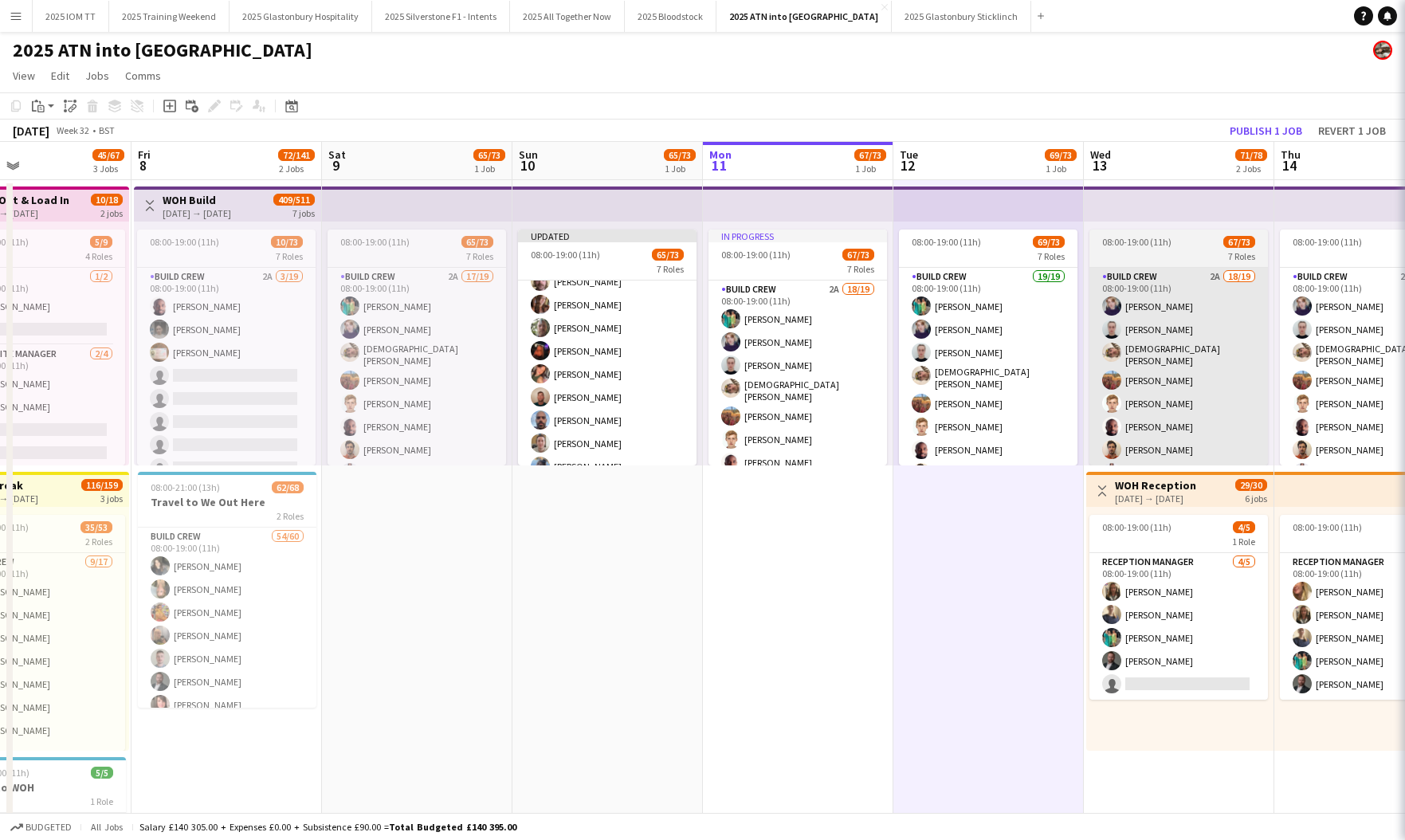
scroll to position [0, 628]
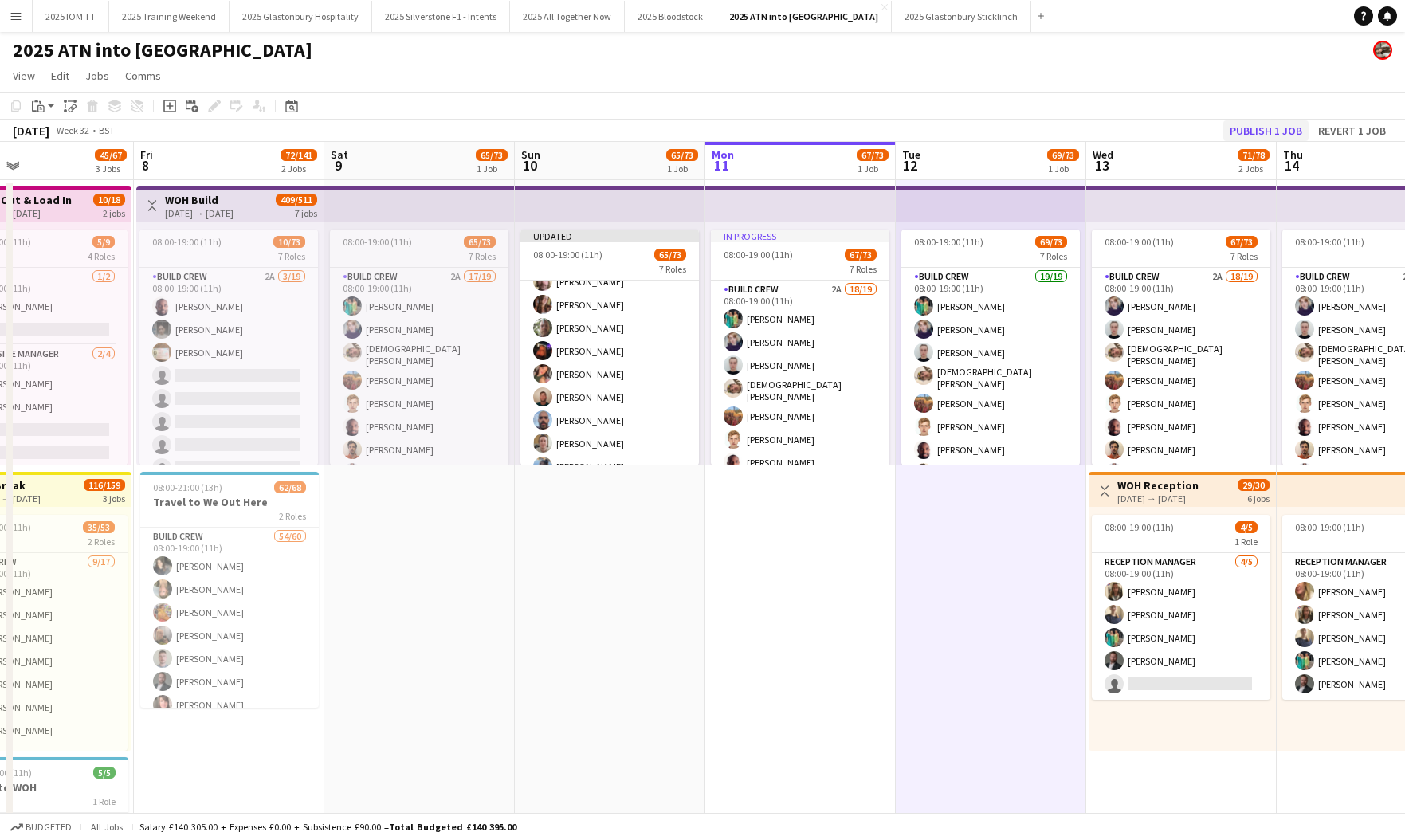
click at [985, 125] on button "Publish 1 job" at bounding box center [1266, 130] width 85 height 21
